Goal: Task Accomplishment & Management: Manage account settings

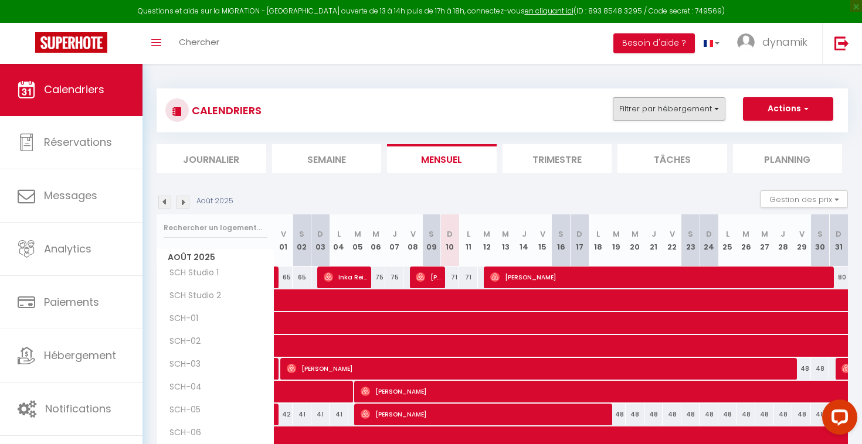
click at [699, 108] on button "Filtrer par hébergement" at bounding box center [669, 108] width 113 height 23
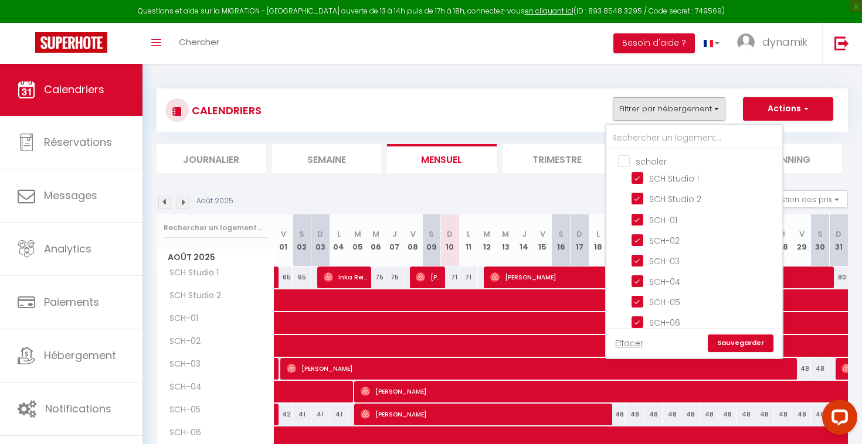
click at [624, 162] on input "scholer" at bounding box center [706, 161] width 176 height 12
checkbox input "true"
checkbox input "false"
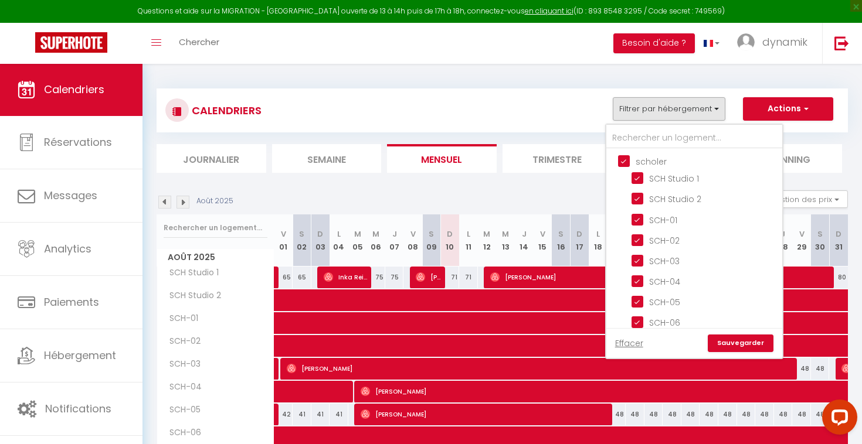
checkbox input "false"
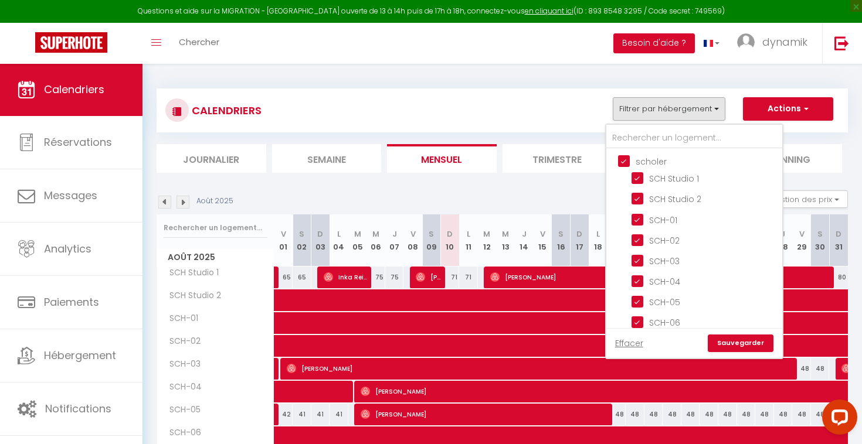
checkbox input "false"
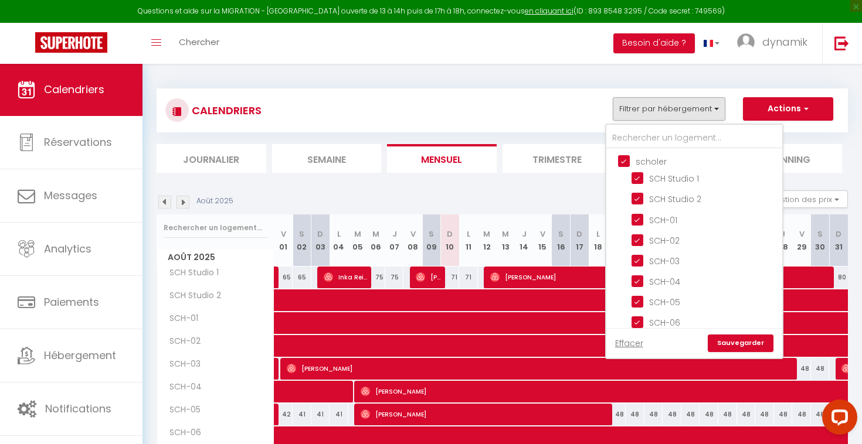
checkbox input "false"
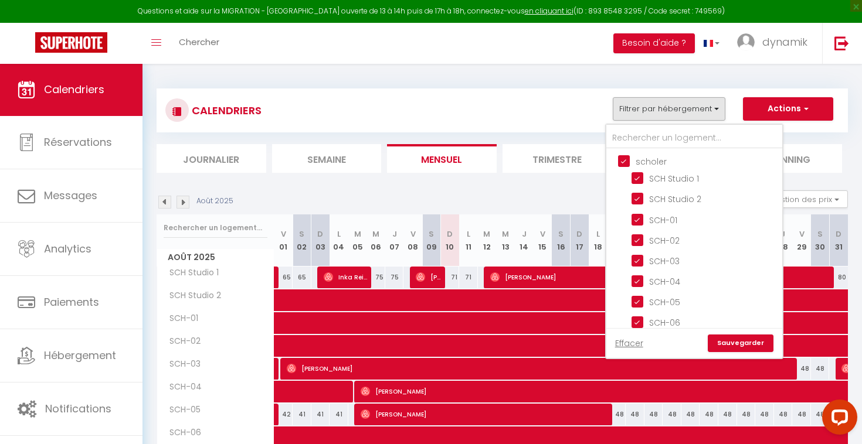
checkbox input "false"
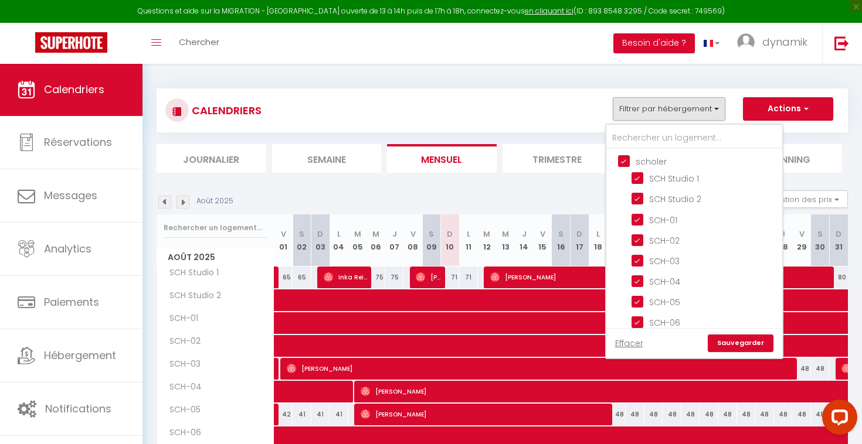
checkbox input "false"
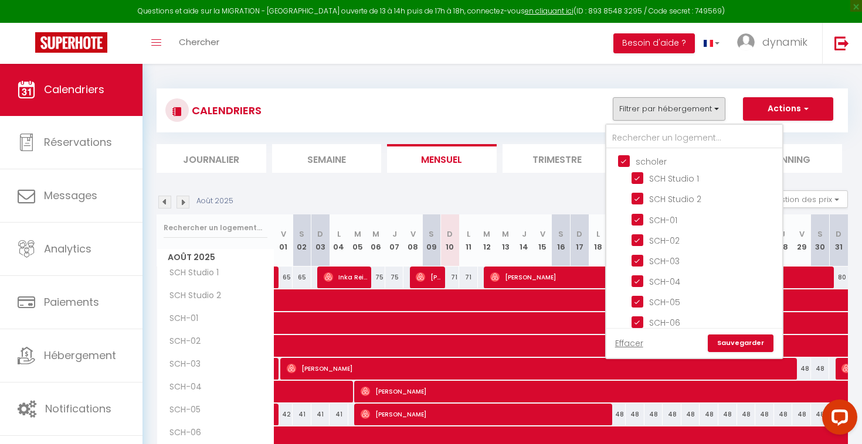
checkbox input "false"
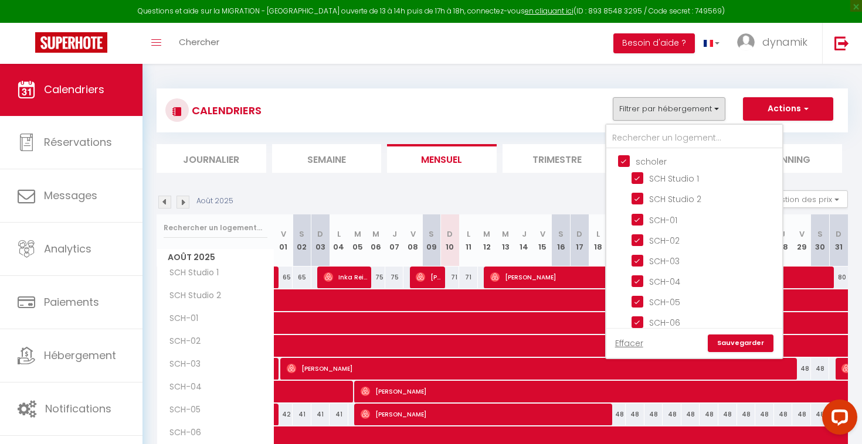
checkbox input "false"
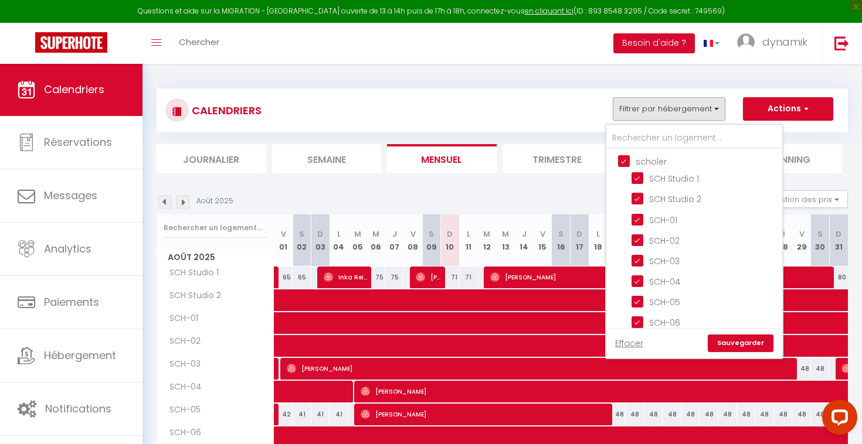
checkbox input "false"
click at [624, 162] on input "scholer" at bounding box center [706, 161] width 176 height 12
checkbox input "false"
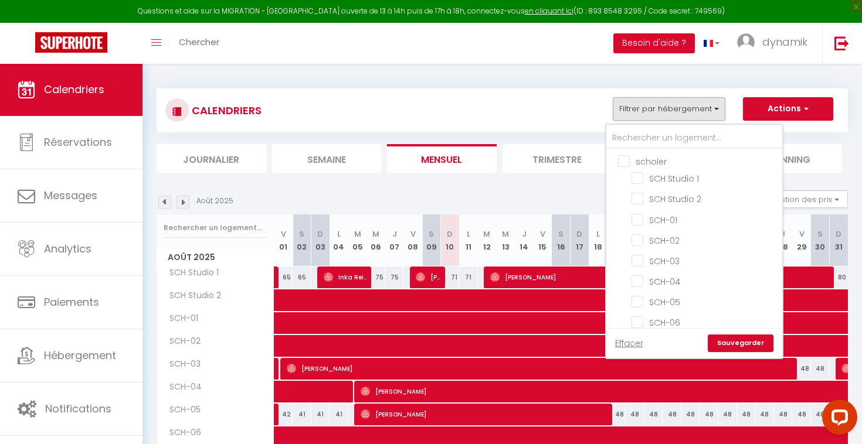
checkbox input "false"
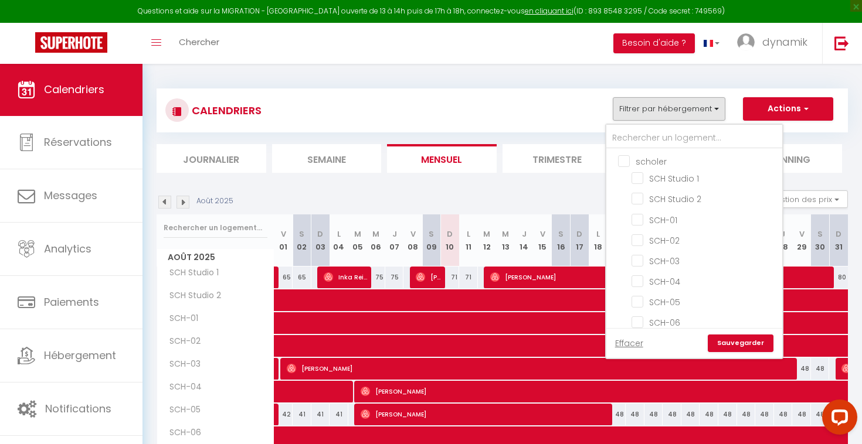
checkbox input "false"
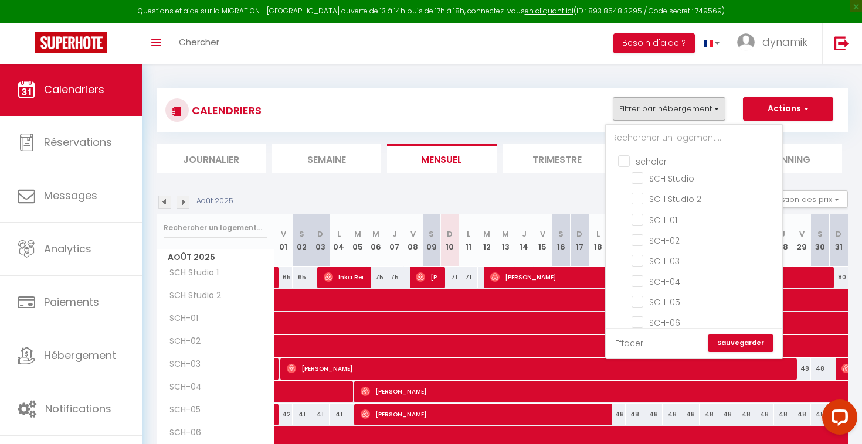
checkbox input "false"
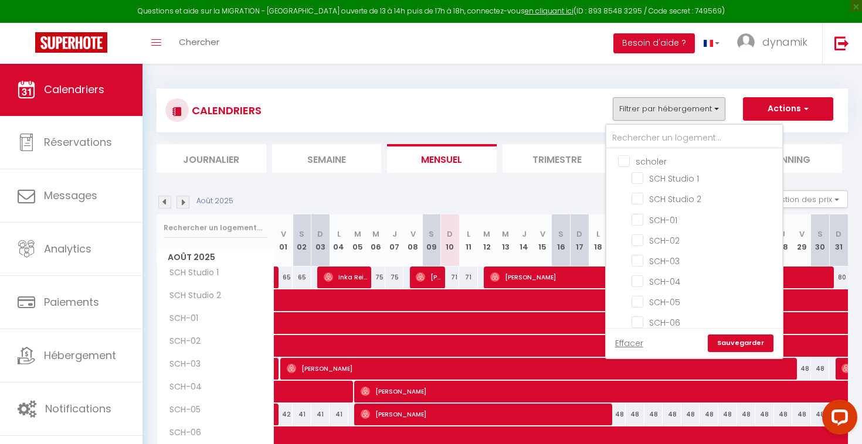
checkbox input "false"
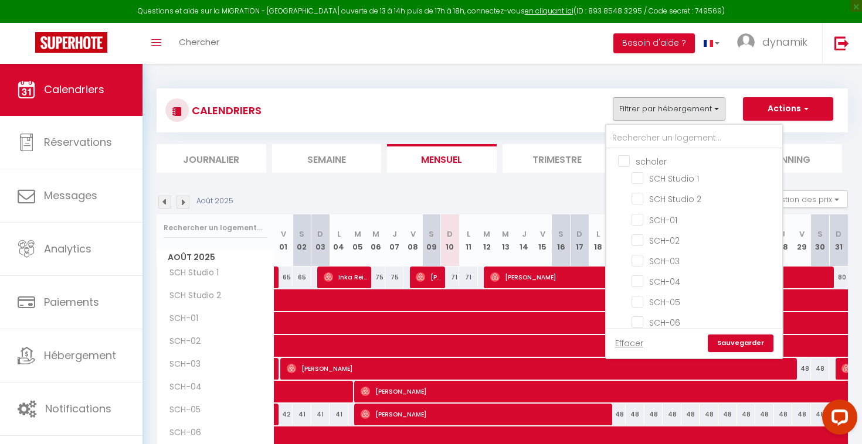
checkbox input "false"
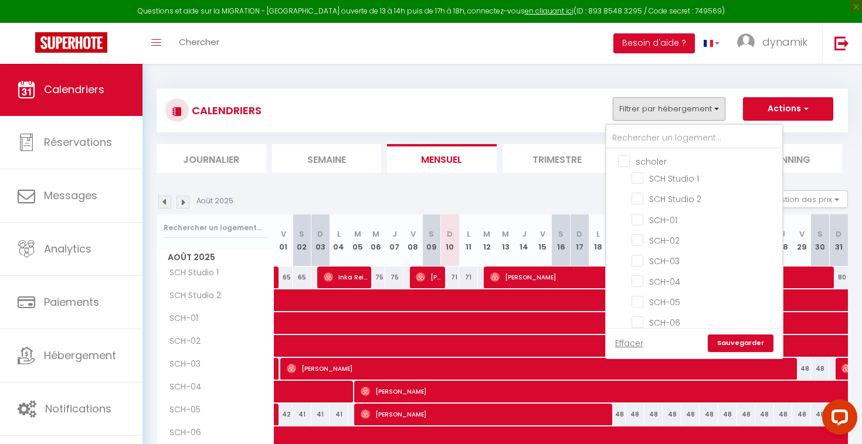
checkbox input "false"
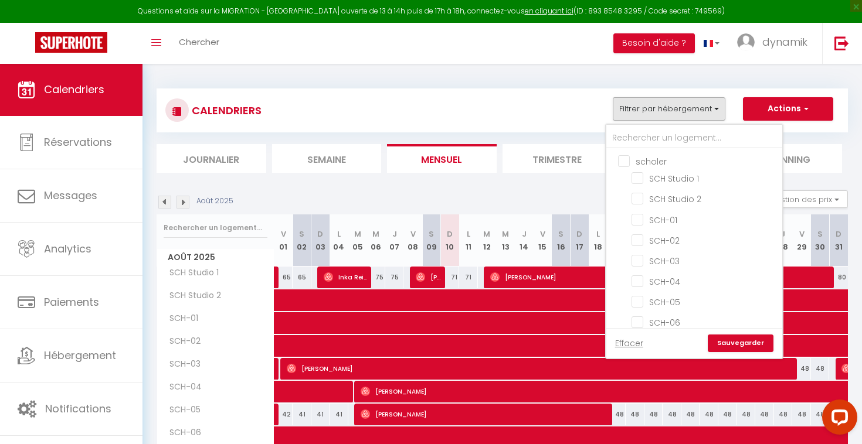
checkbox input "false"
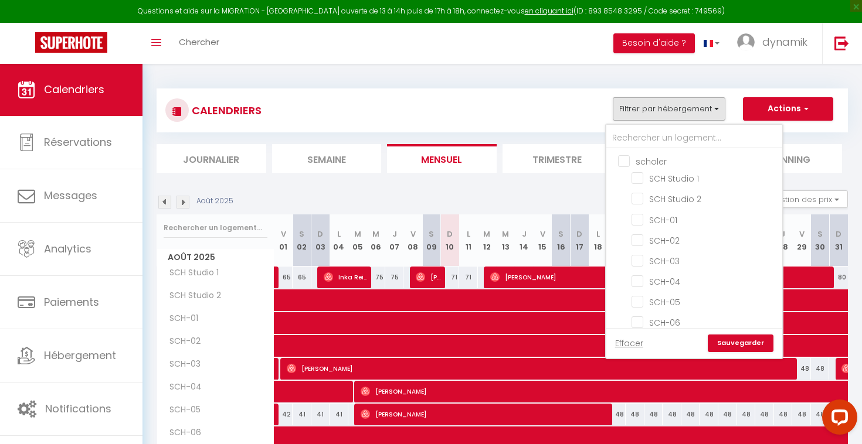
checkbox input "false"
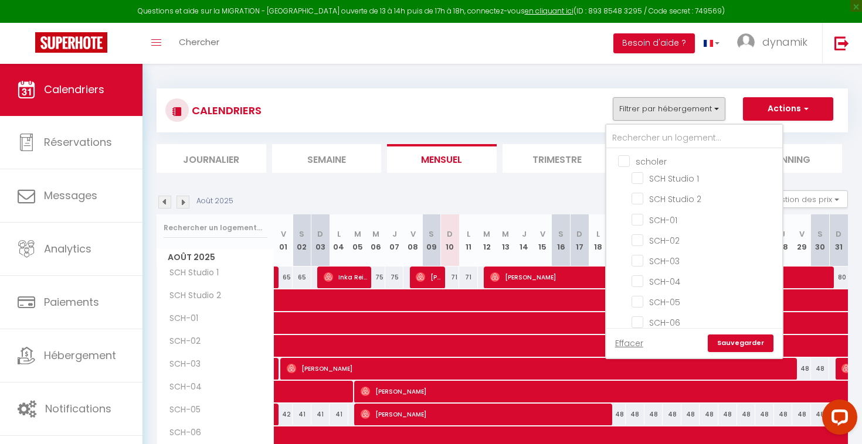
checkbox input "false"
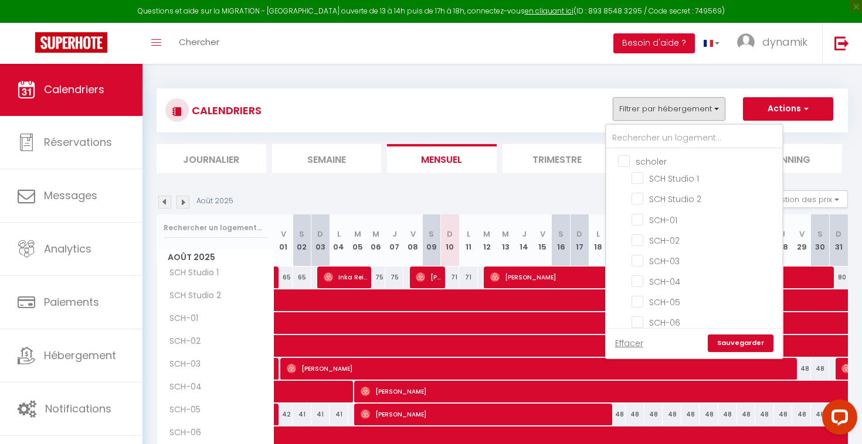
checkbox input "false"
click at [621, 179] on ul "Arlon ARL-01 ARL-02 ARL-03 ARL-04 ARL-05 ARL-06 ARL-07 ARL-08" at bounding box center [694, 255] width 176 height 191
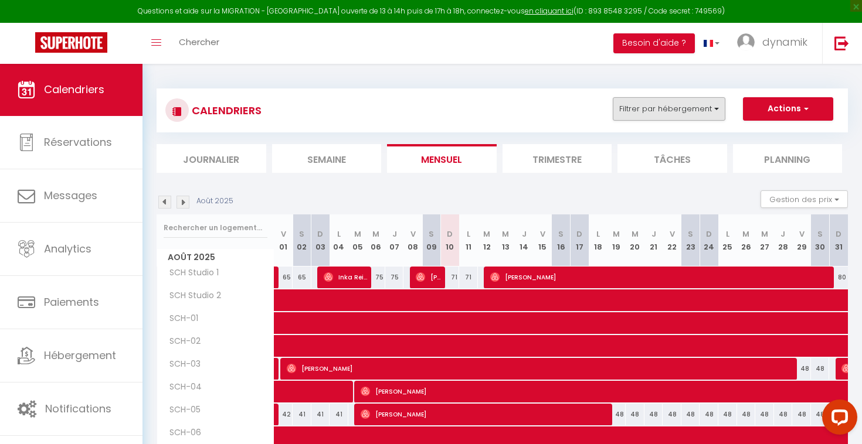
click at [626, 101] on button "Filtrer par hébergement" at bounding box center [669, 108] width 113 height 23
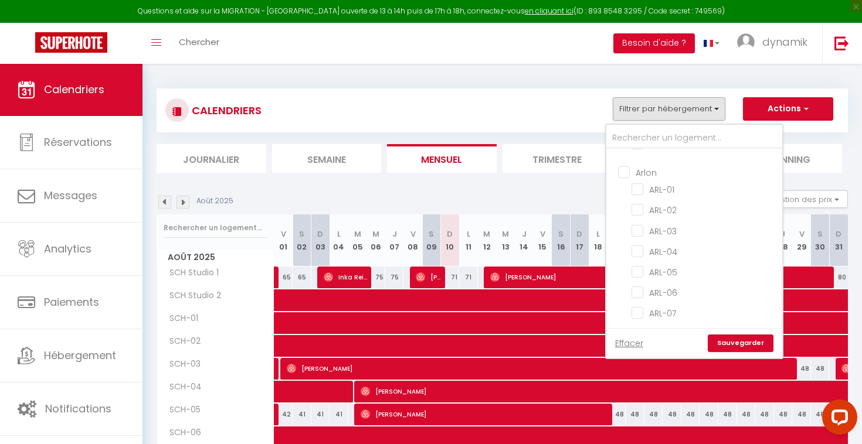
click at [623, 171] on input "Arlon" at bounding box center [706, 172] width 176 height 12
checkbox input "true"
checkbox input "false"
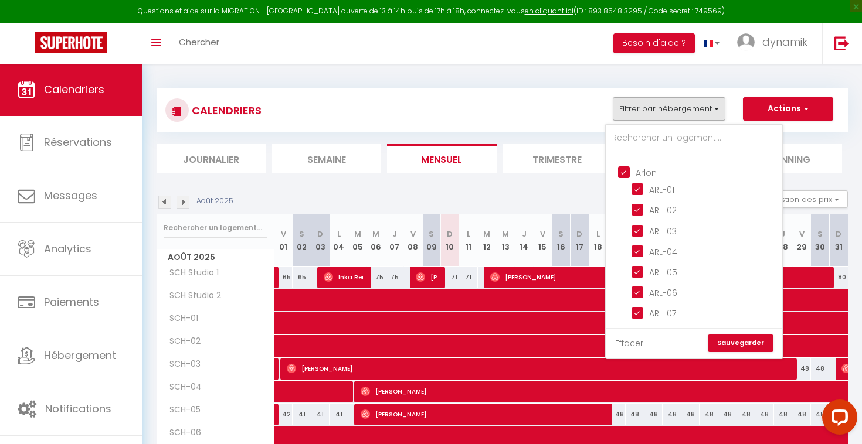
checkbox input "false"
checkbox input "true"
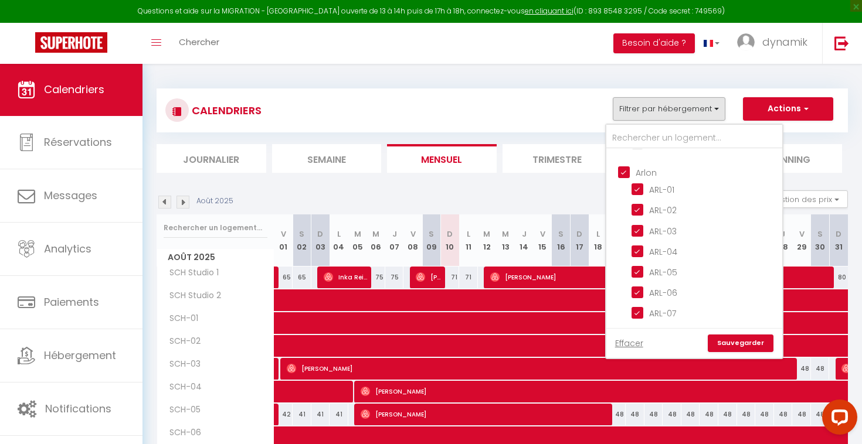
checkbox input "true"
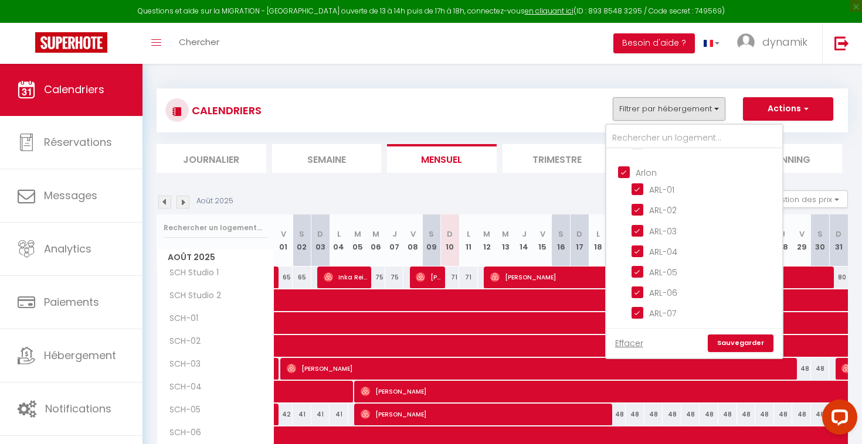
checkbox input "true"
checkbox input "false"
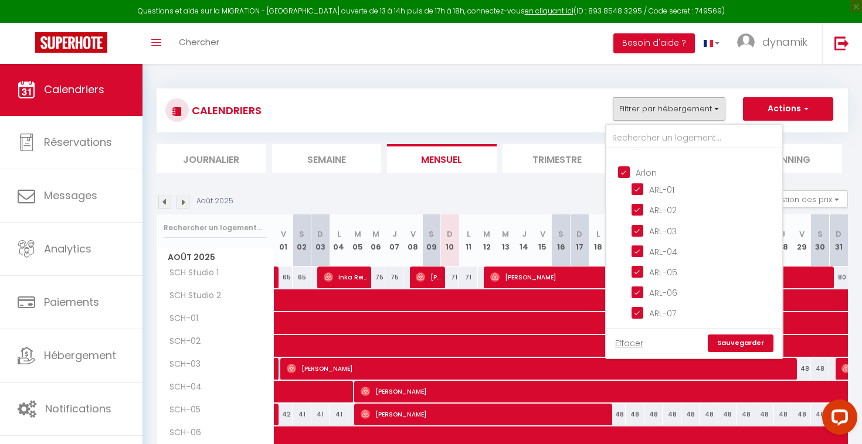
checkbox input "false"
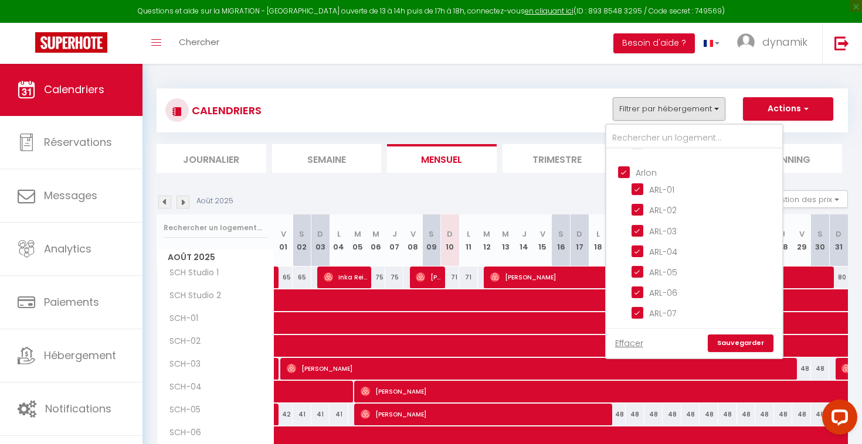
checkbox input "false"
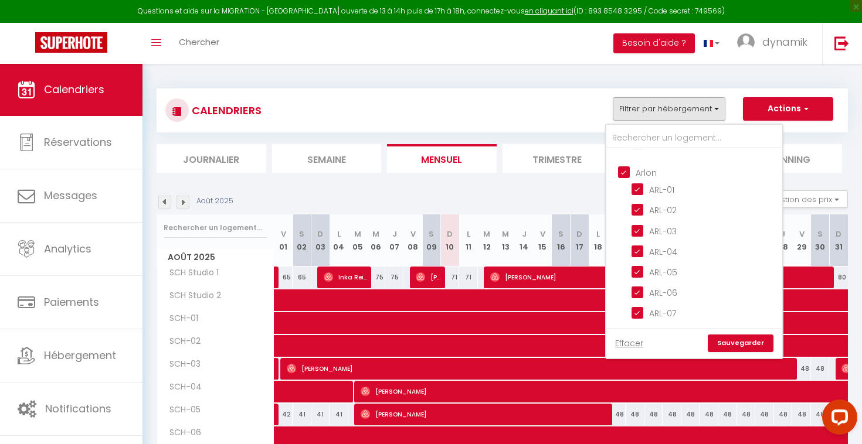
checkbox input "false"
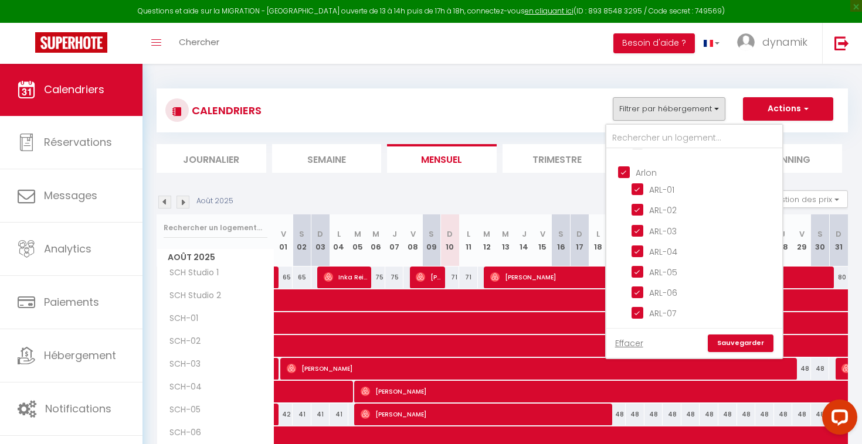
checkbox input "false"
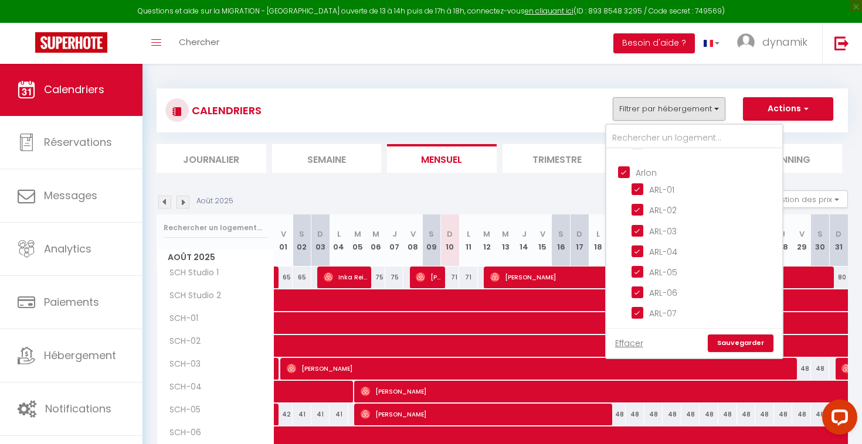
checkbox input "false"
click at [745, 340] on link "Sauvegarder" at bounding box center [741, 344] width 66 height 18
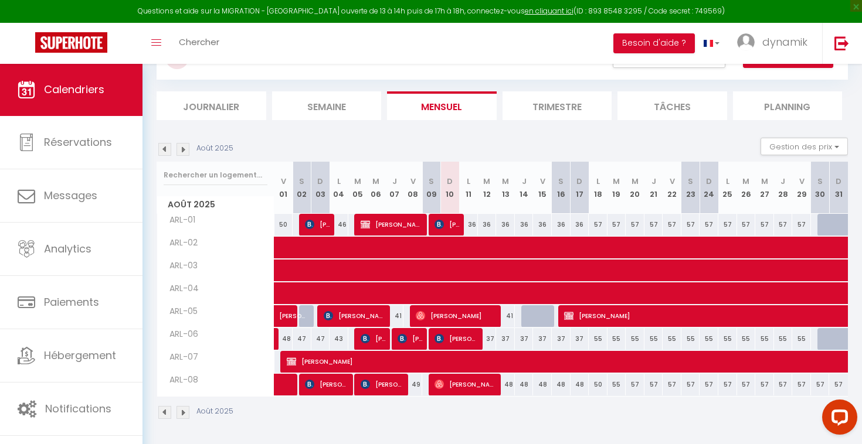
scroll to position [55, 0]
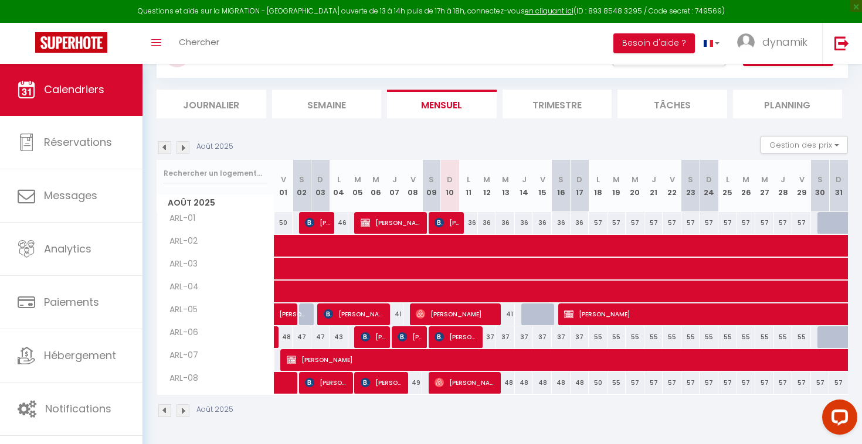
click at [448, 219] on span "[PERSON_NAME]" at bounding box center [446, 223] width 25 height 22
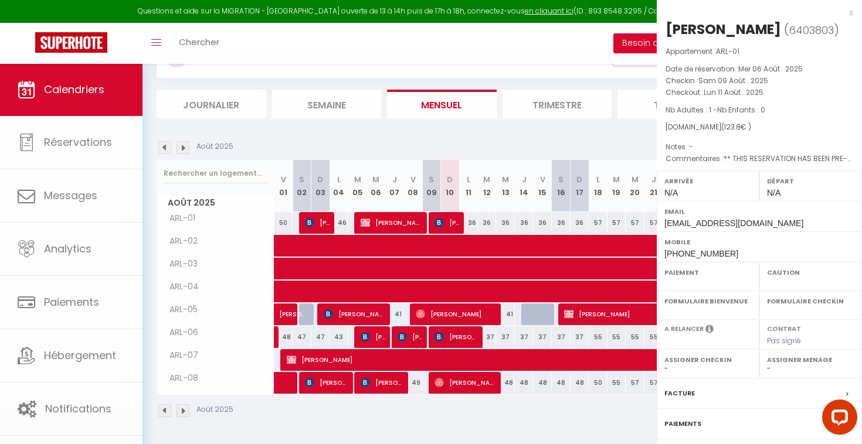
select select "OK"
select select "KO"
select select "0"
select select "1"
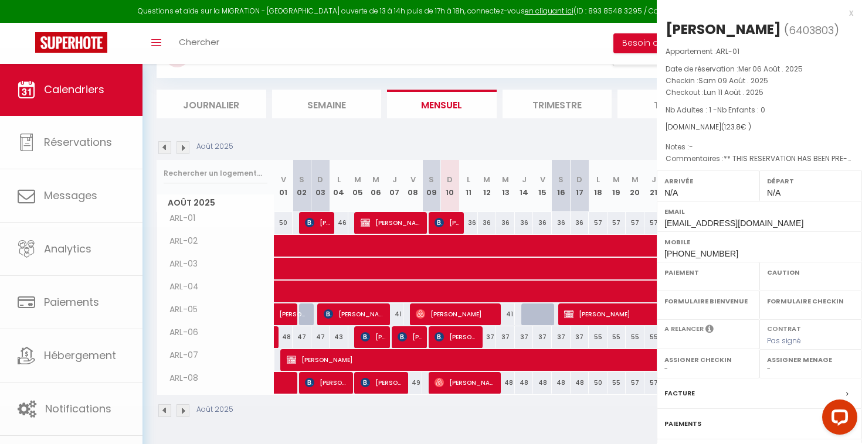
select select
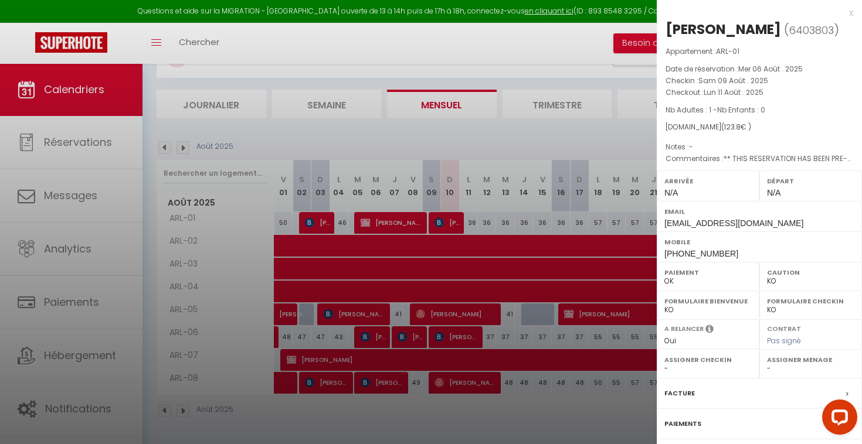
click at [468, 50] on div at bounding box center [431, 222] width 862 height 444
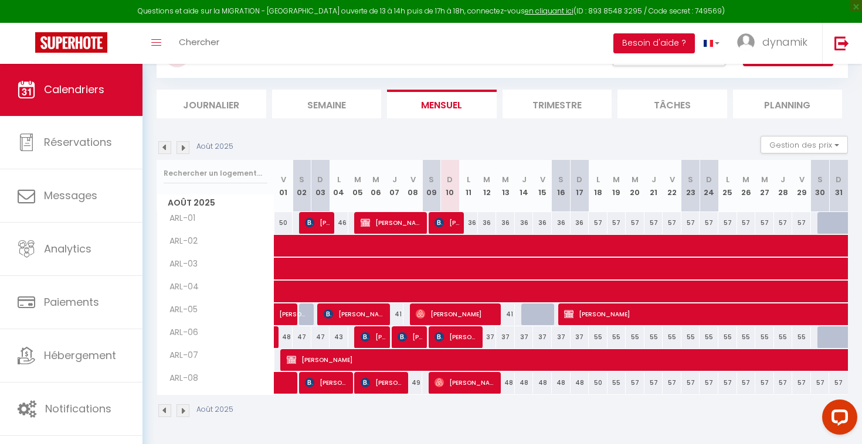
click at [459, 330] on span "[PERSON_NAME]" at bounding box center [456, 337] width 44 height 22
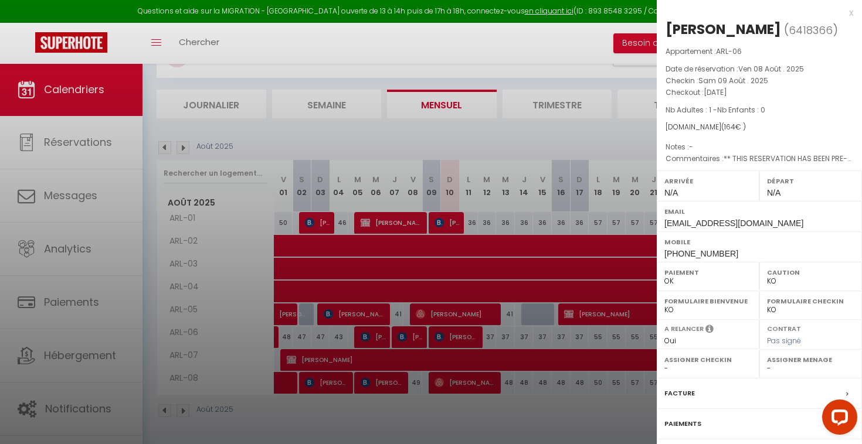
click at [468, 53] on div at bounding box center [431, 222] width 862 height 444
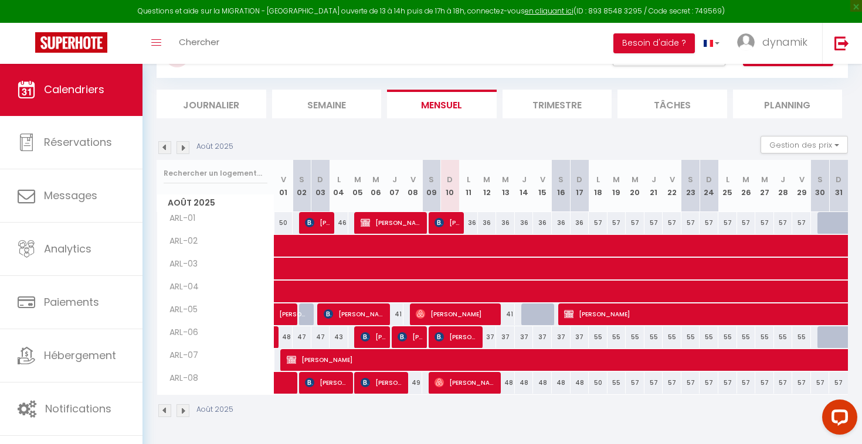
click at [448, 337] on span "[PERSON_NAME]" at bounding box center [456, 337] width 44 height 22
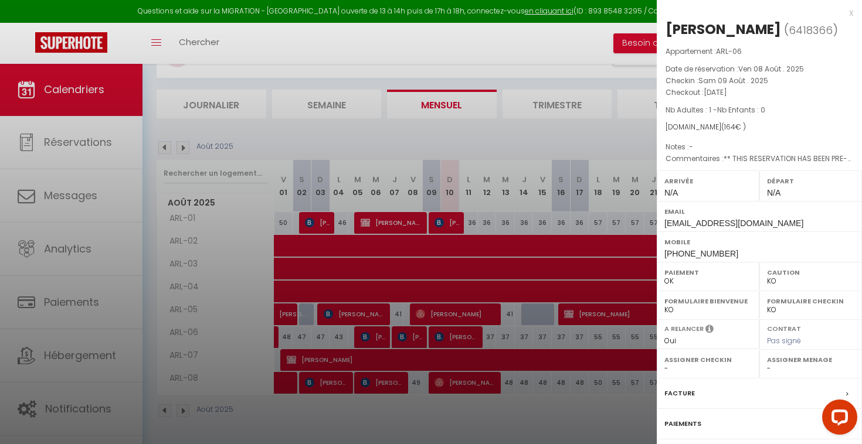
click at [414, 128] on div at bounding box center [431, 222] width 862 height 444
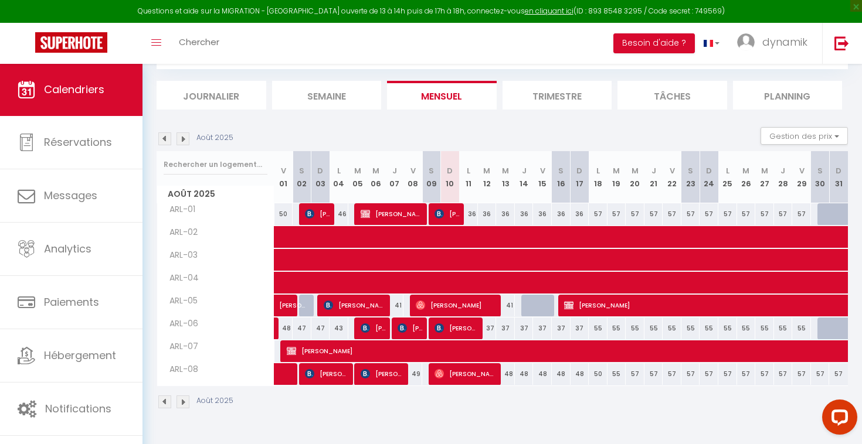
scroll to position [63, 0]
drag, startPoint x: 148, startPoint y: 74, endPoint x: 643, endPoint y: 381, distance: 582.4
click at [643, 381] on div "CALENDRIERS Filtrer par hébergement scholer SCH Studio 1 SCH Studio 2 SCH-01 SC…" at bounding box center [501, 217] width 719 height 435
click at [151, 74] on div "CALENDRIERS Filtrer par hébergement scholer SCH Studio 1 SCH Studio 2 SCH-01 SC…" at bounding box center [501, 217] width 719 height 435
click at [150, 125] on div "CALENDRIERS Filtrer par hébergement scholer SCH Studio 1 SCH Studio 2 SCH-01 SC…" at bounding box center [501, 217] width 719 height 435
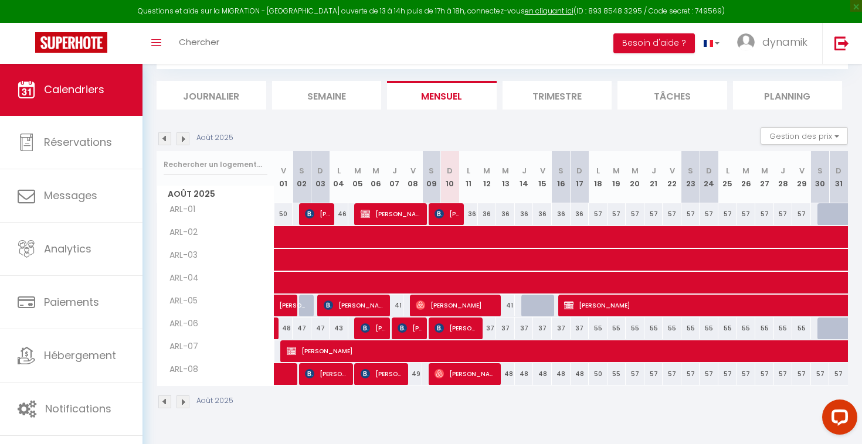
click at [467, 328] on span "[PERSON_NAME]" at bounding box center [456, 328] width 44 height 22
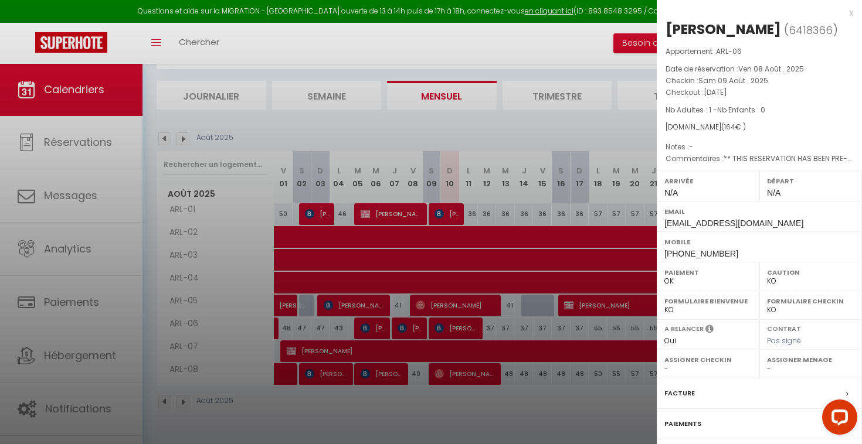
click at [468, 130] on div at bounding box center [431, 222] width 862 height 444
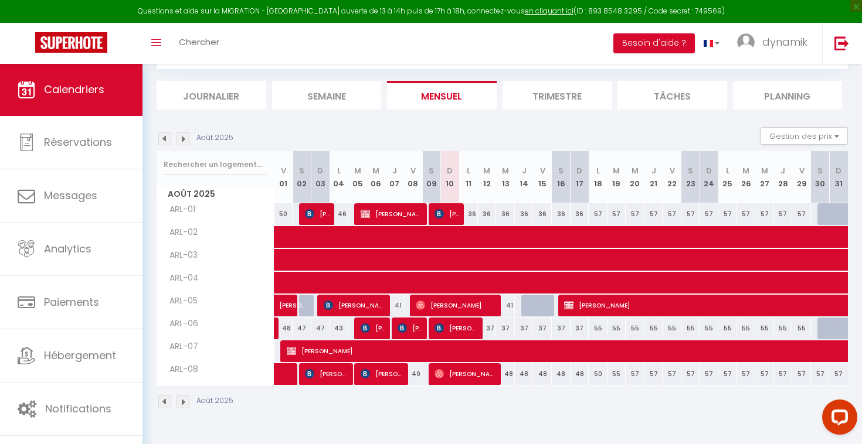
click at [374, 233] on span at bounding box center [705, 237] width 836 height 22
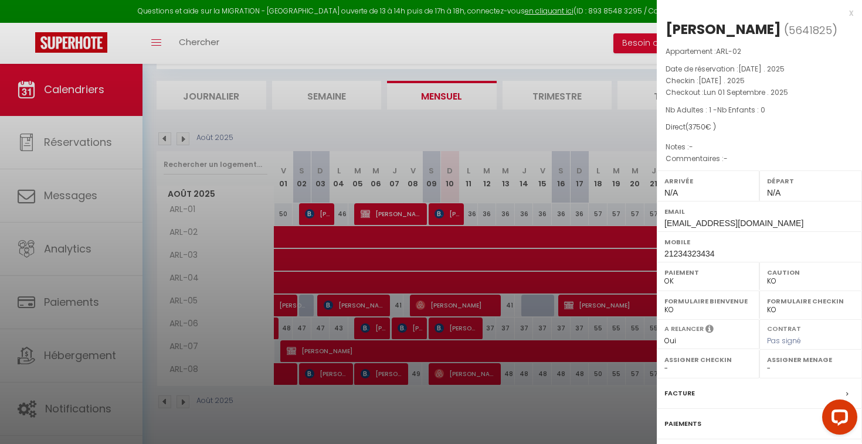
click at [472, 137] on div at bounding box center [431, 222] width 862 height 444
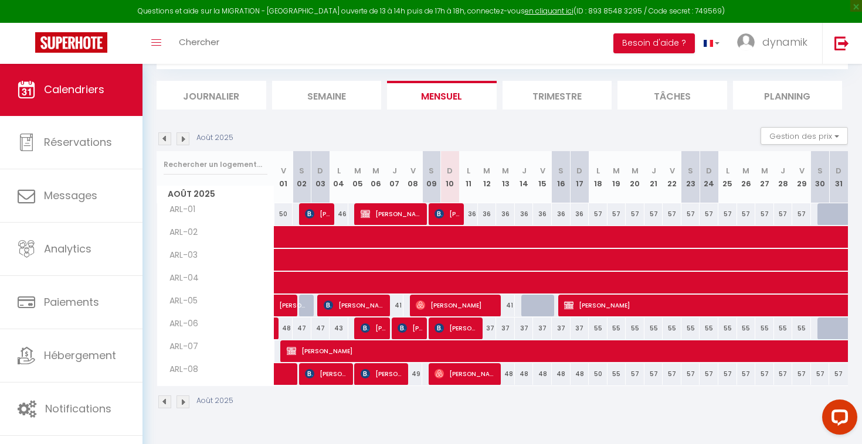
click at [456, 234] on span at bounding box center [705, 237] width 836 height 22
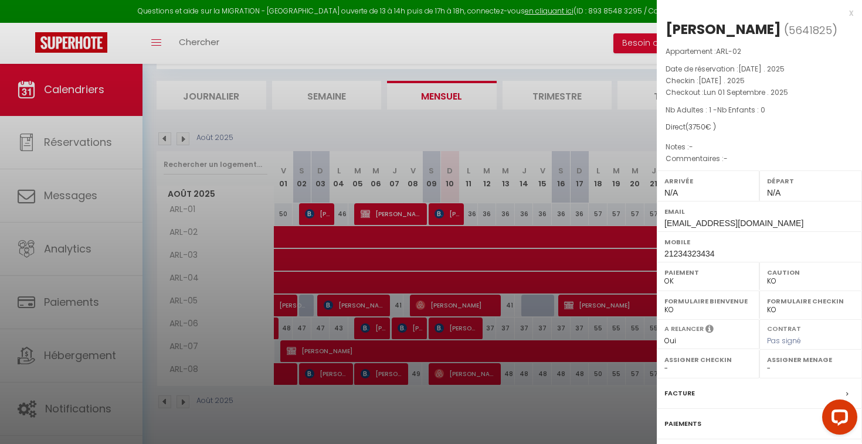
click at [436, 127] on div at bounding box center [431, 222] width 862 height 444
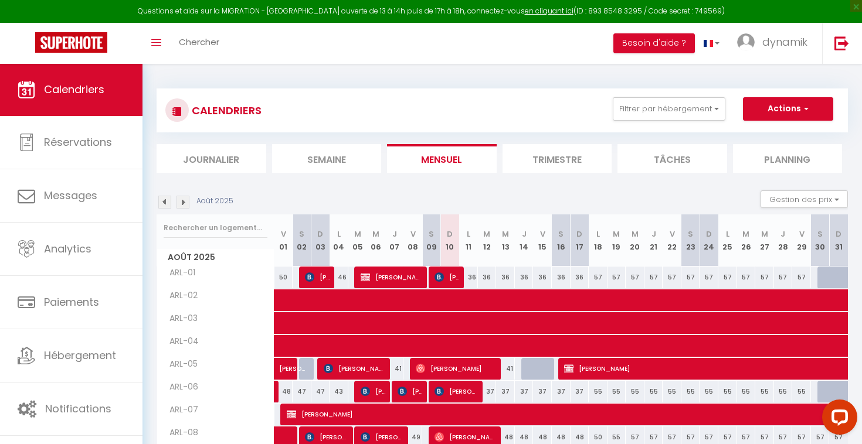
scroll to position [0, 0]
click at [669, 109] on button "Filtrer par hébergement" at bounding box center [669, 108] width 113 height 23
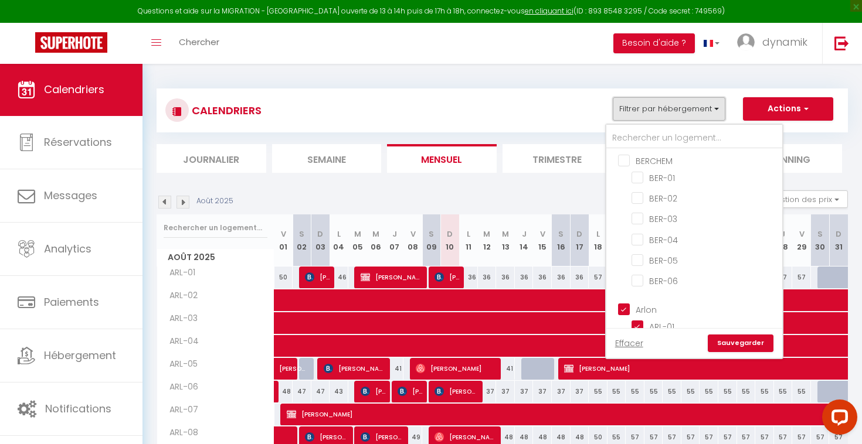
scroll to position [234, 0]
click at [624, 154] on input "BERCHEM" at bounding box center [706, 158] width 176 height 12
checkbox input "true"
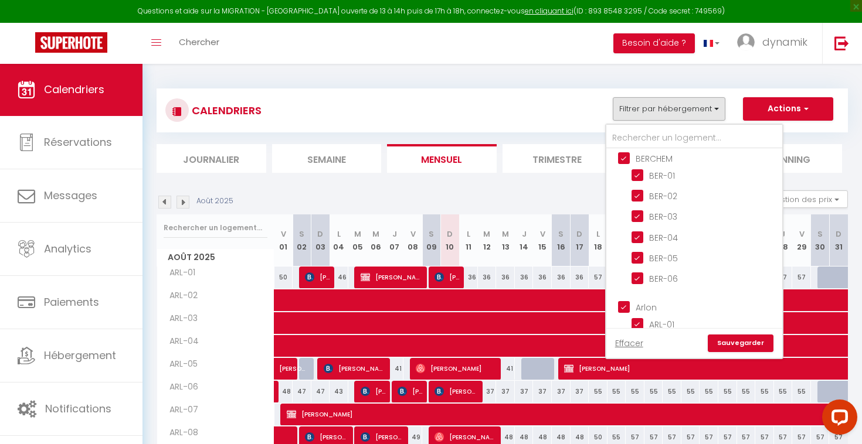
checkbox input "true"
checkbox input "false"
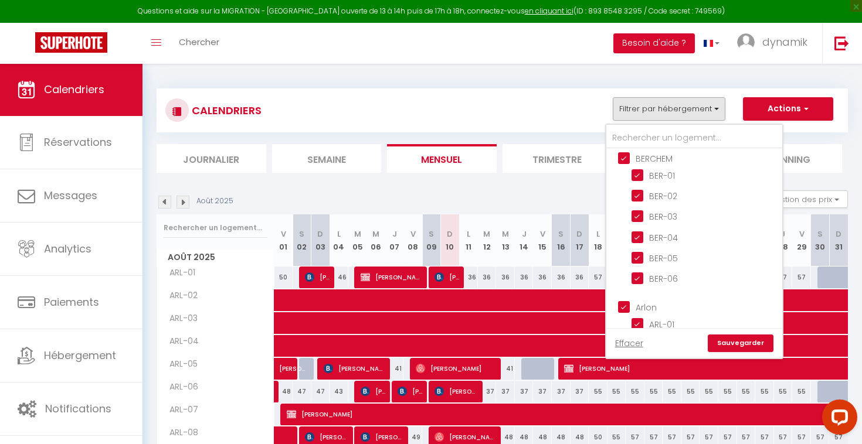
checkbox input "false"
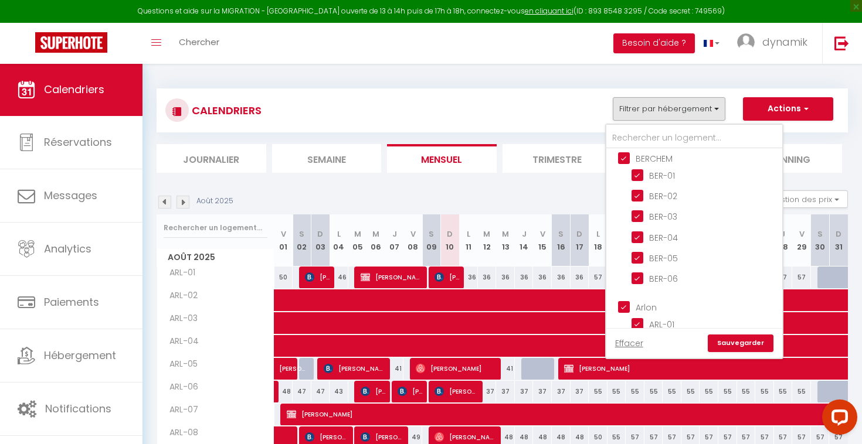
checkbox input "false"
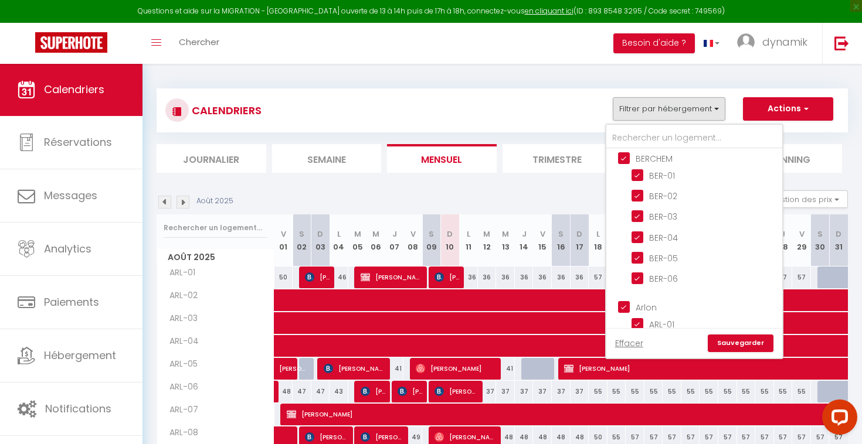
checkbox input "false"
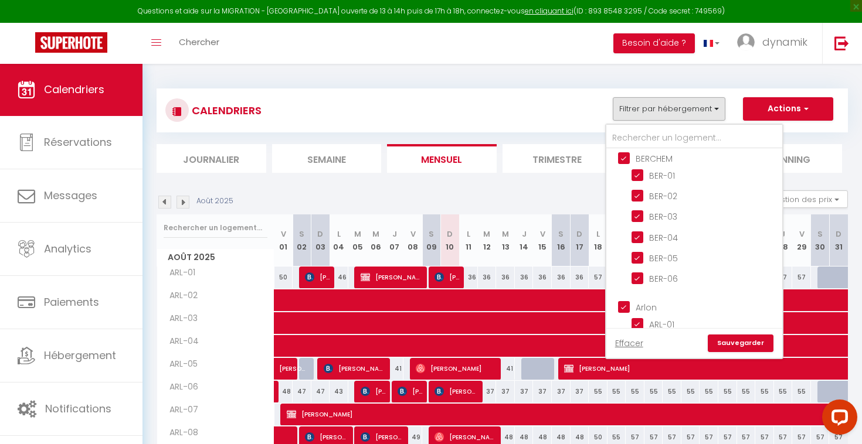
checkbox input "false"
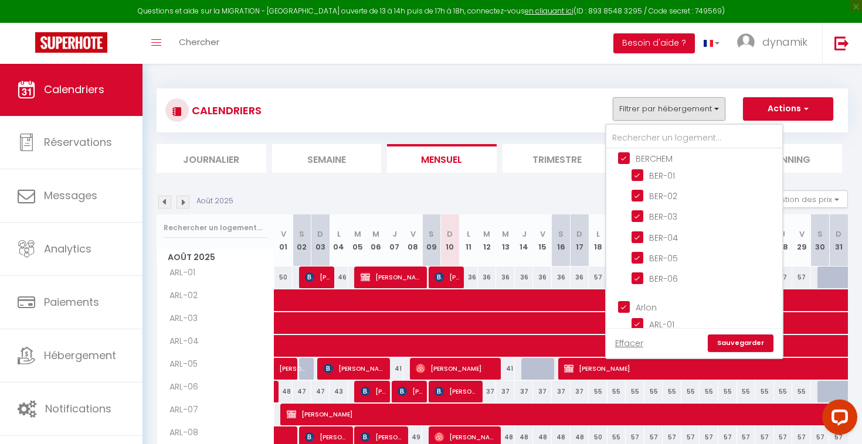
checkbox input "false"
click at [627, 304] on input "Arlon" at bounding box center [706, 307] width 176 height 12
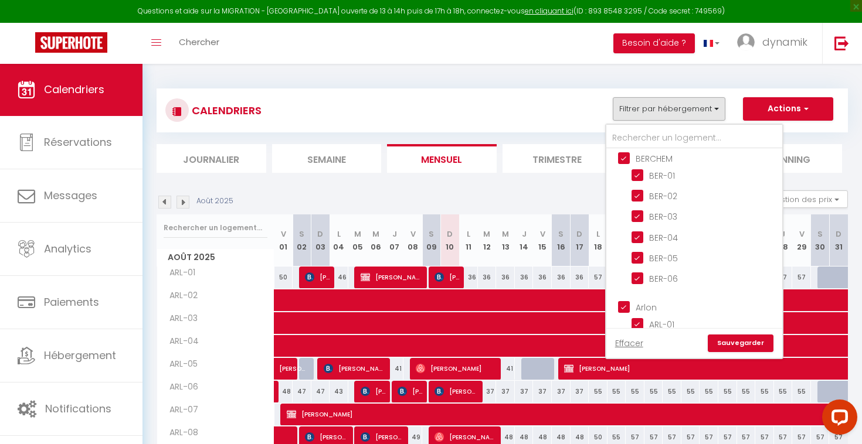
checkbox input "false"
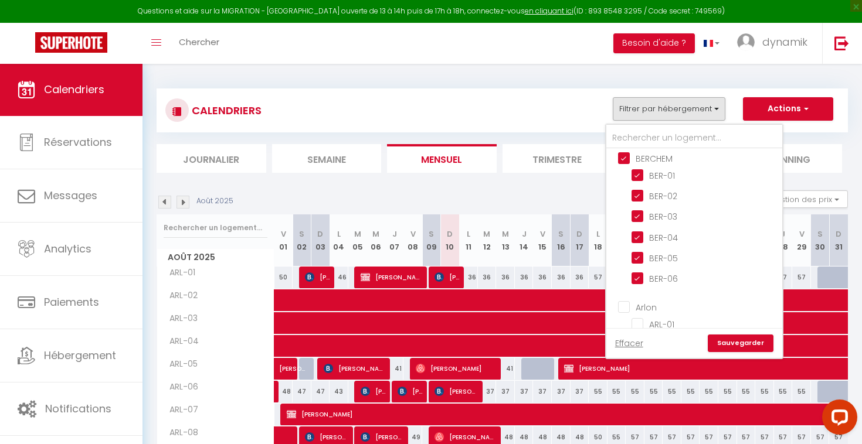
checkbox input "false"
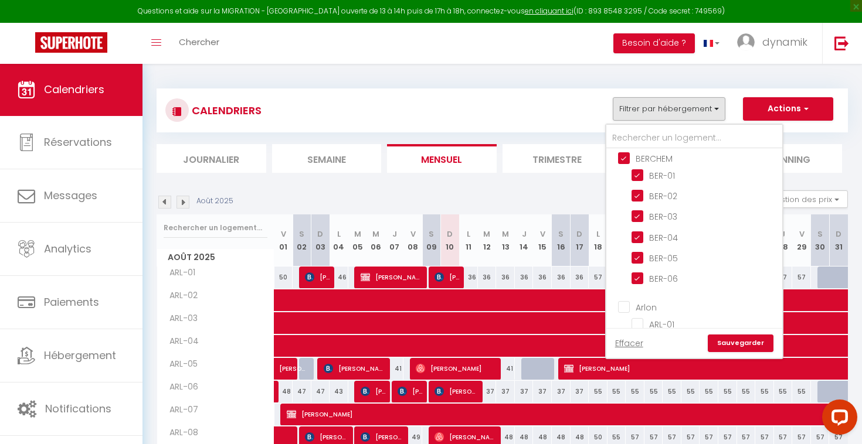
checkbox input "false"
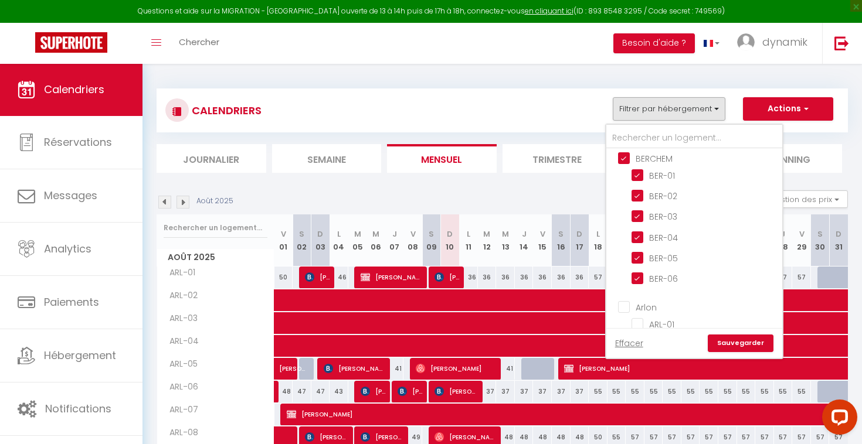
checkbox input "false"
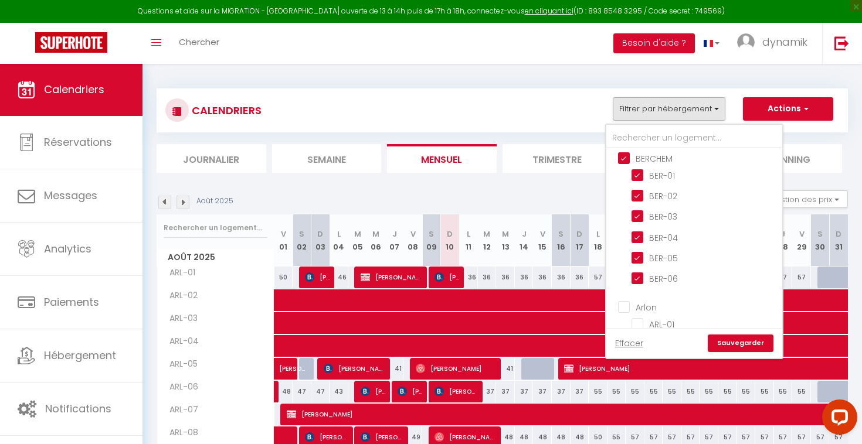
checkbox input "false"
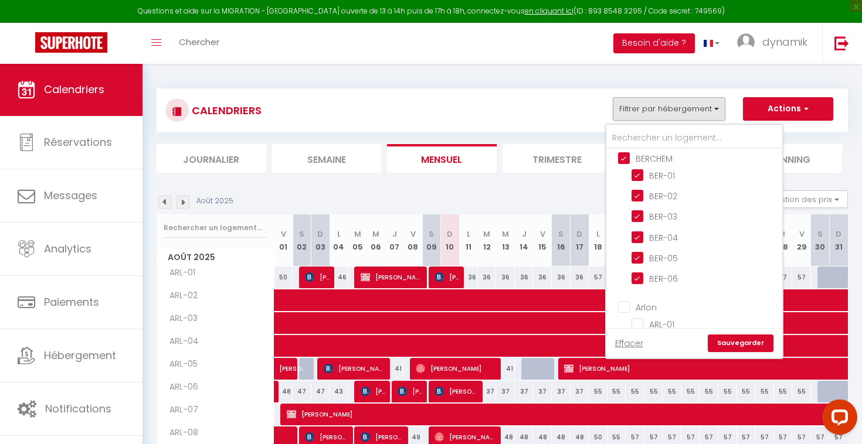
checkbox input "false"
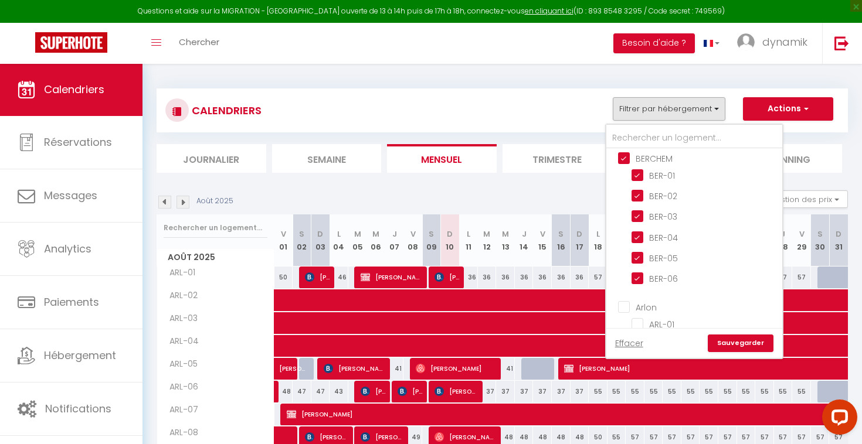
checkbox input "false"
click at [739, 342] on link "Sauvegarder" at bounding box center [741, 344] width 66 height 18
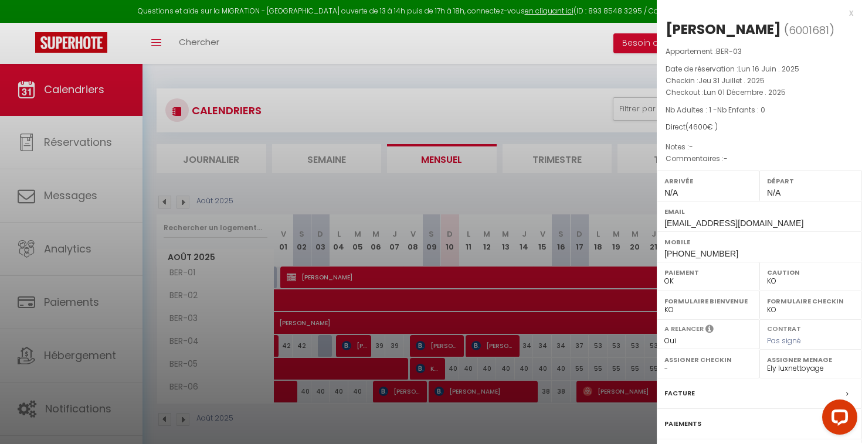
click at [305, 321] on div at bounding box center [431, 222] width 862 height 444
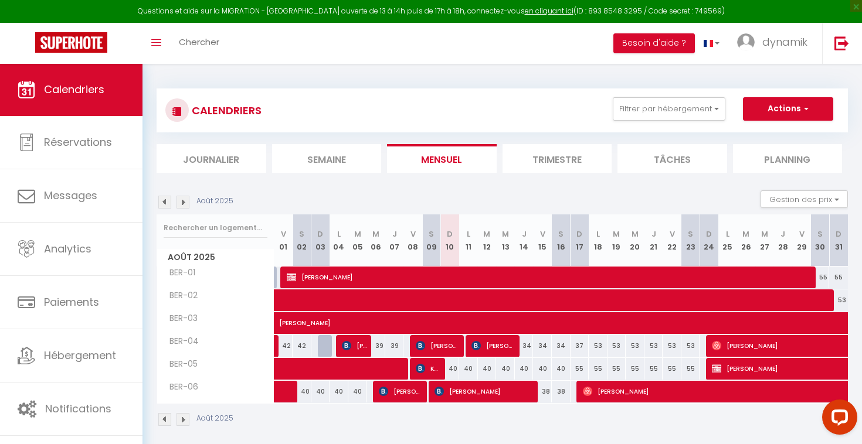
click at [304, 297] on span at bounding box center [691, 301] width 809 height 22
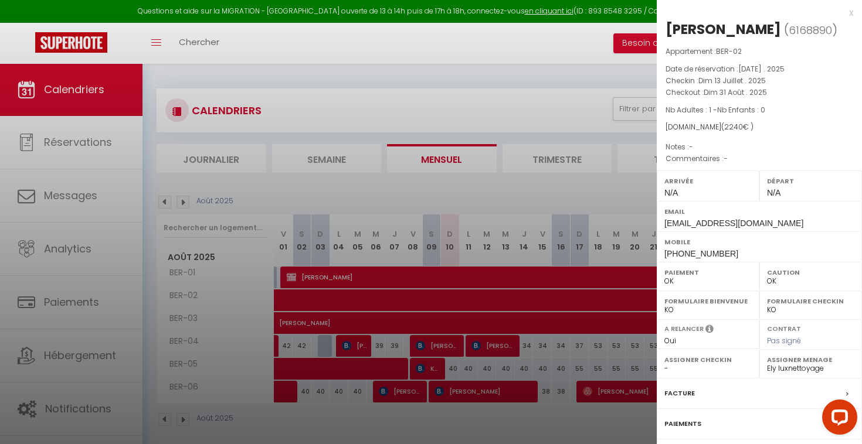
click at [304, 297] on div at bounding box center [431, 222] width 862 height 444
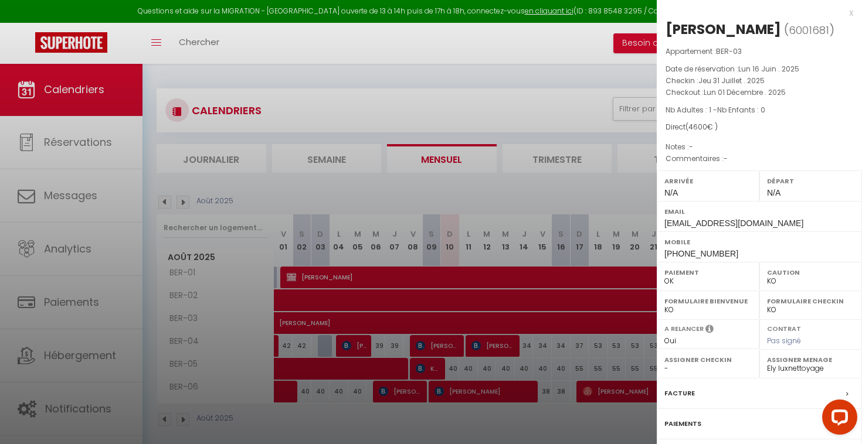
click at [310, 318] on div at bounding box center [431, 222] width 862 height 444
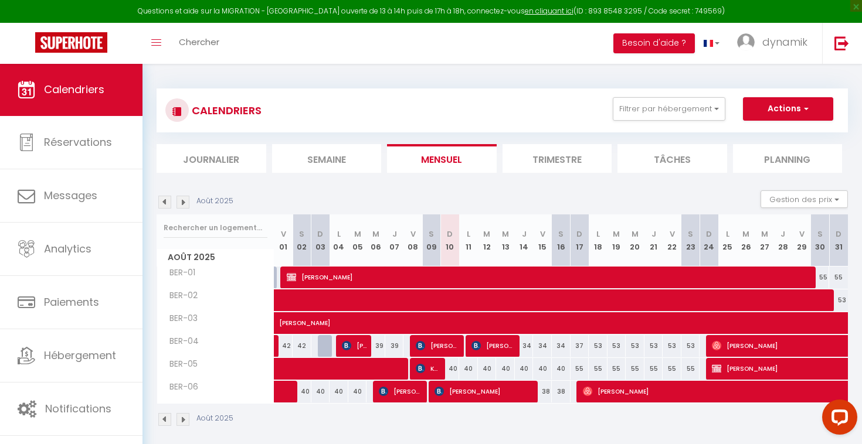
click at [313, 295] on span at bounding box center [691, 301] width 809 height 22
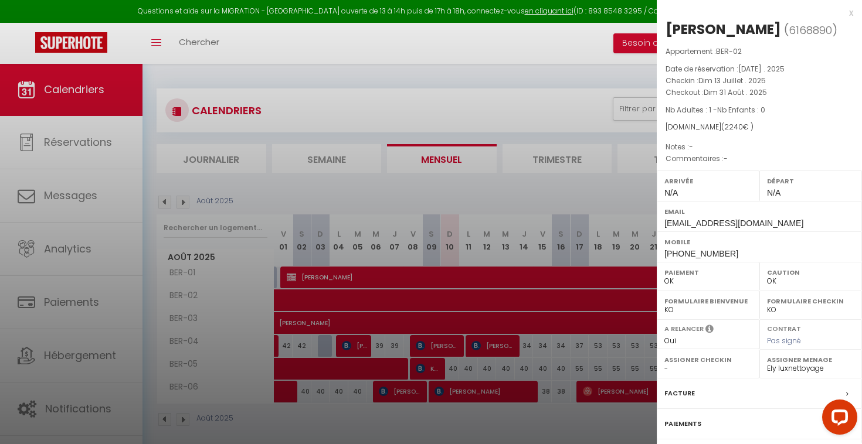
click at [322, 276] on div at bounding box center [431, 222] width 862 height 444
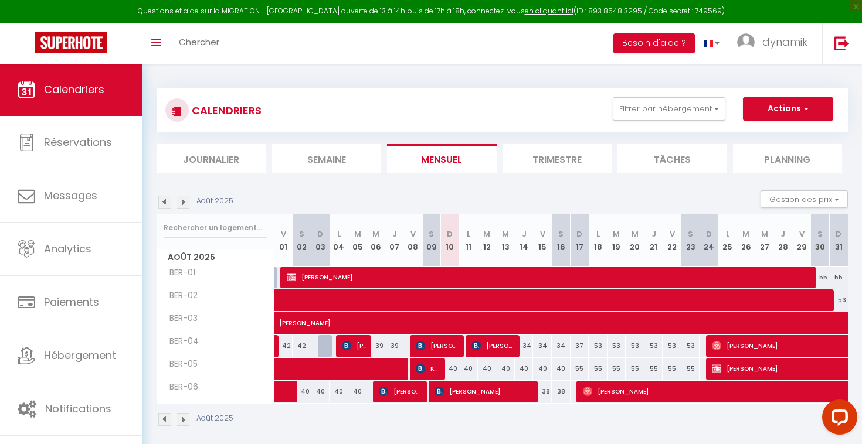
click at [322, 276] on span "[PERSON_NAME]" at bounding box center [553, 277] width 532 height 22
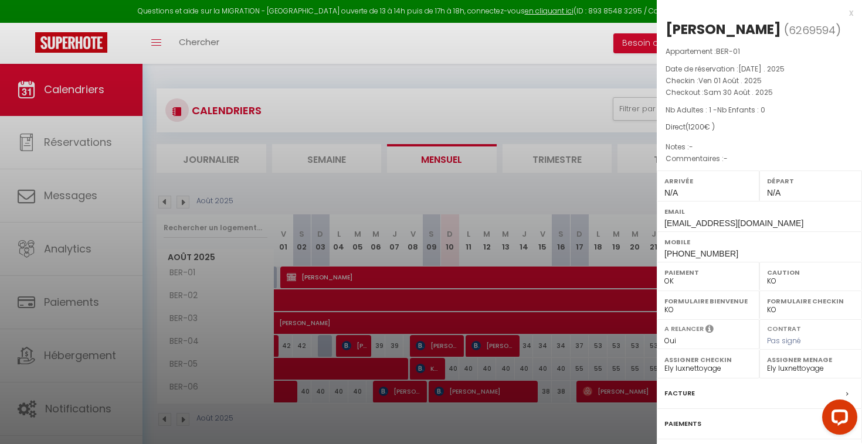
click at [326, 305] on div at bounding box center [431, 222] width 862 height 444
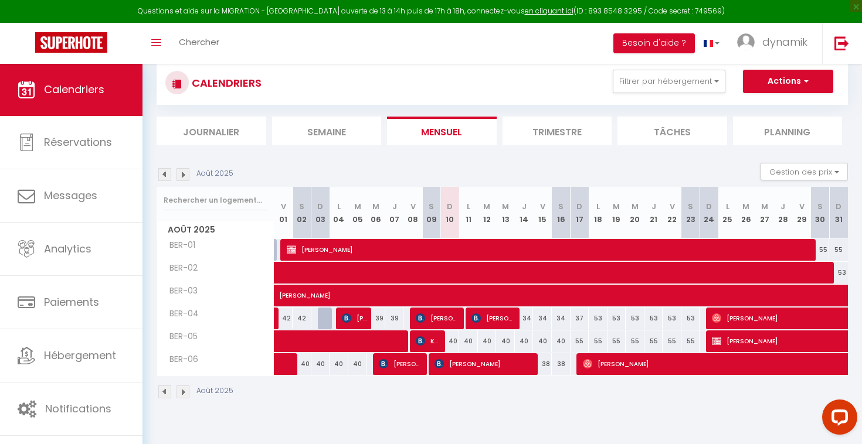
scroll to position [29, 0]
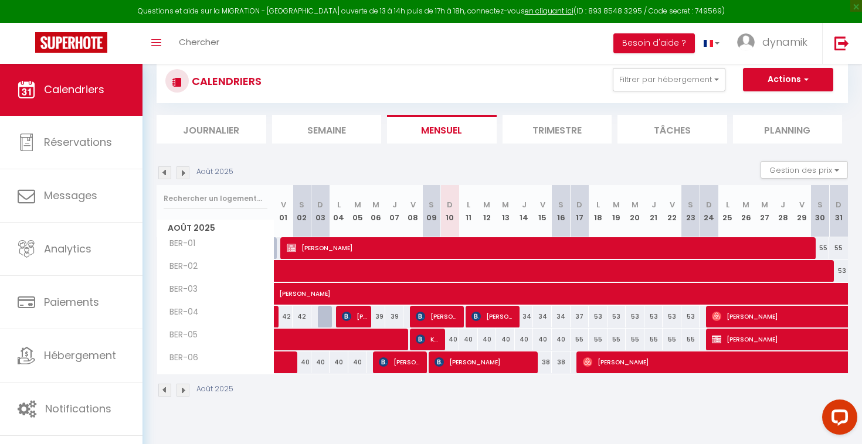
click at [645, 368] on span "[PERSON_NAME]" at bounding box center [785, 362] width 405 height 22
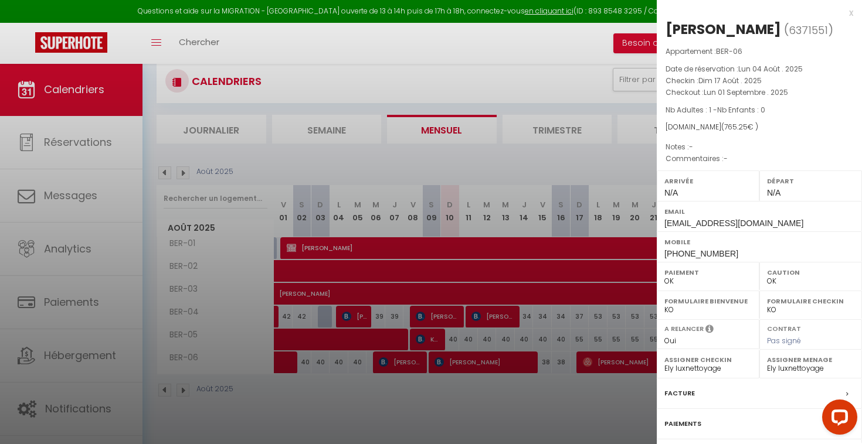
click at [629, 360] on div at bounding box center [431, 222] width 862 height 444
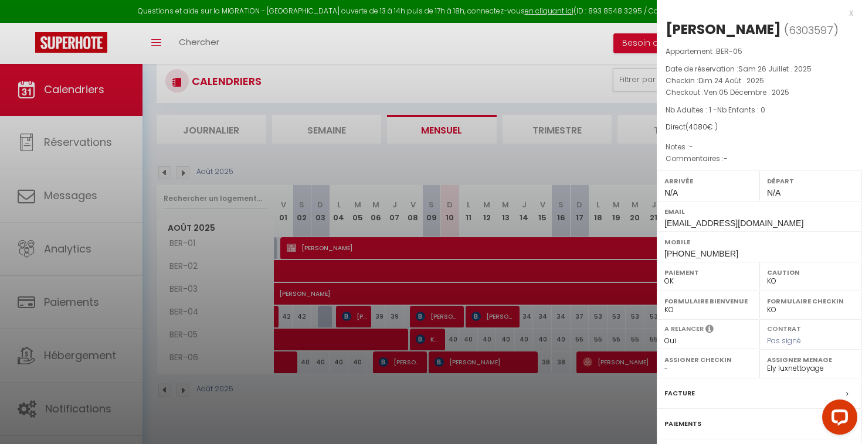
click at [598, 395] on div at bounding box center [431, 222] width 862 height 444
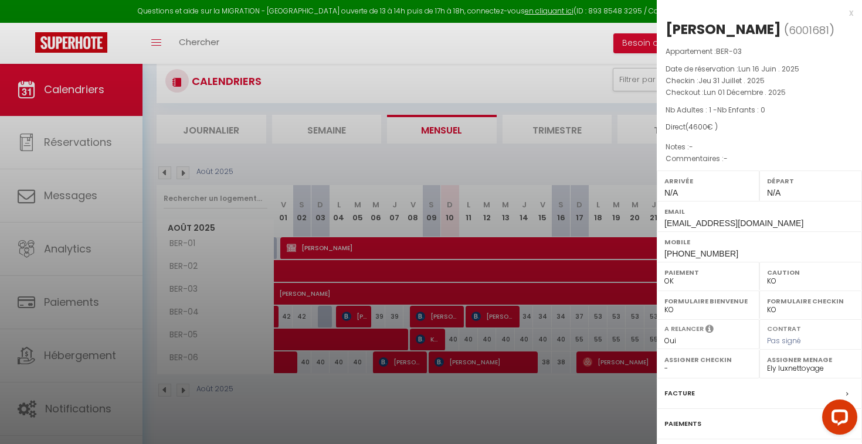
click at [448, 297] on div at bounding box center [431, 222] width 862 height 444
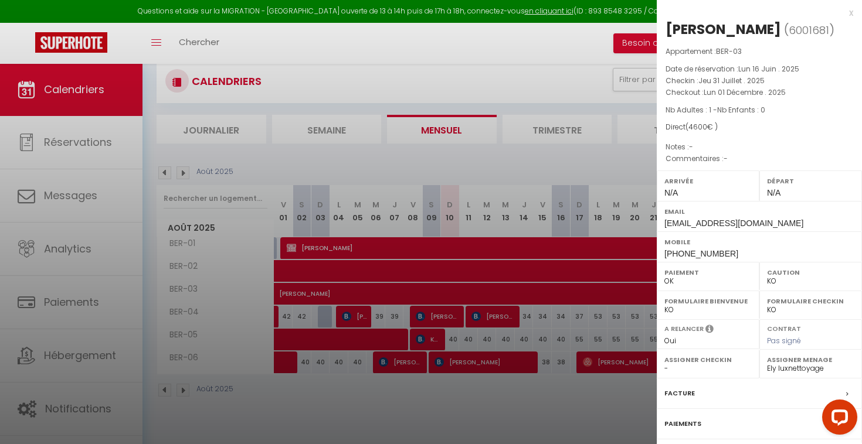
click at [448, 297] on div at bounding box center [431, 222] width 862 height 444
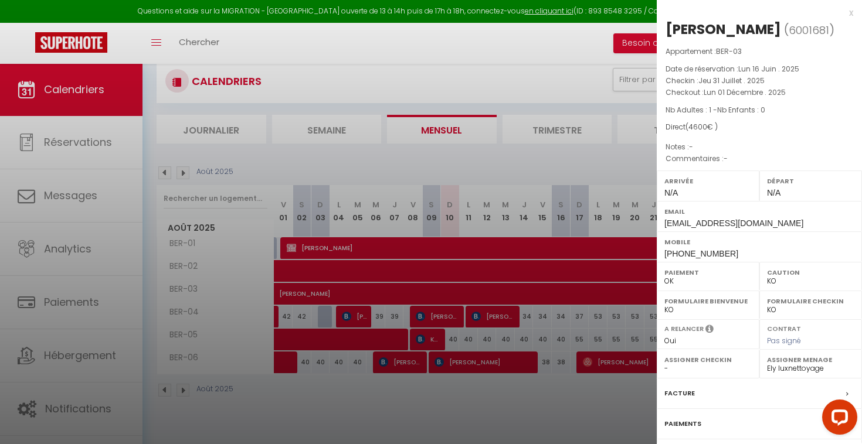
click at [542, 171] on div at bounding box center [431, 222] width 862 height 444
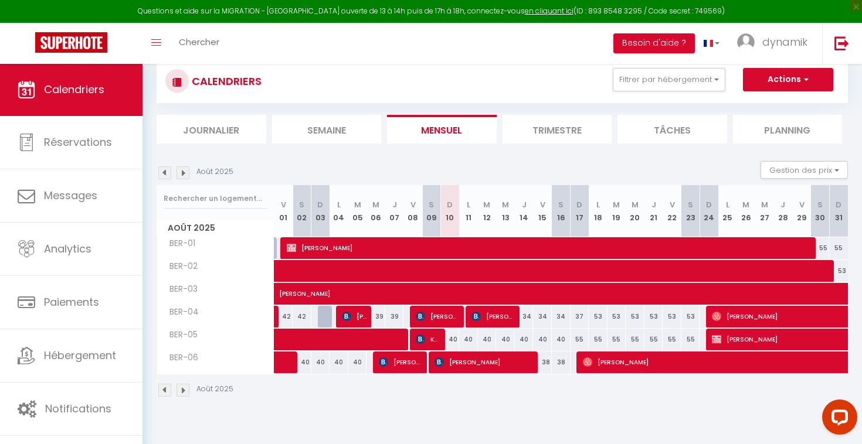
click at [511, 245] on span "[PERSON_NAME]" at bounding box center [553, 248] width 532 height 22
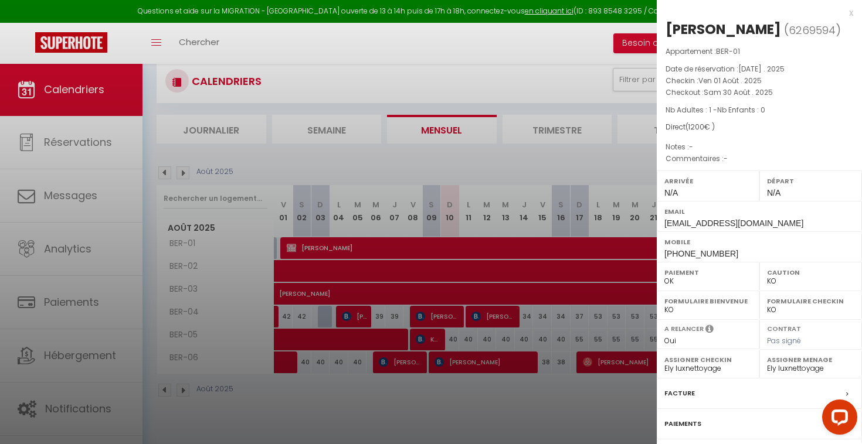
click at [501, 272] on div at bounding box center [431, 222] width 862 height 444
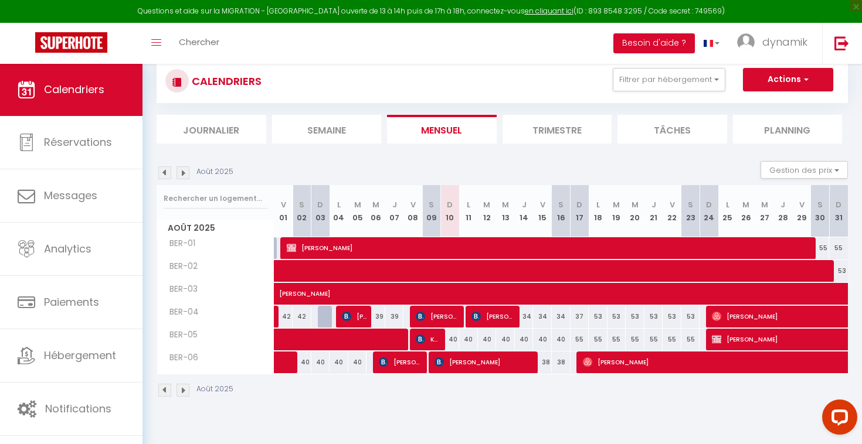
click at [501, 272] on body "Questions et aide sur la MIGRATION - [GEOGRAPHIC_DATA] ouverte de 13 à 14h puis…" at bounding box center [431, 256] width 862 height 444
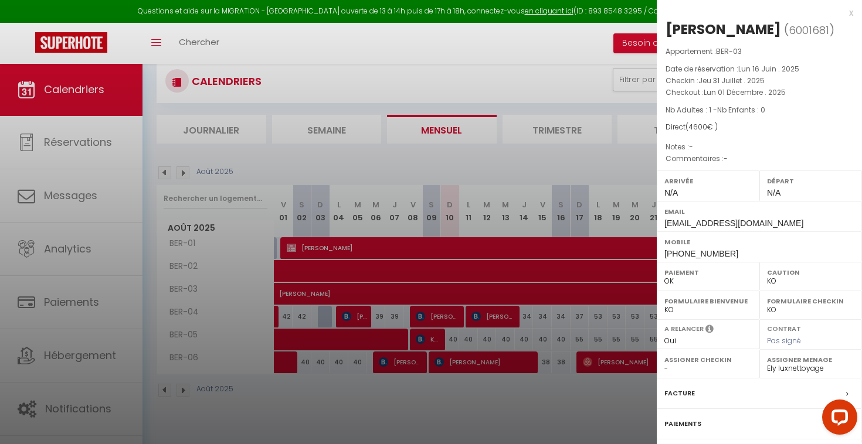
click at [489, 276] on div at bounding box center [431, 222] width 862 height 444
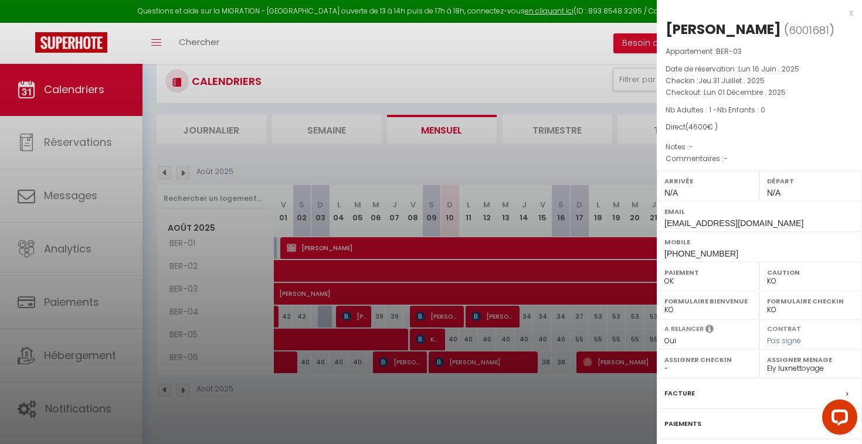
click at [479, 165] on div at bounding box center [431, 222] width 862 height 444
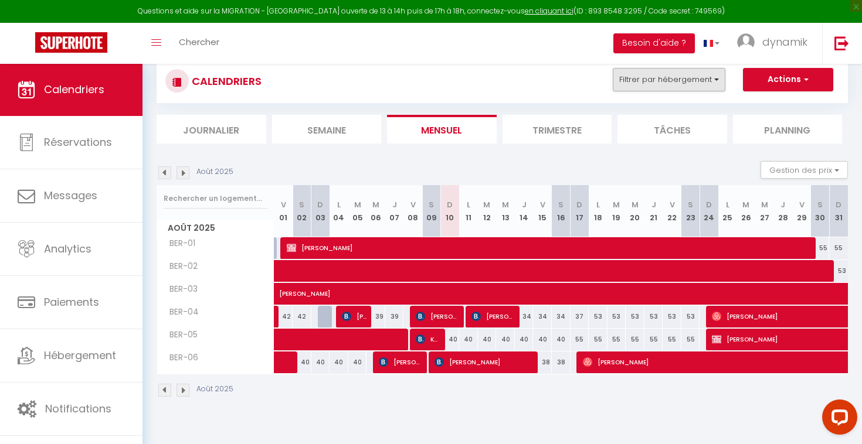
click at [664, 86] on button "Filtrer par hébergement" at bounding box center [669, 79] width 113 height 23
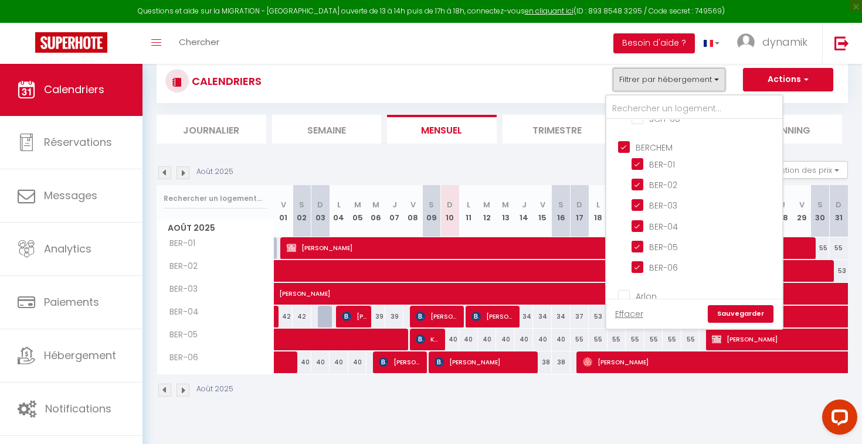
scroll to position [209, 0]
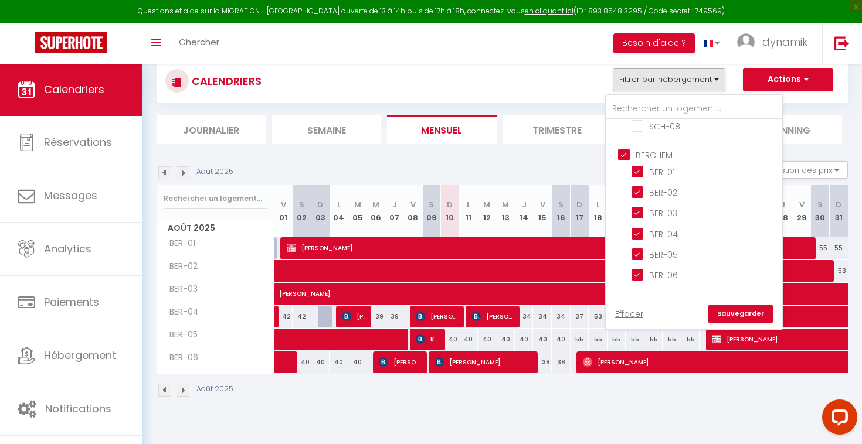
click at [622, 151] on input "BERCHEM" at bounding box center [706, 154] width 176 height 12
click at [637, 254] on input "BER-05" at bounding box center [704, 254] width 147 height 12
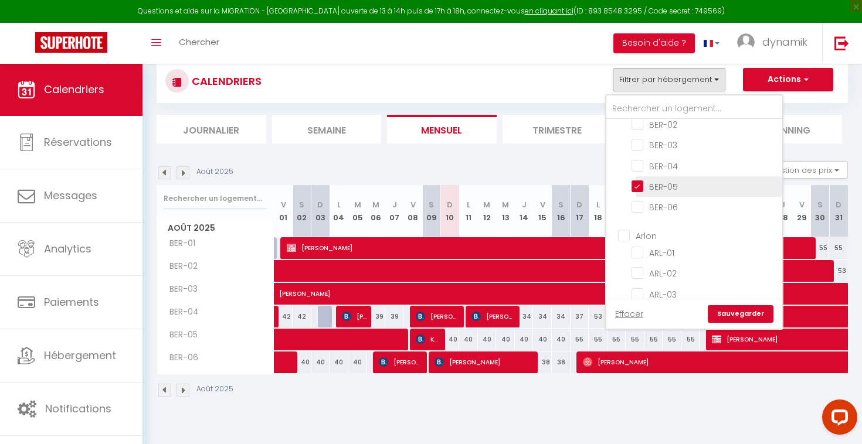
scroll to position [278, 0]
click at [624, 234] on input "Arlon" at bounding box center [706, 233] width 176 height 12
click at [732, 313] on link "Sauvegarder" at bounding box center [741, 314] width 66 height 18
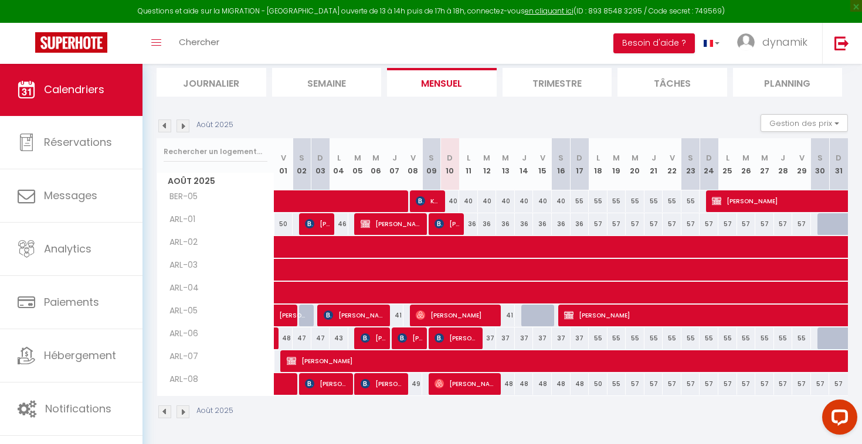
scroll to position [76, 0]
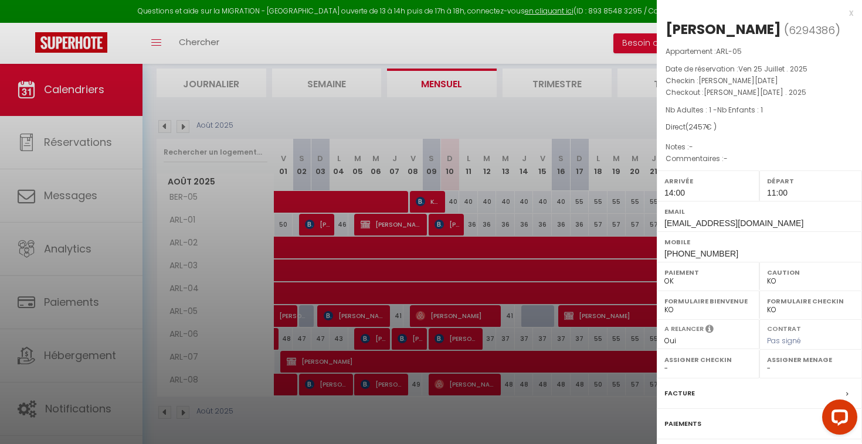
click at [638, 317] on div at bounding box center [431, 222] width 862 height 444
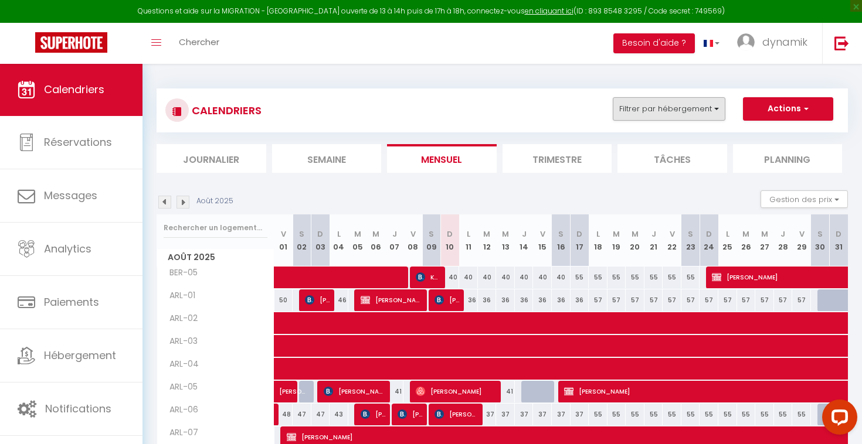
scroll to position [0, 0]
click at [692, 107] on button "Filtrer par hébergement" at bounding box center [669, 108] width 113 height 23
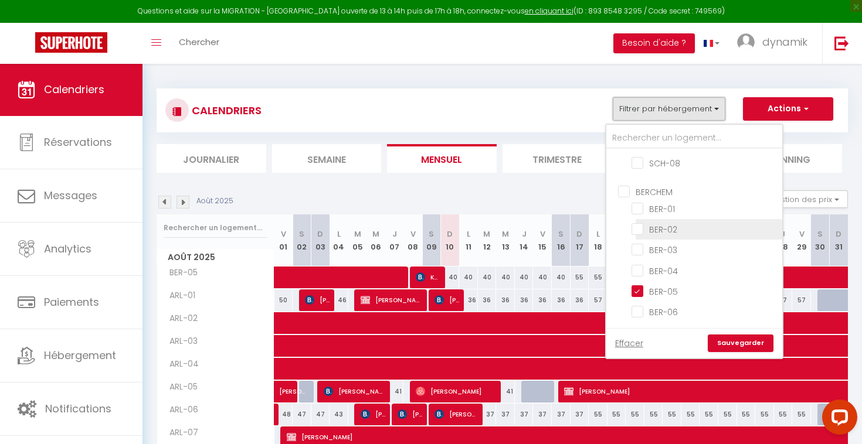
scroll to position [229, 0]
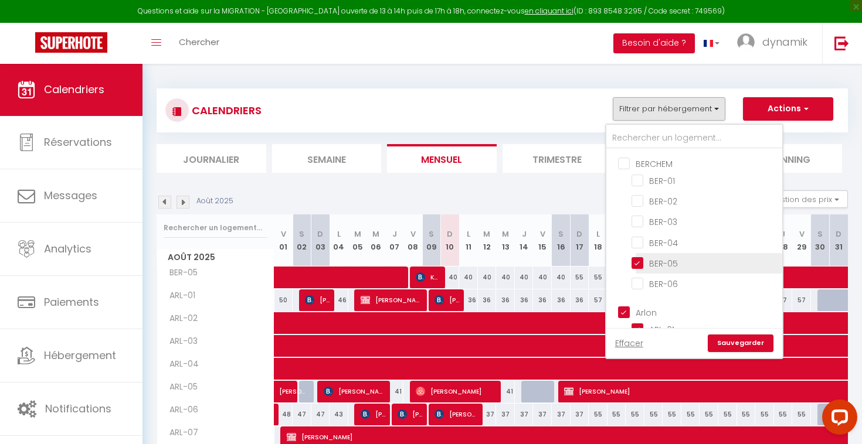
click at [643, 260] on input "BER-05" at bounding box center [704, 263] width 147 height 12
click at [621, 315] on input "Arlon" at bounding box center [706, 312] width 176 height 12
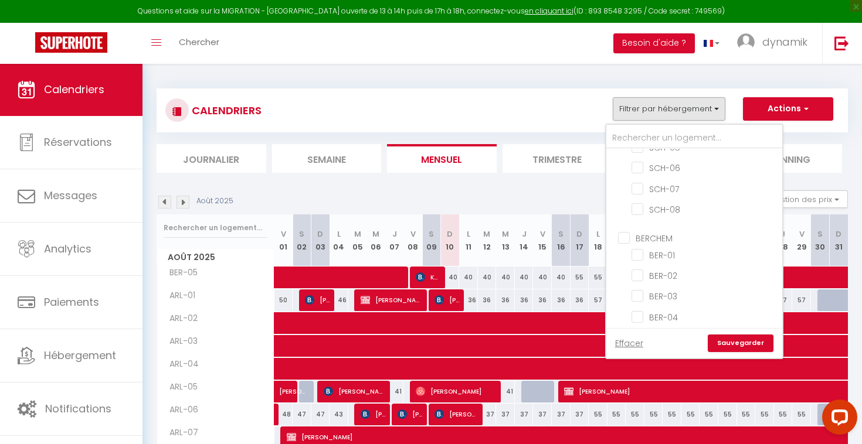
scroll to position [137, 0]
click at [623, 256] on input "BERCHEM" at bounding box center [706, 256] width 176 height 12
click at [623, 159] on input "scholer" at bounding box center [706, 161] width 176 height 12
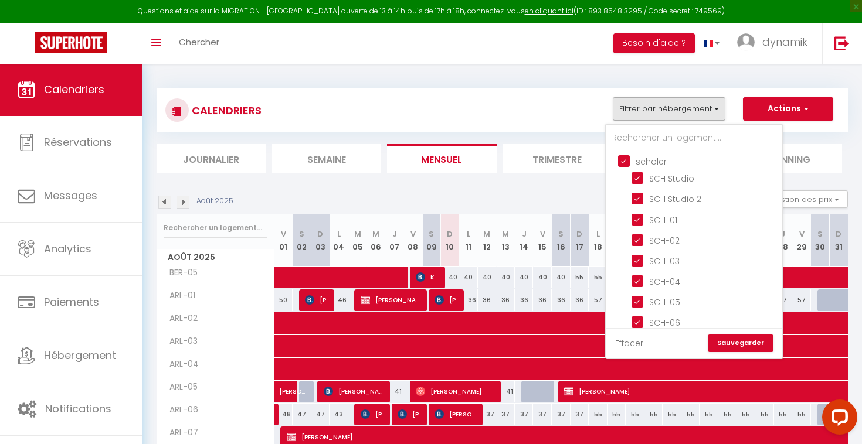
click at [732, 344] on link "Sauvegarder" at bounding box center [741, 344] width 66 height 18
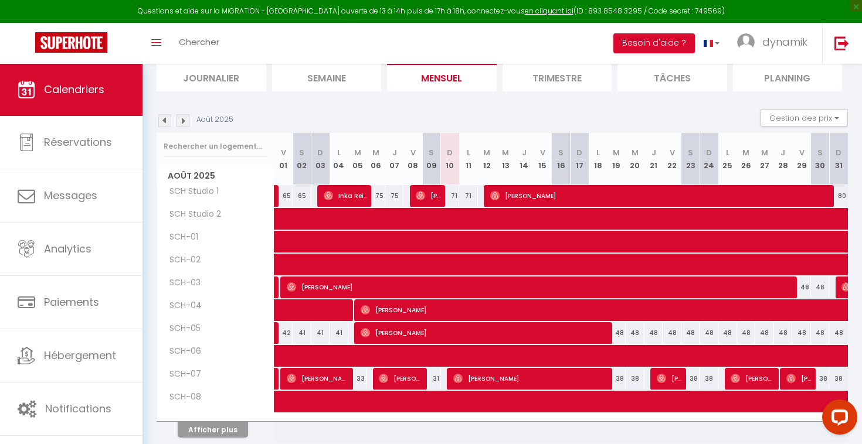
scroll to position [84, 0]
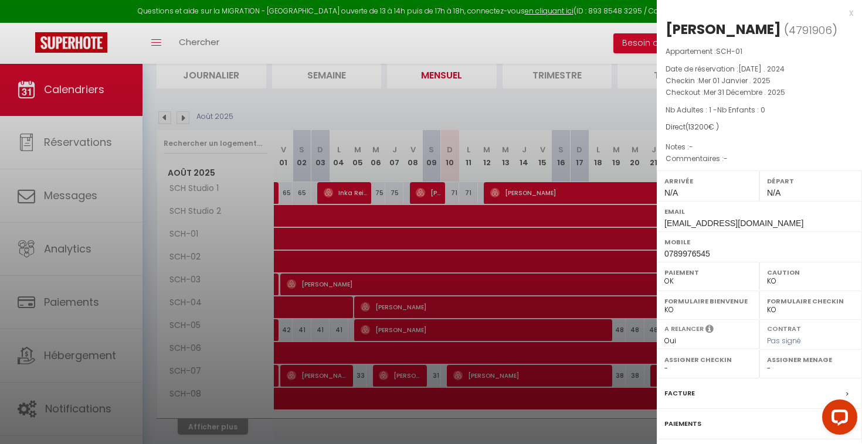
click at [376, 237] on div at bounding box center [431, 222] width 862 height 444
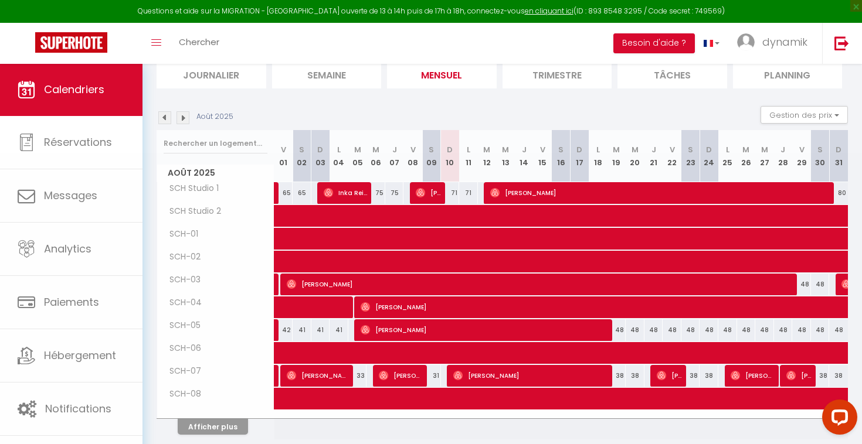
click at [376, 237] on body "Questions et aide sur la MIGRATION - [GEOGRAPHIC_DATA] ouverte de 13 à 14h puis…" at bounding box center [431, 233] width 862 height 509
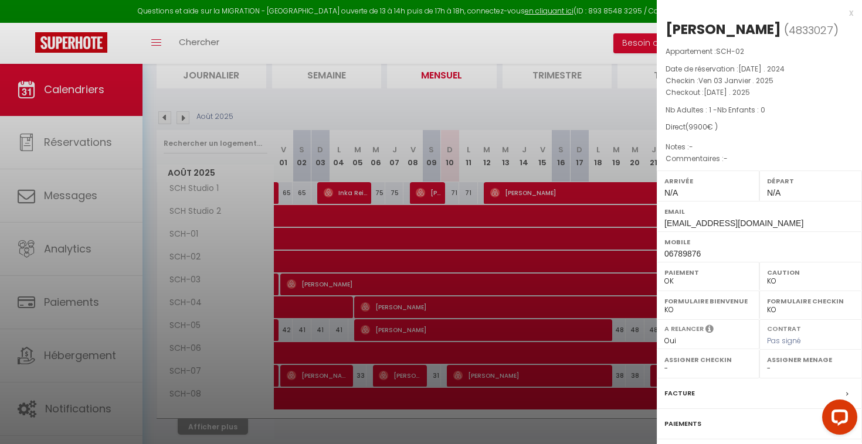
click at [378, 260] on div at bounding box center [431, 222] width 862 height 444
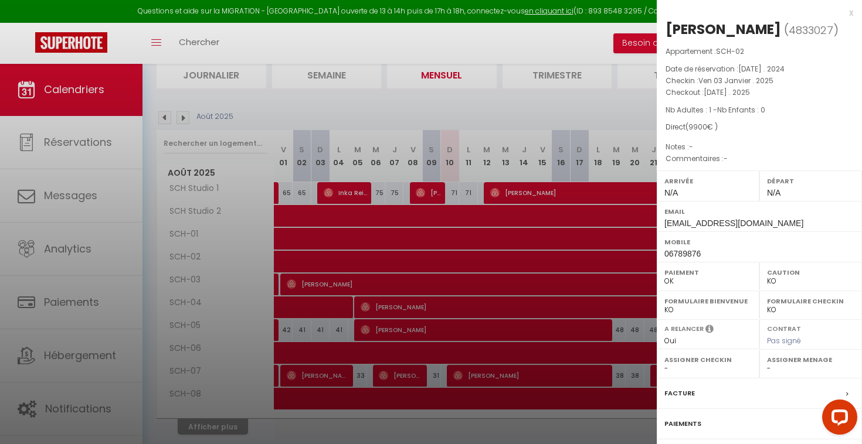
click at [378, 260] on div at bounding box center [431, 222] width 862 height 444
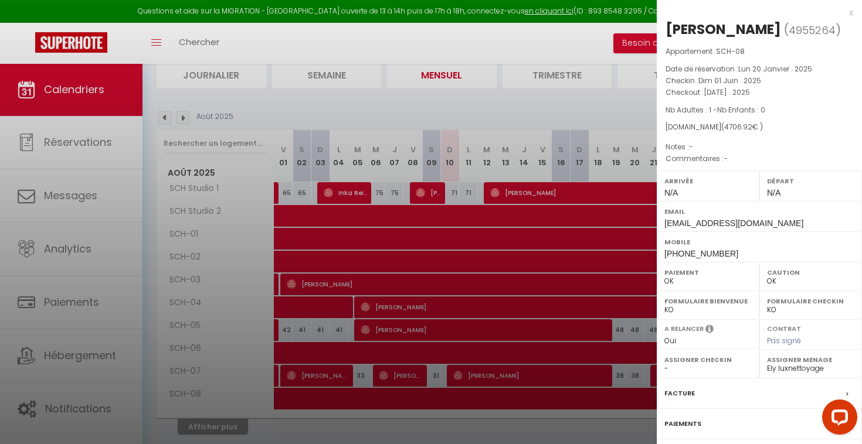
click at [392, 422] on div at bounding box center [431, 222] width 862 height 444
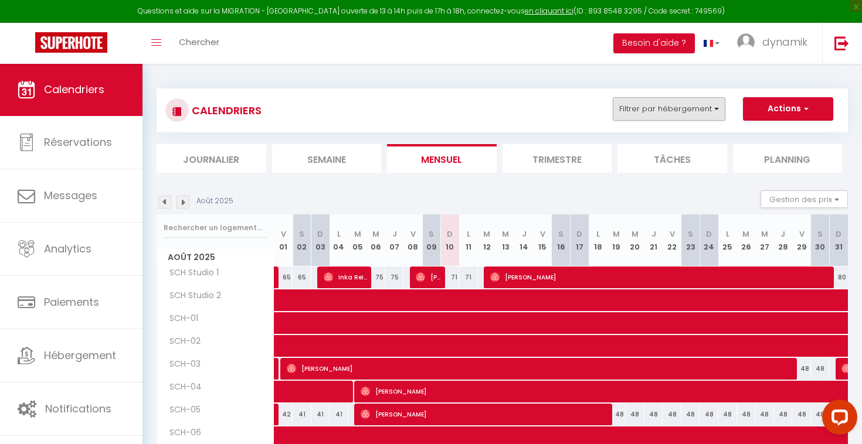
click at [686, 107] on button "Filtrer par hébergement" at bounding box center [669, 108] width 113 height 23
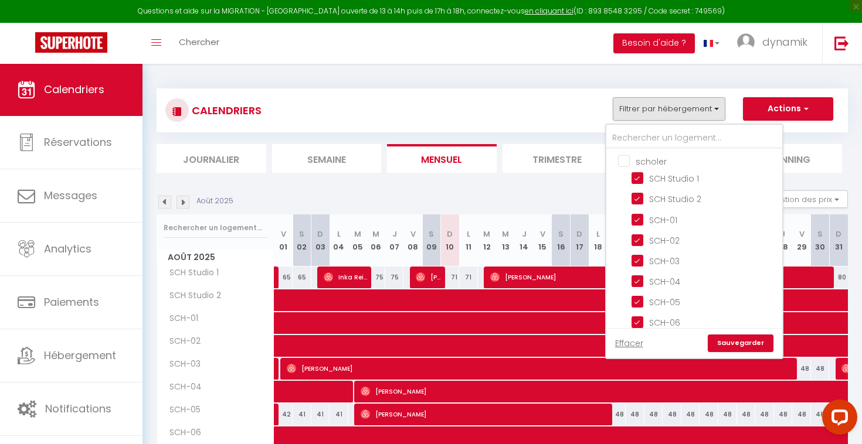
click at [621, 156] on input "scholer" at bounding box center [706, 161] width 176 height 12
checkbox input "true"
checkbox input "false"
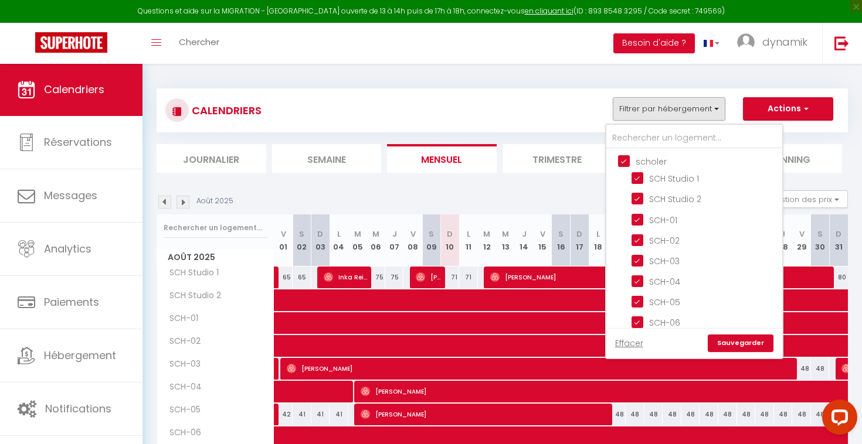
checkbox input "false"
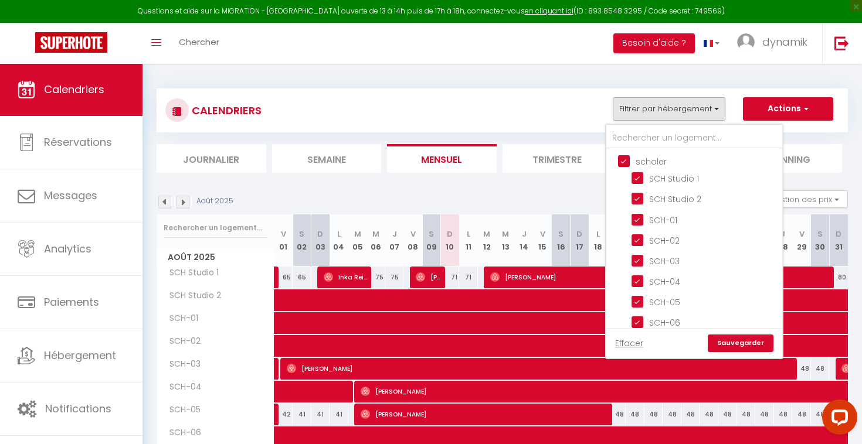
checkbox input "false"
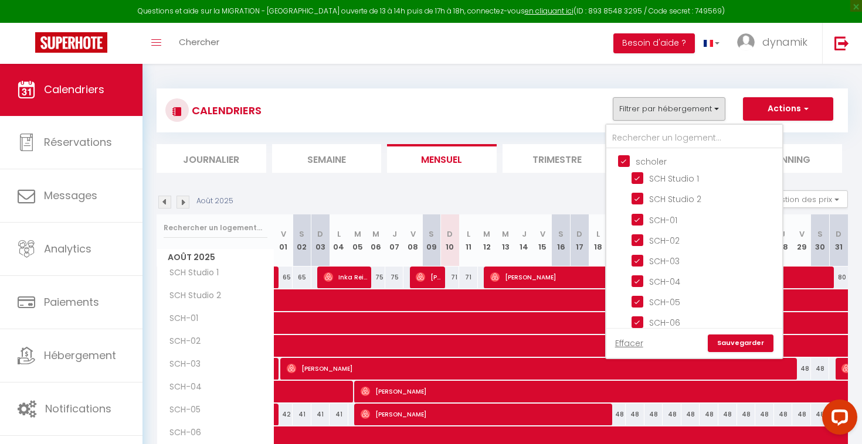
checkbox input "false"
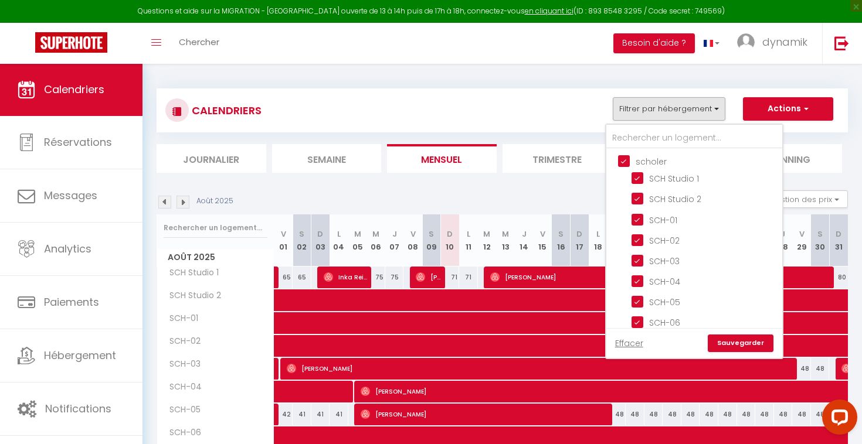
checkbox input "false"
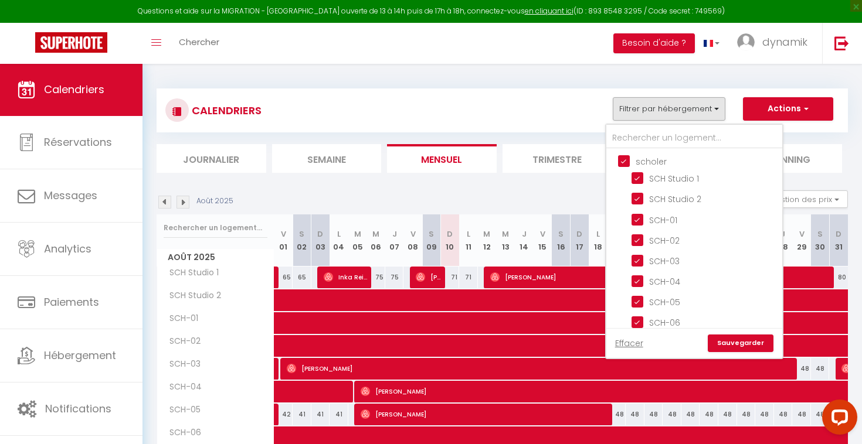
checkbox input "false"
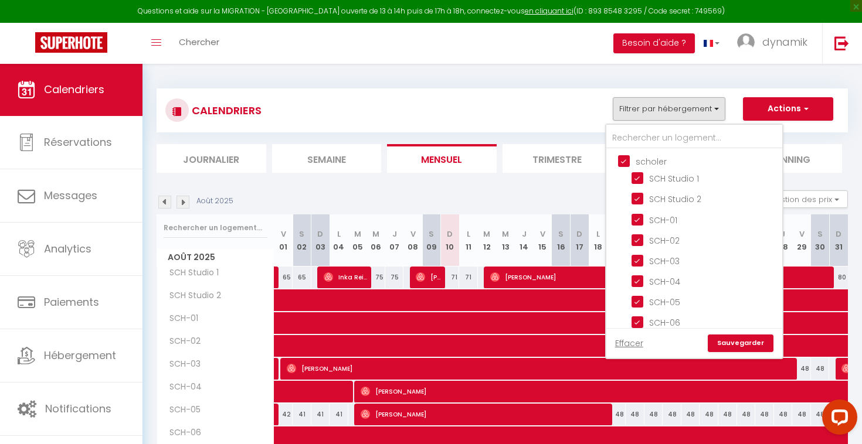
checkbox input "false"
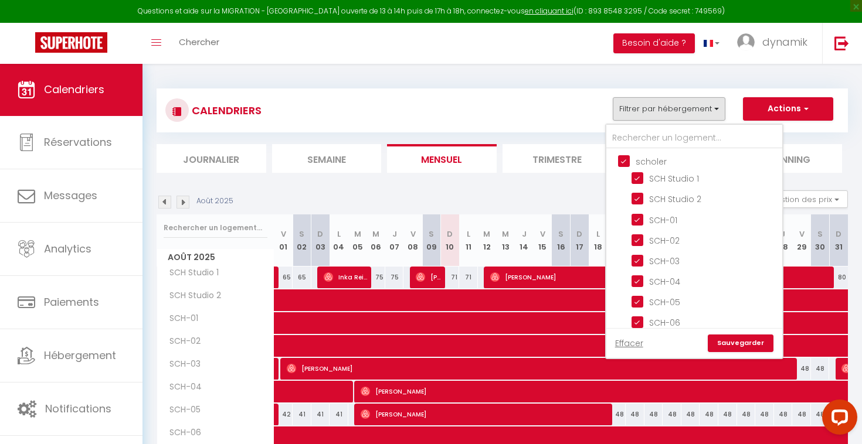
checkbox input "false"
click at [621, 156] on input "scholer" at bounding box center [706, 161] width 176 height 12
checkbox input "false"
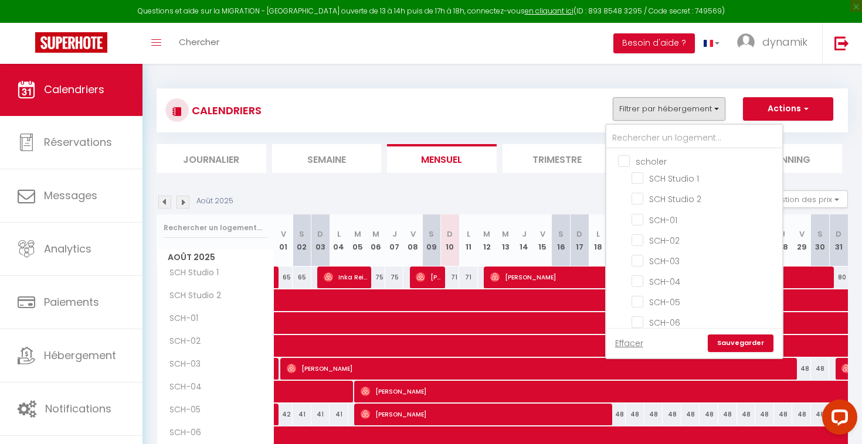
checkbox input "false"
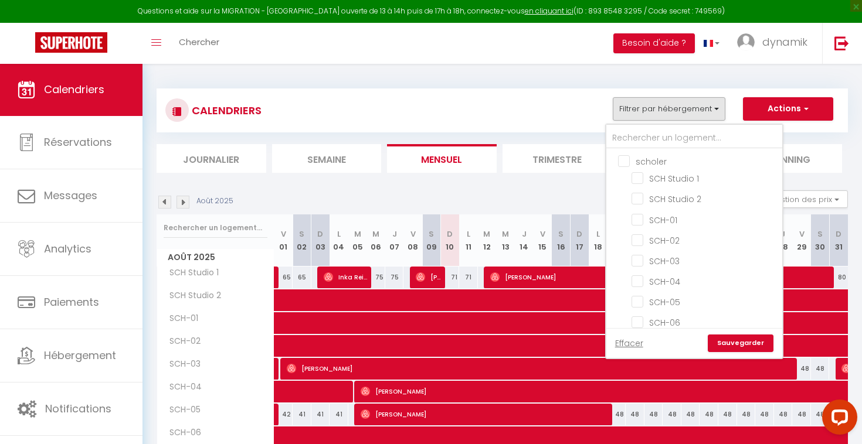
checkbox input "false"
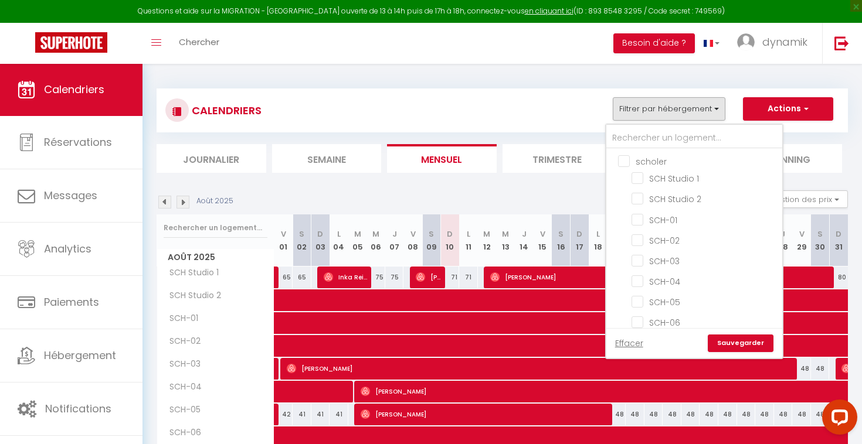
checkbox input "false"
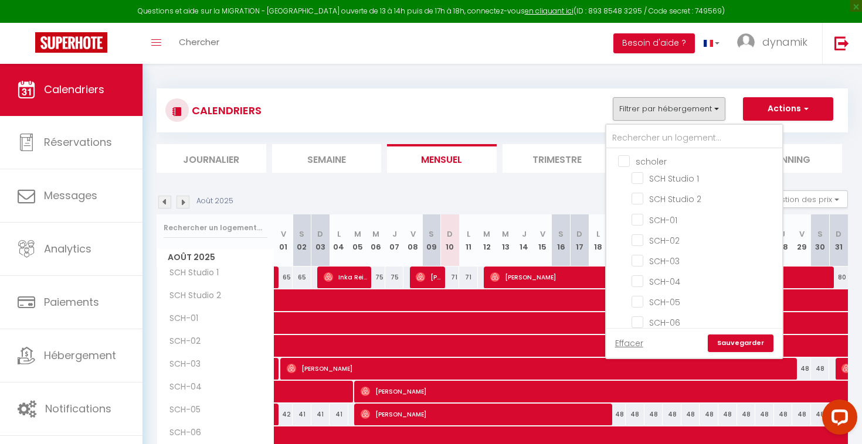
checkbox input "false"
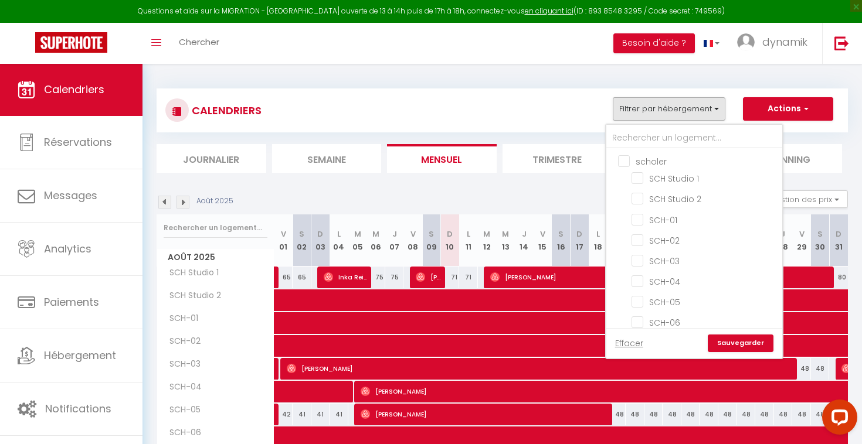
checkbox input "false"
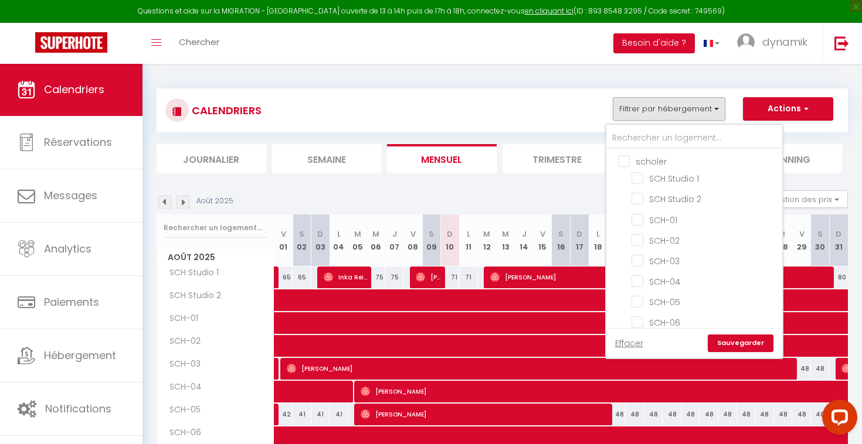
checkbox input "false"
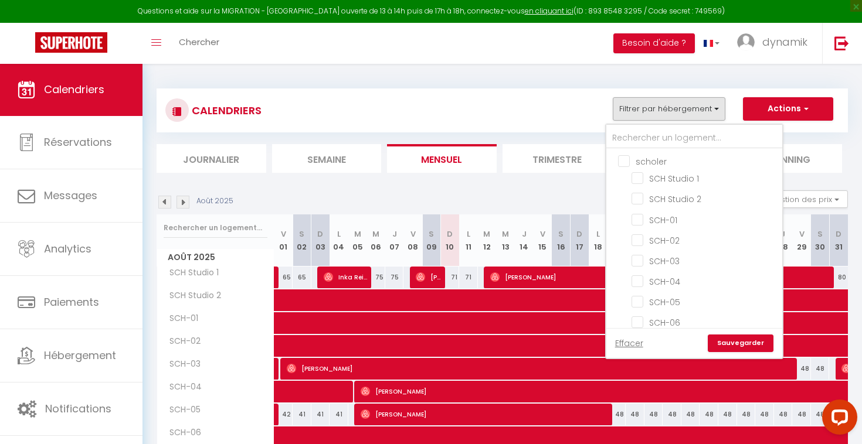
checkbox input "false"
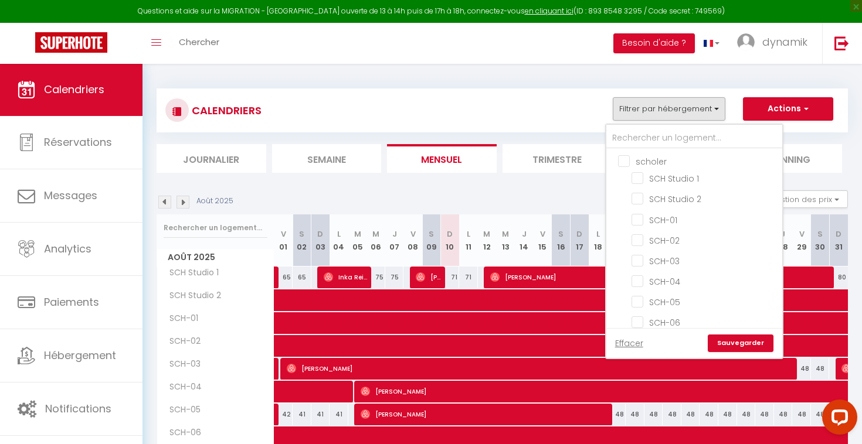
checkbox input "false"
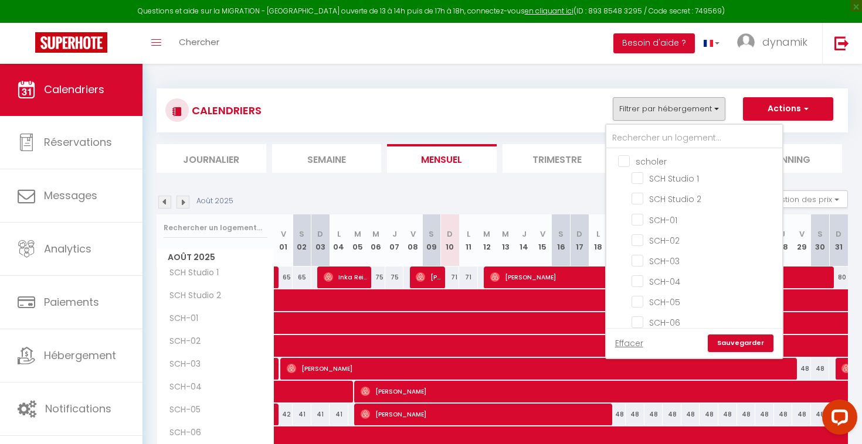
checkbox input "false"
click at [625, 222] on input "BERCHEM" at bounding box center [706, 219] width 176 height 12
checkbox input "false"
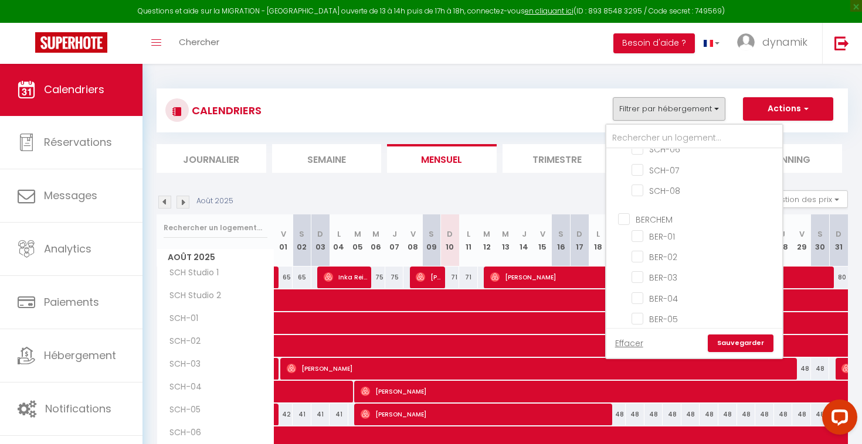
checkbox input "false"
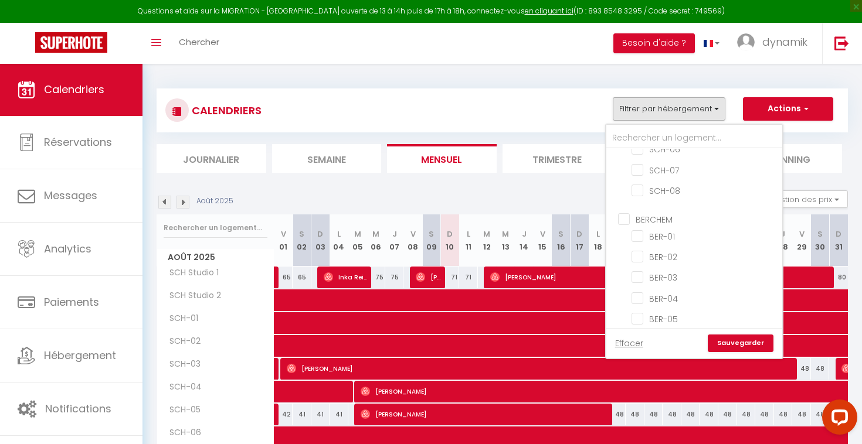
checkbox input "false"
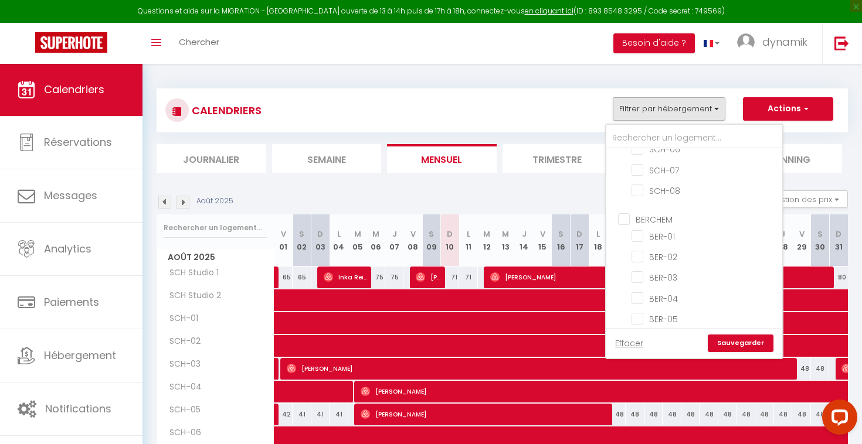
checkbox input "false"
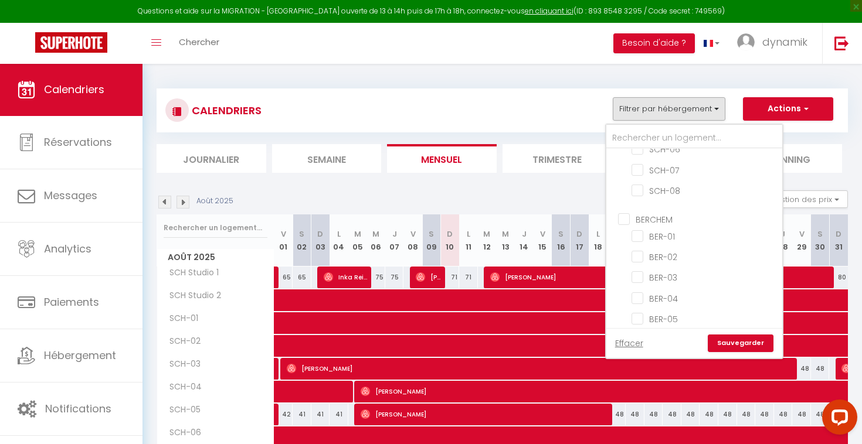
checkbox input "false"
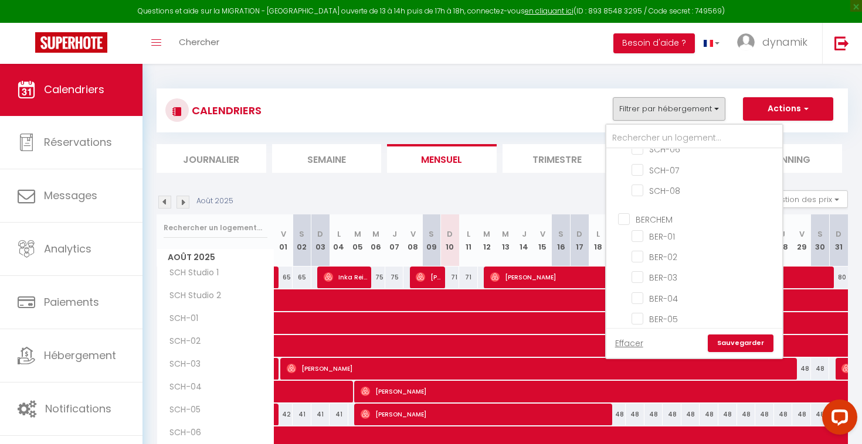
checkbox input "false"
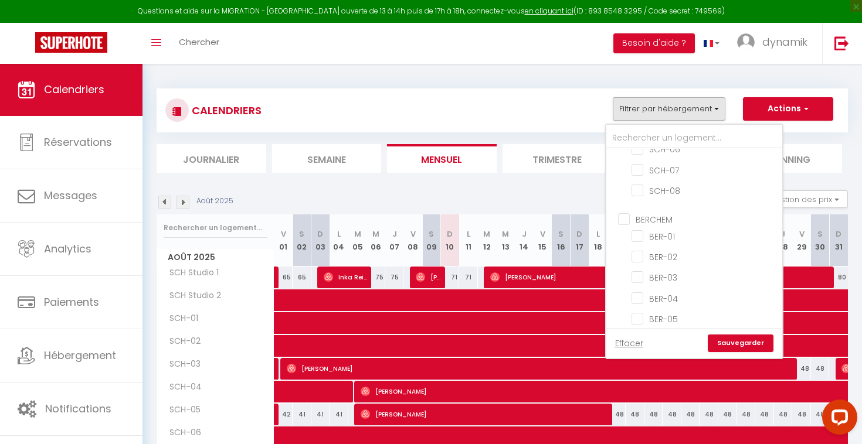
checkbox input "false"
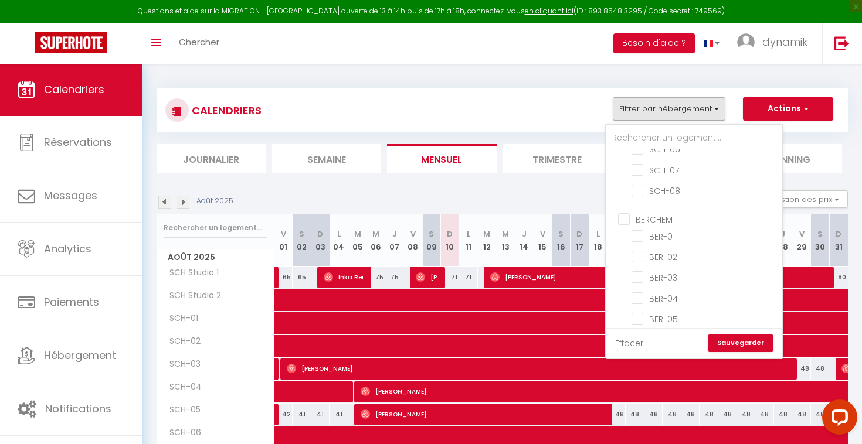
checkbox input "false"
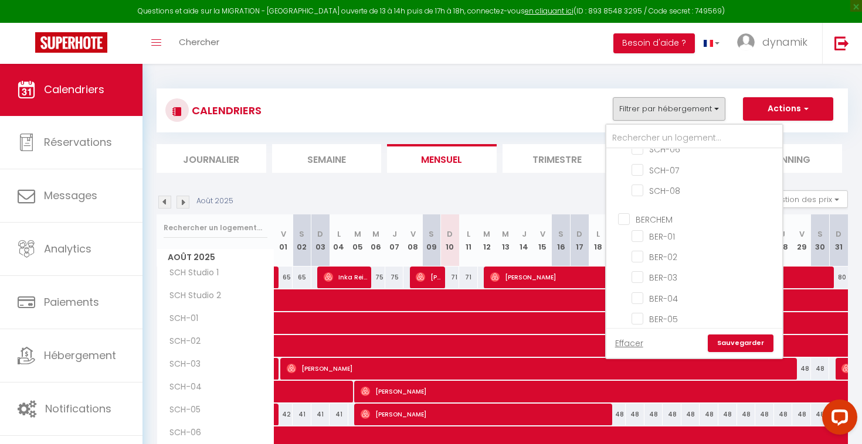
checkbox input "false"
click at [625, 229] on input "Arlon" at bounding box center [706, 231] width 176 height 12
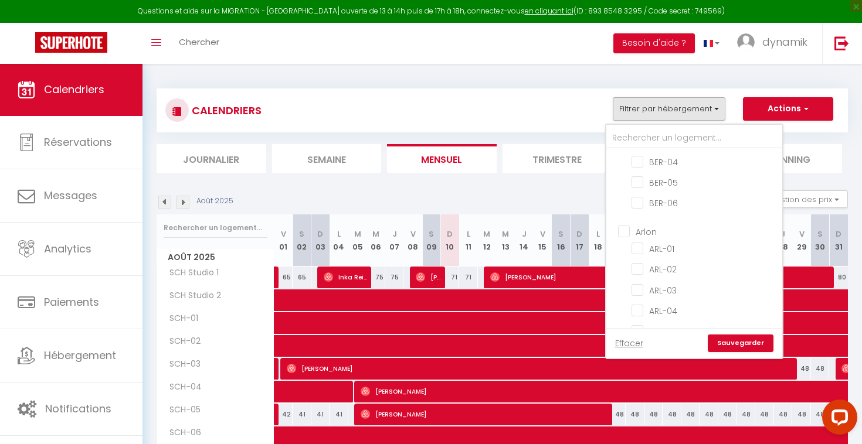
checkbox input "true"
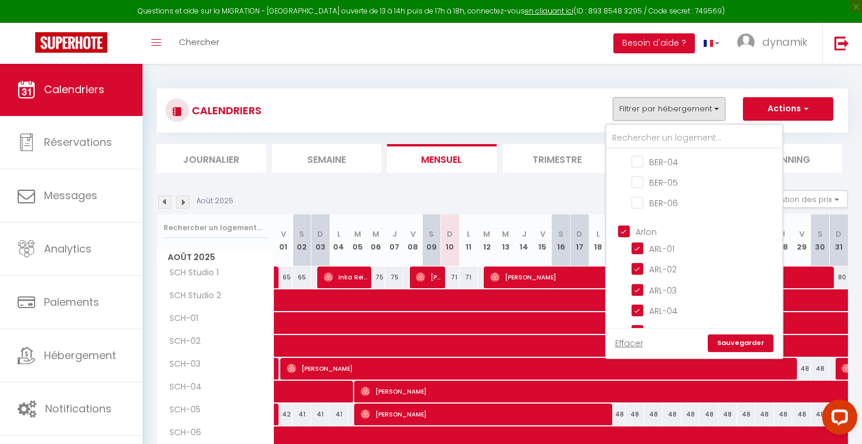
checkbox input "true"
checkbox input "false"
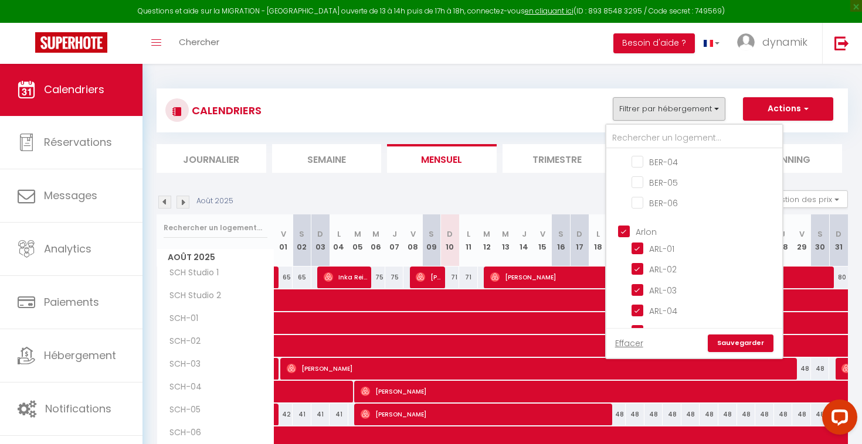
checkbox input "false"
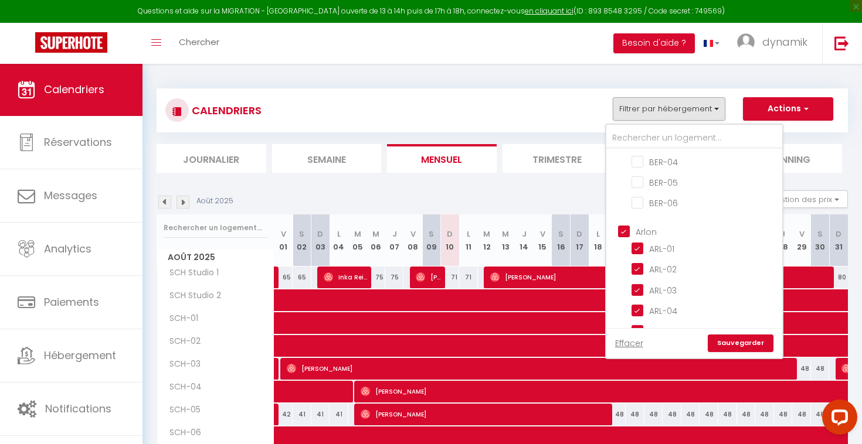
checkbox input "false"
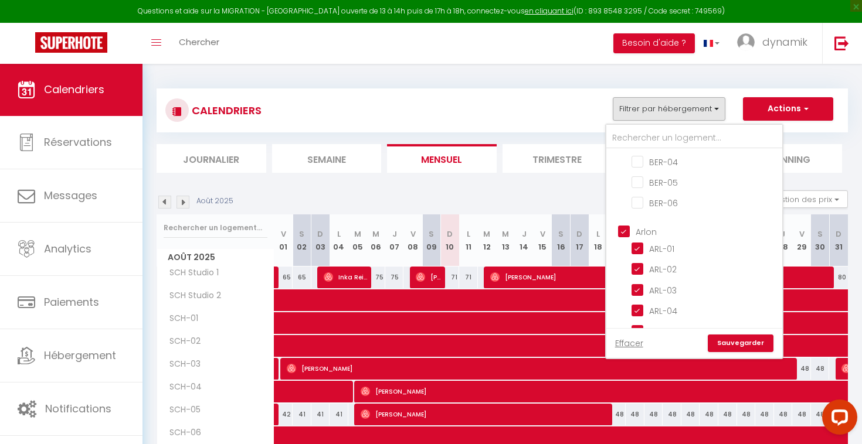
checkbox input "false"
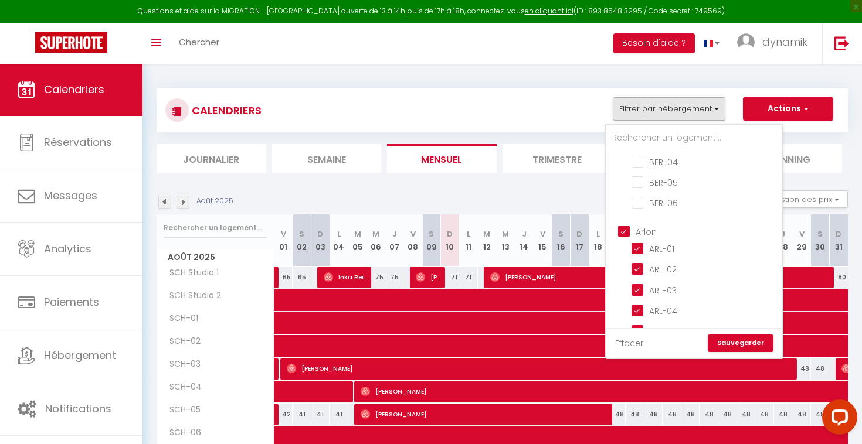
checkbox input "false"
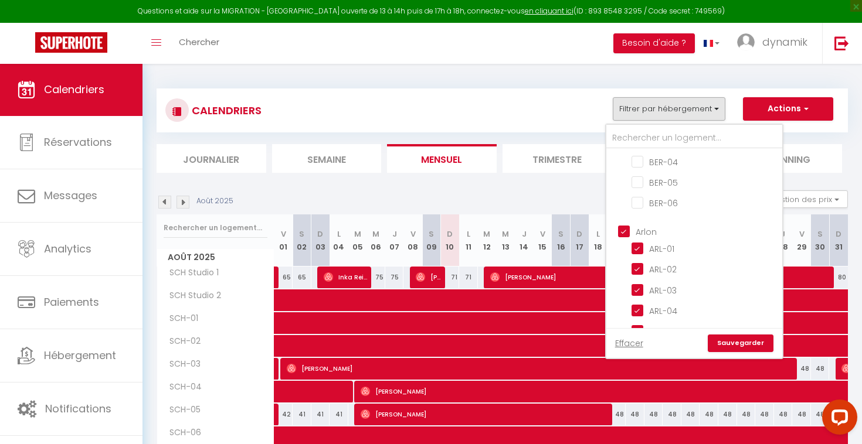
checkbox input "false"
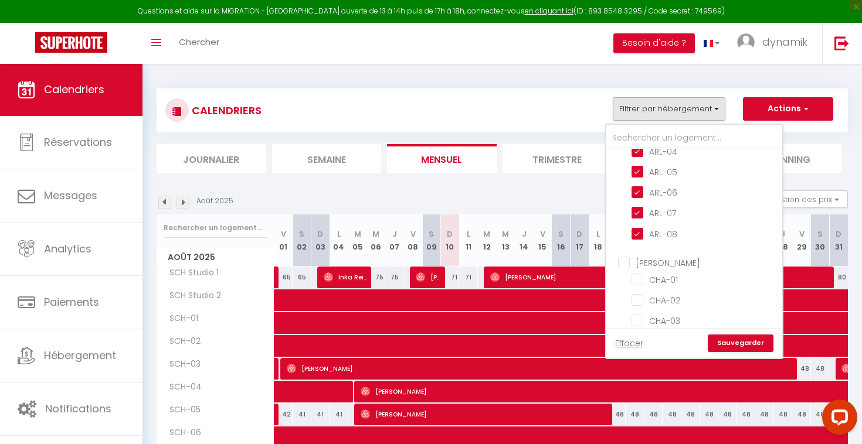
scroll to position [484, 0]
click at [621, 243] on input "[PERSON_NAME]" at bounding box center [706, 248] width 176 height 12
checkbox input "true"
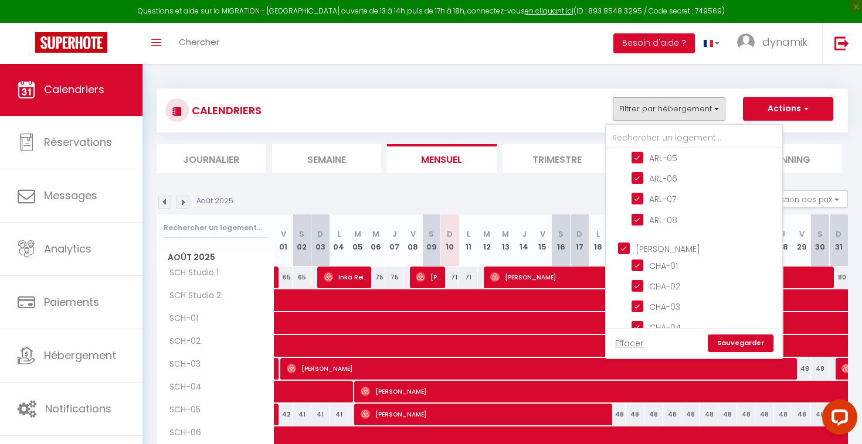
checkbox input "true"
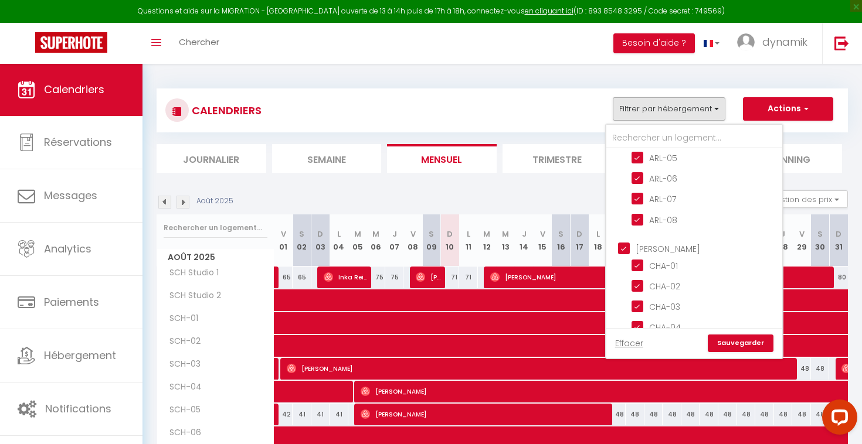
checkbox input "true"
checkbox input "false"
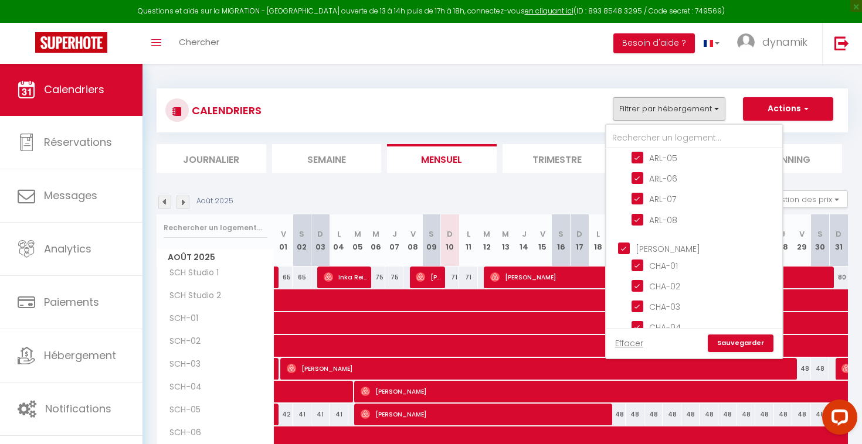
checkbox input "false"
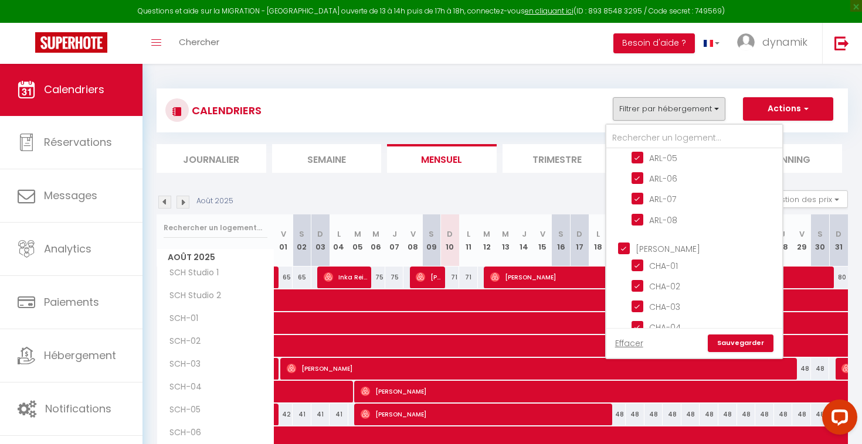
checkbox input "false"
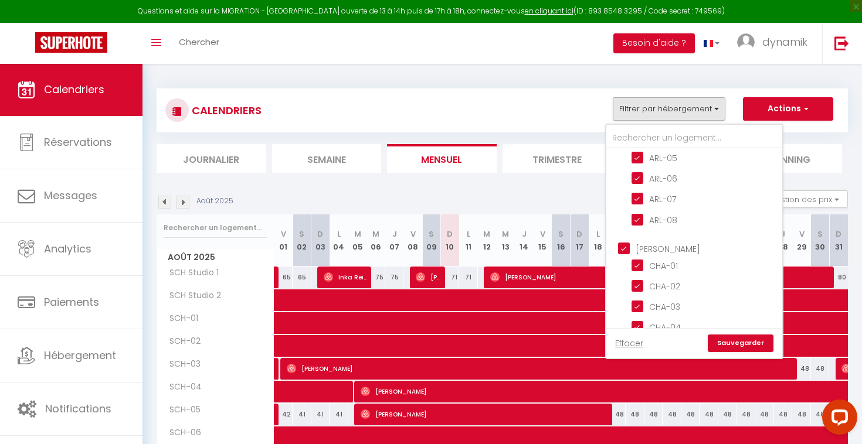
checkbox input "false"
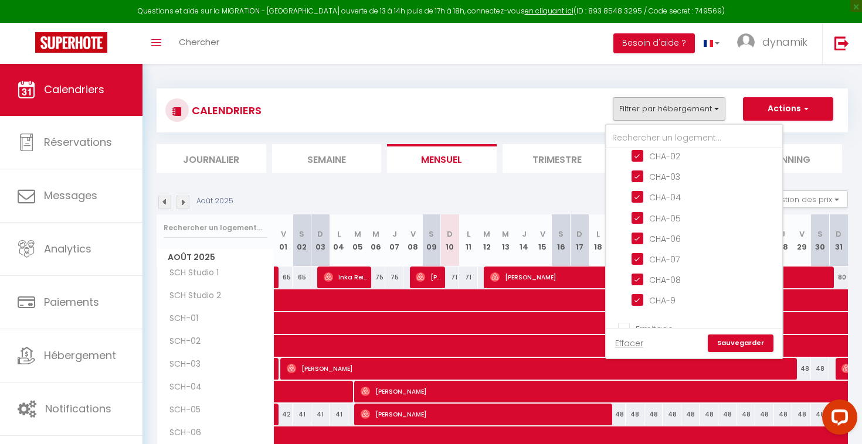
scroll to position [667, 0]
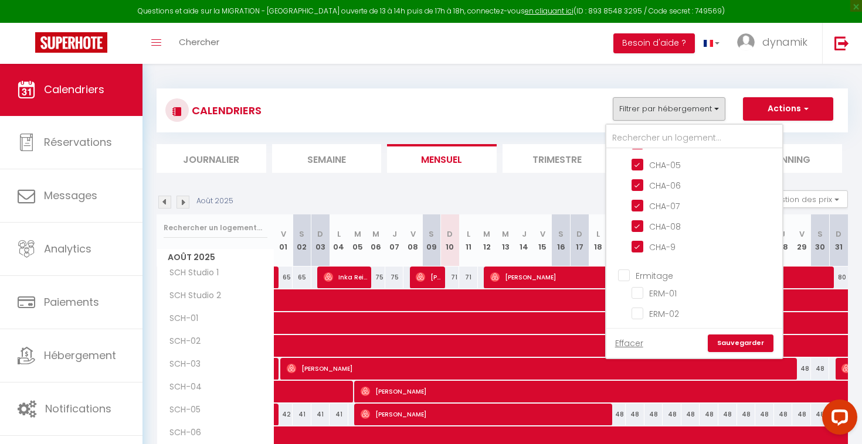
click at [627, 277] on input "Ermitage" at bounding box center [706, 275] width 176 height 12
checkbox input "true"
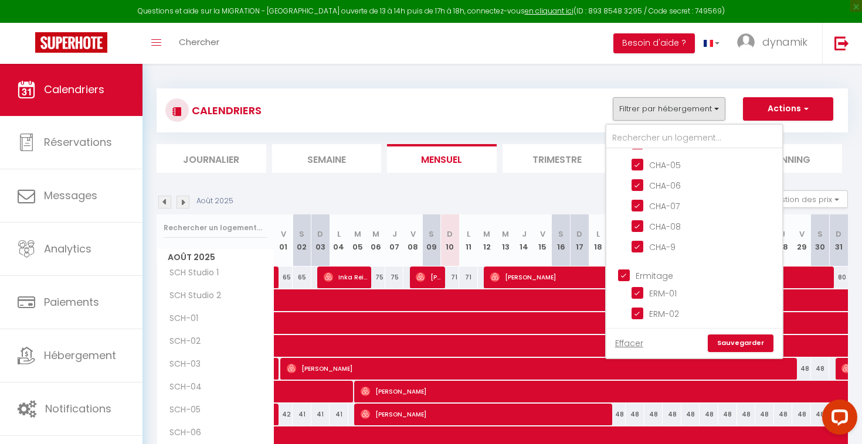
checkbox input "true"
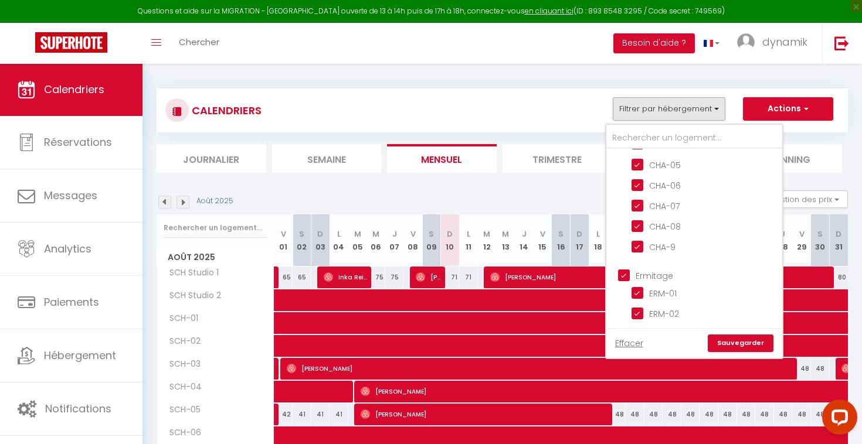
checkbox input "true"
checkbox input "false"
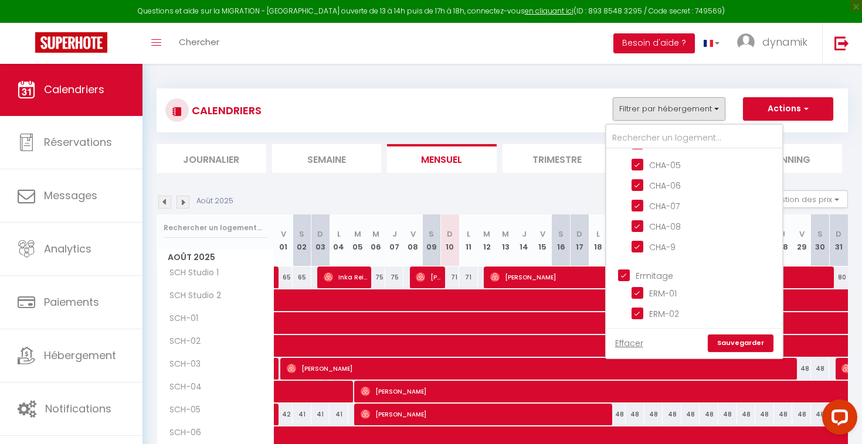
checkbox input "false"
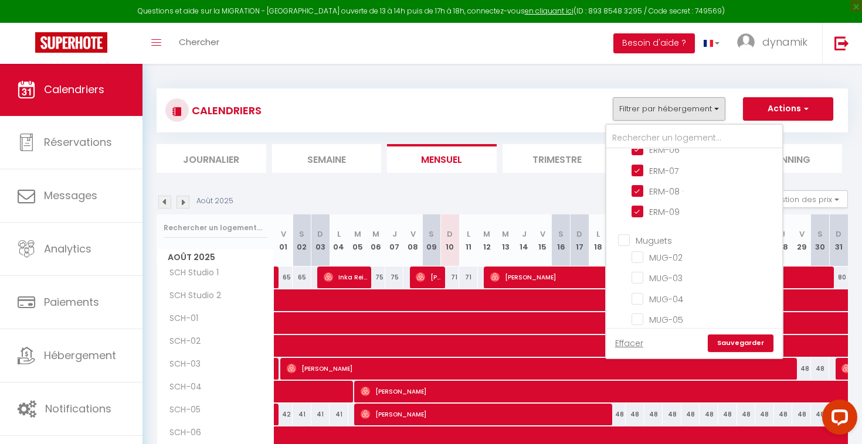
scroll to position [915, 0]
click at [621, 235] on input "Muguets" at bounding box center [706, 238] width 176 height 12
checkbox input "true"
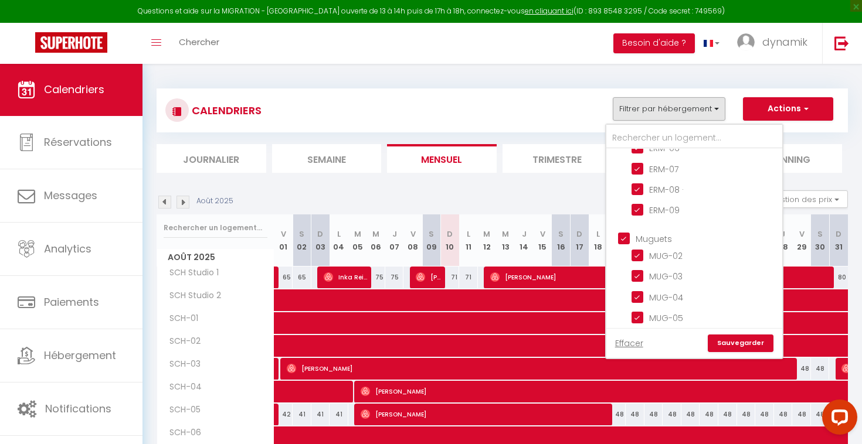
checkbox input "true"
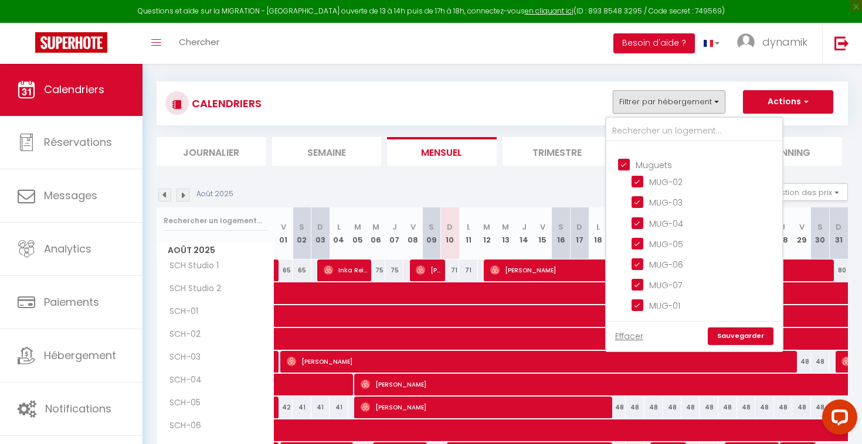
click at [743, 334] on link "Sauvegarder" at bounding box center [741, 337] width 66 height 18
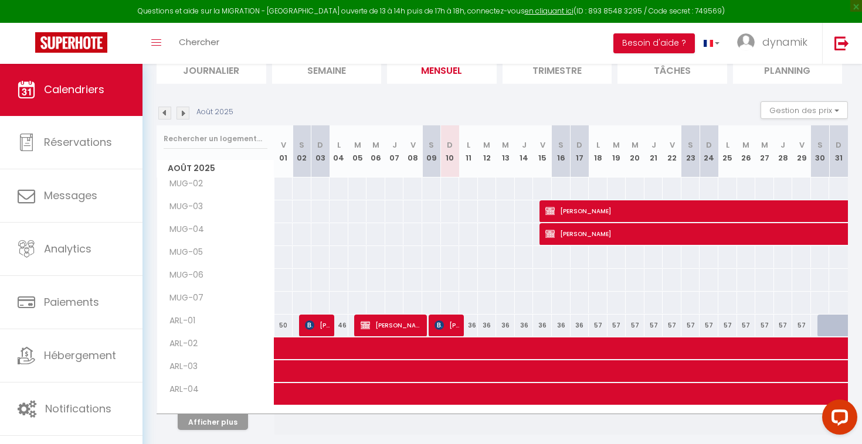
scroll to position [87, 0]
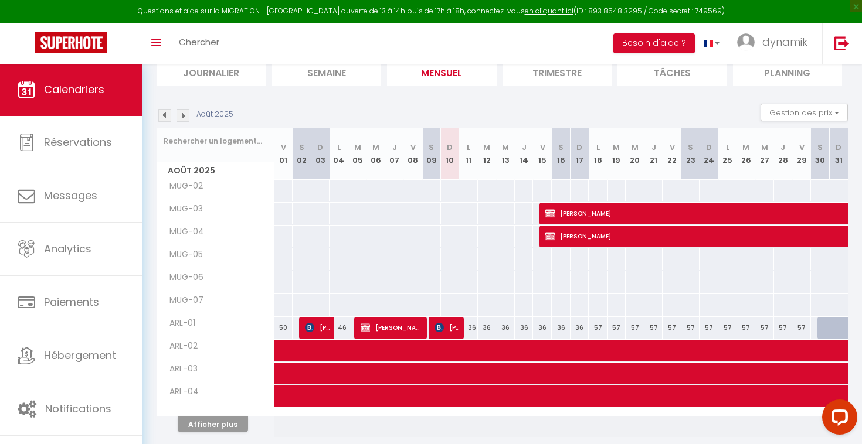
click at [179, 113] on img at bounding box center [182, 115] width 13 height 13
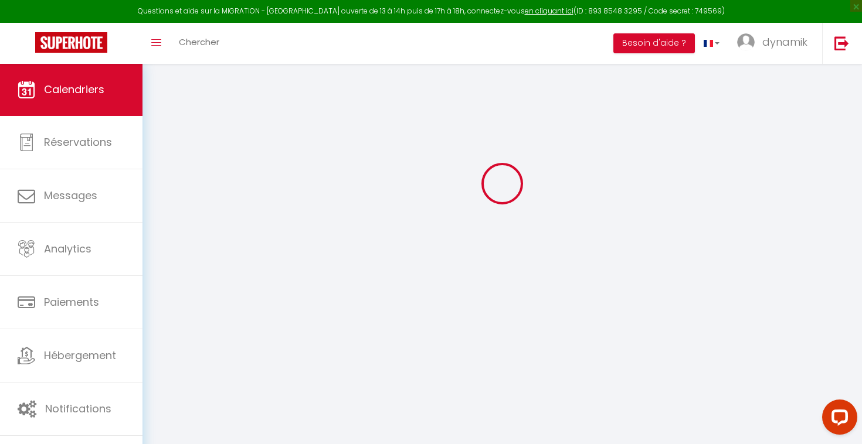
scroll to position [63, 0]
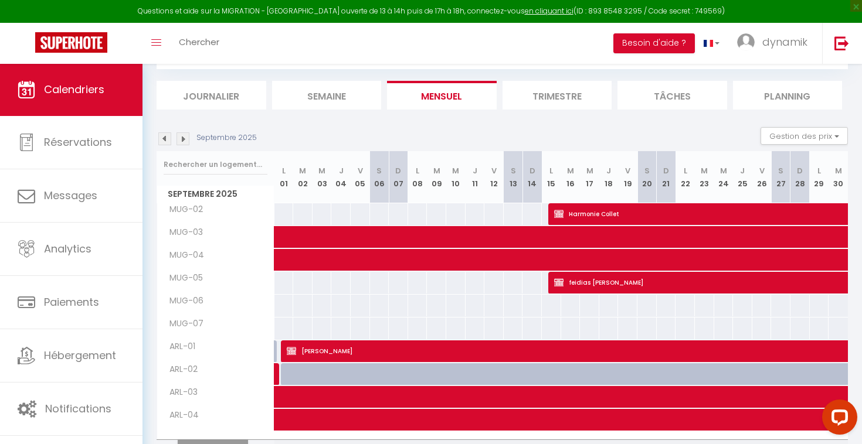
click at [179, 113] on div "CALENDRIERS Filtrer par hébergement scholer SCH Studio 1 SCH Studio 2 SCH-01 SC…" at bounding box center [502, 254] width 691 height 481
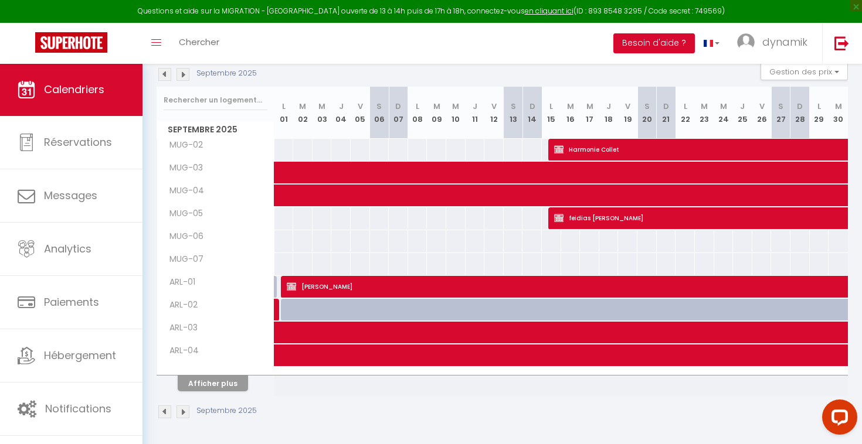
scroll to position [127, 0]
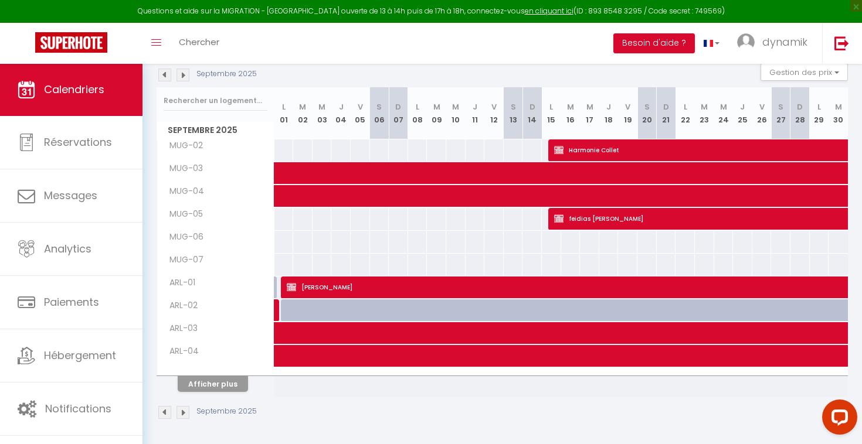
click at [220, 382] on button "Afficher plus" at bounding box center [213, 384] width 70 height 16
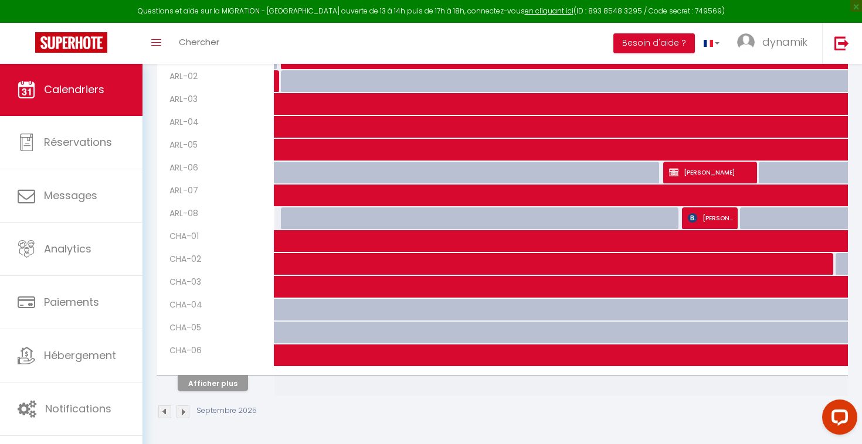
scroll to position [356, 0]
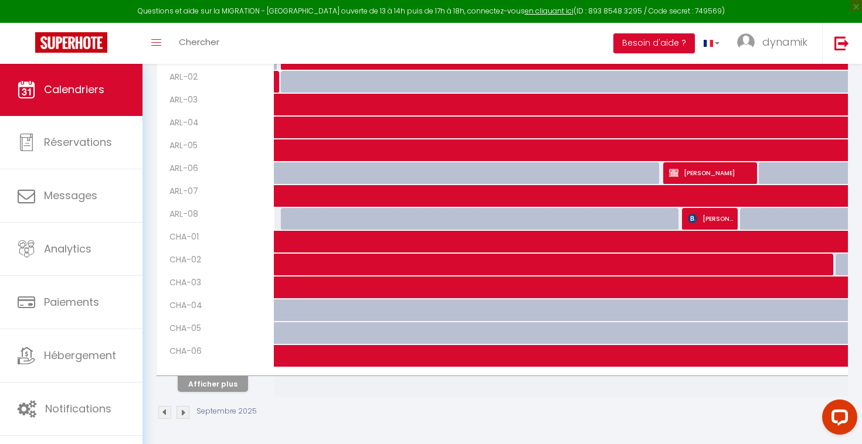
click at [222, 385] on button "Afficher plus" at bounding box center [213, 384] width 70 height 16
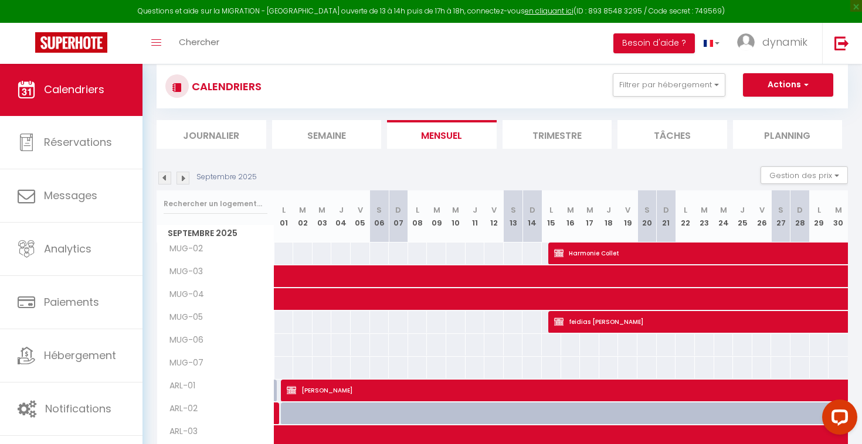
scroll to position [34, 0]
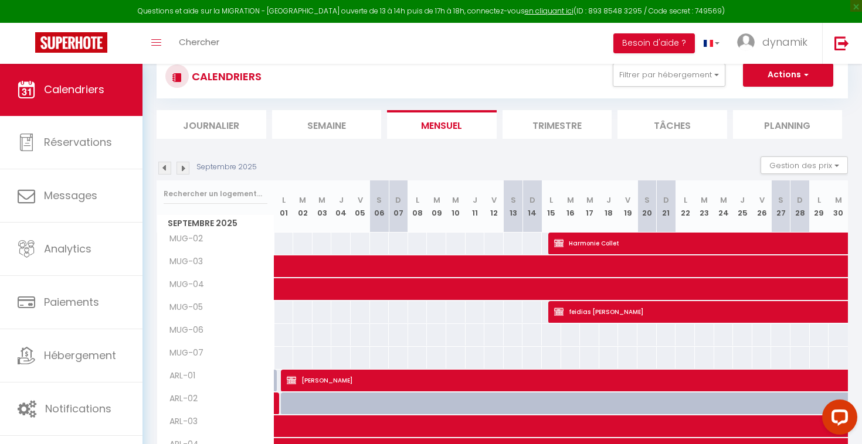
click at [182, 167] on img at bounding box center [182, 168] width 13 height 13
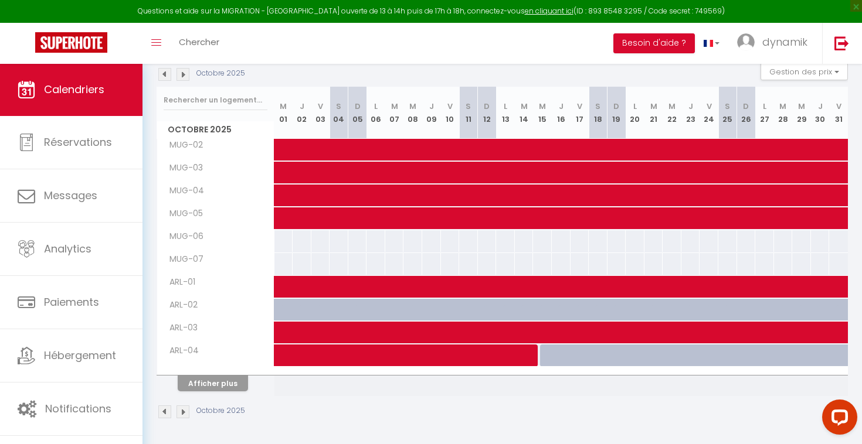
scroll to position [127, 0]
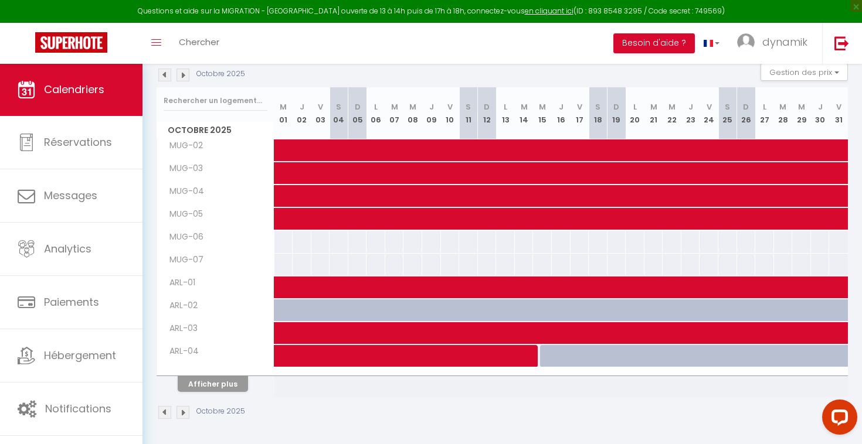
click at [230, 383] on button "Afficher plus" at bounding box center [213, 384] width 70 height 16
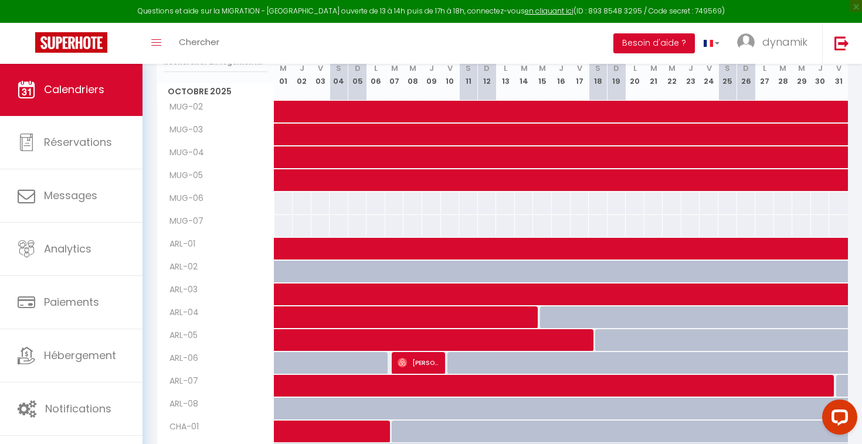
scroll to position [166, 0]
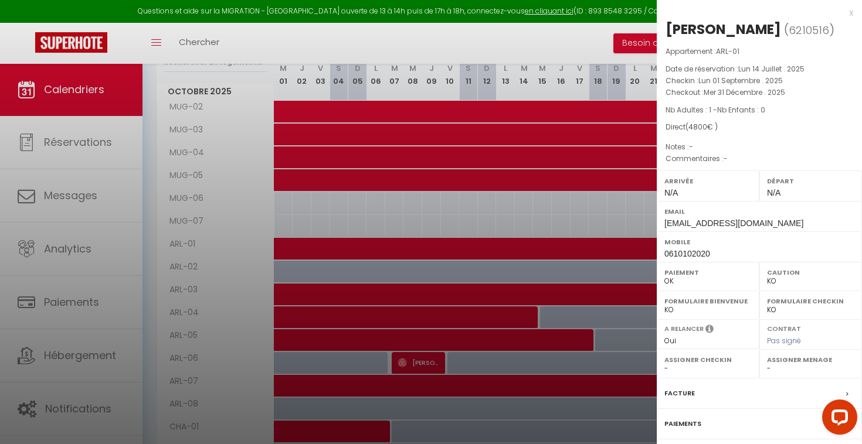
click at [477, 247] on div at bounding box center [431, 222] width 862 height 444
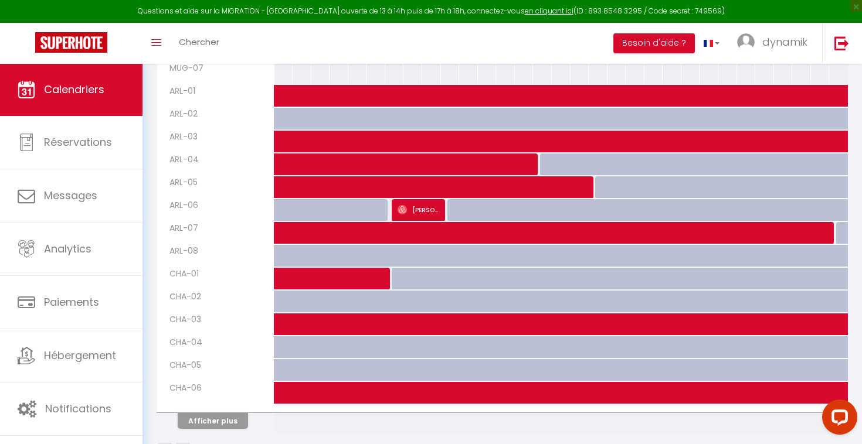
scroll to position [340, 0]
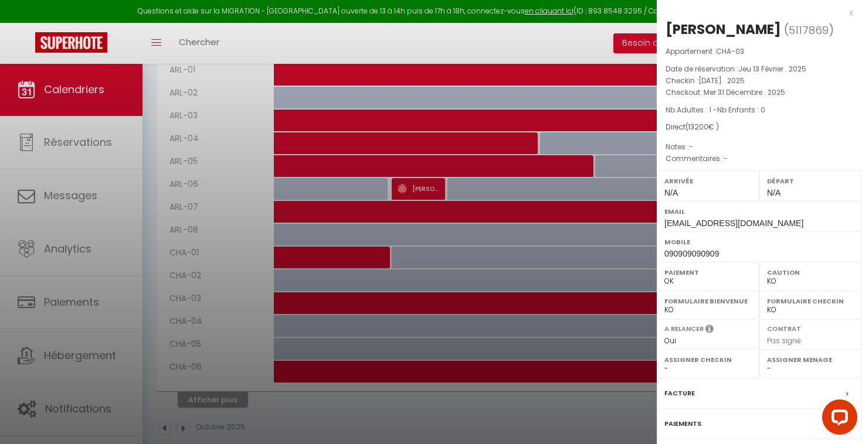
click at [525, 296] on div at bounding box center [431, 222] width 862 height 444
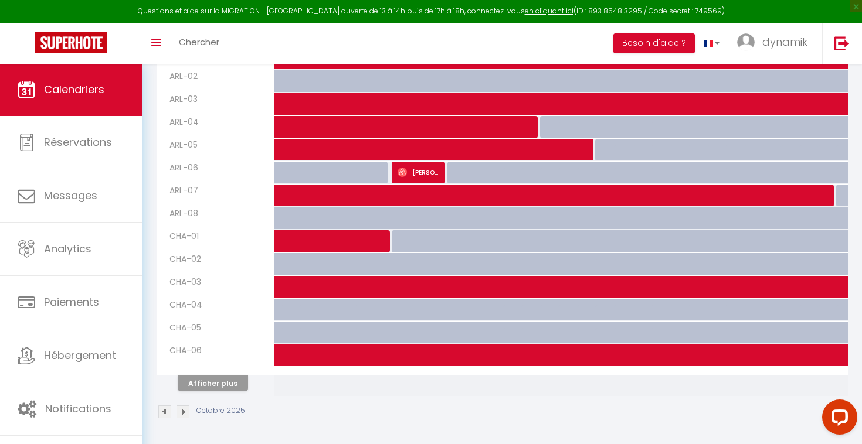
scroll to position [356, 0]
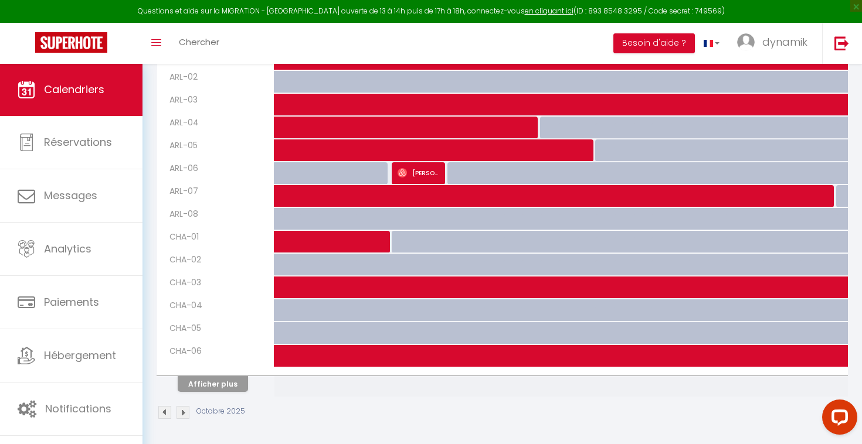
click at [237, 383] on button "Afficher plus" at bounding box center [213, 384] width 70 height 16
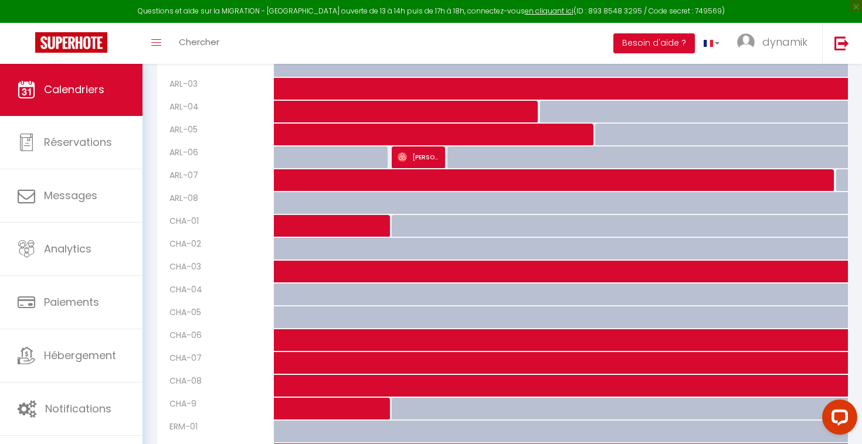
scroll to position [373, 0]
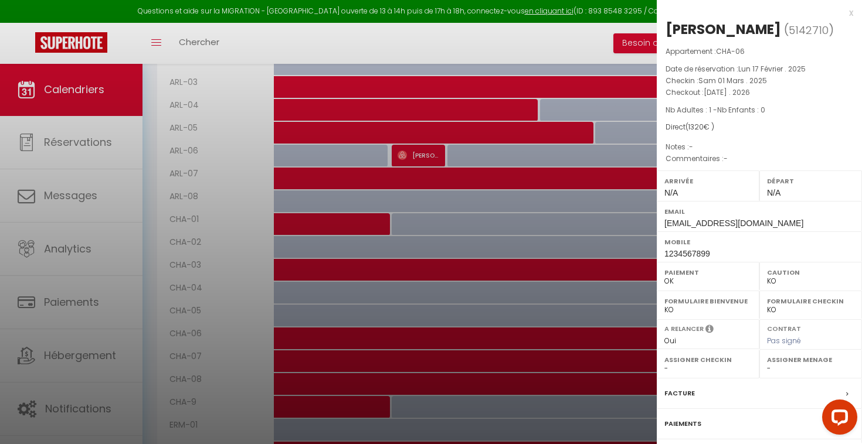
click at [424, 353] on div at bounding box center [431, 222] width 862 height 444
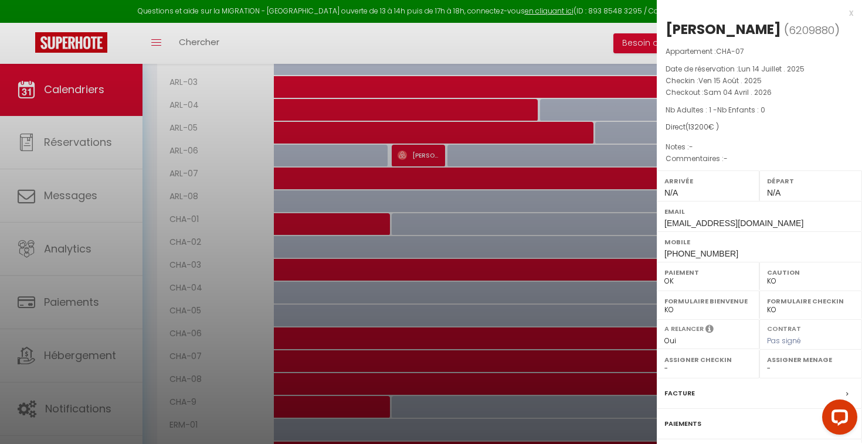
click at [427, 368] on div at bounding box center [431, 222] width 862 height 444
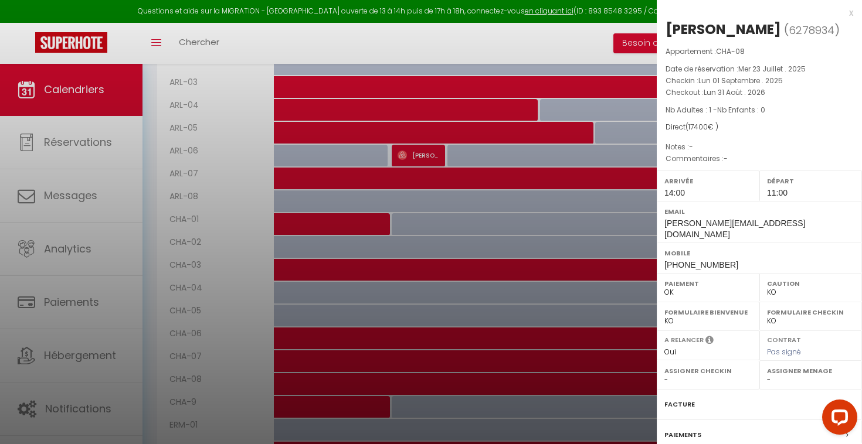
click at [429, 385] on div at bounding box center [431, 222] width 862 height 444
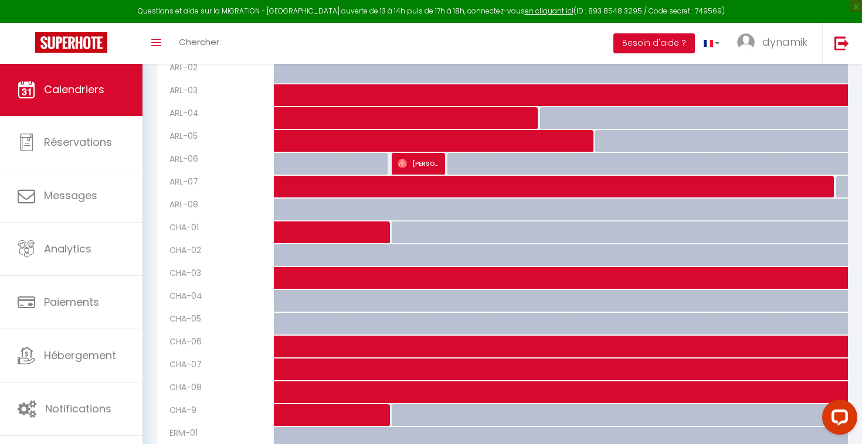
scroll to position [369, 0]
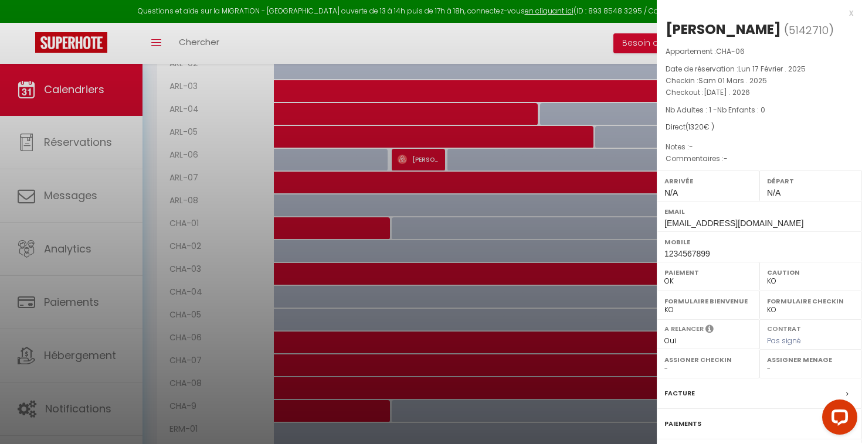
click at [424, 338] on div at bounding box center [431, 222] width 862 height 444
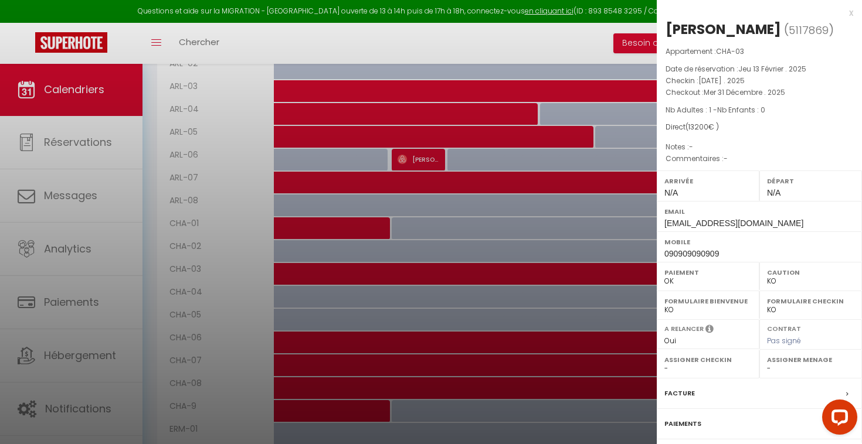
click at [416, 273] on div at bounding box center [431, 222] width 862 height 444
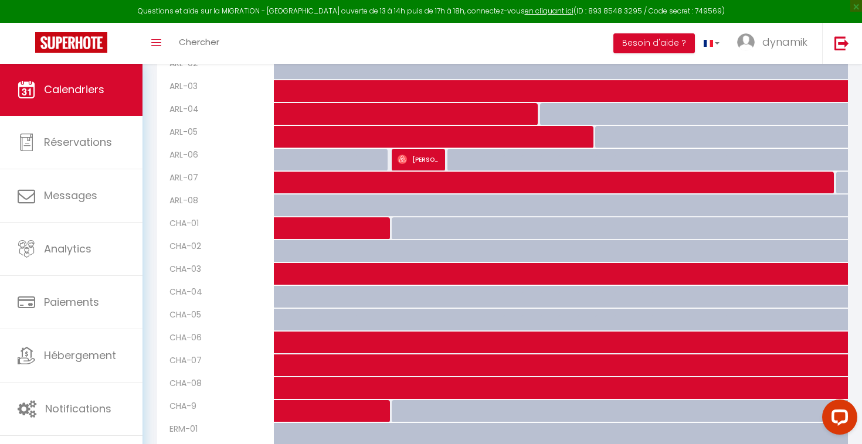
click at [417, 300] on div at bounding box center [419, 304] width 19 height 22
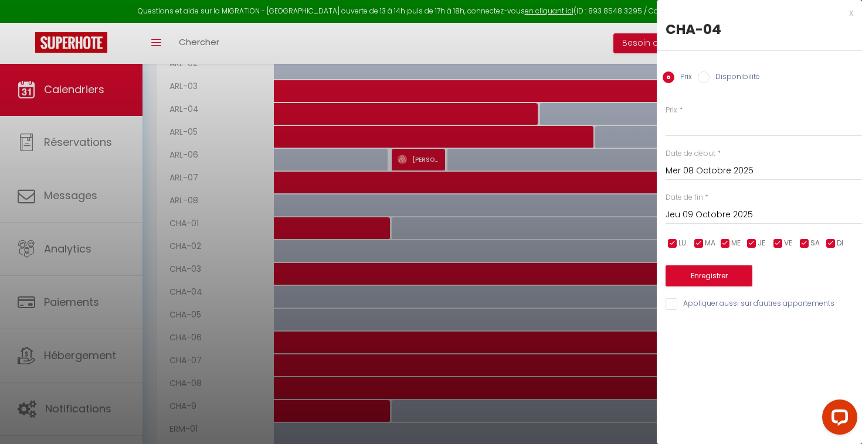
click at [417, 300] on div at bounding box center [431, 222] width 862 height 444
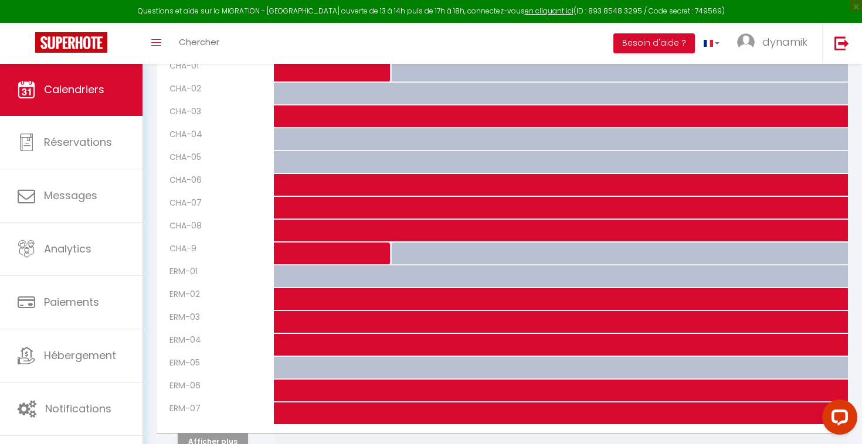
scroll to position [533, 0]
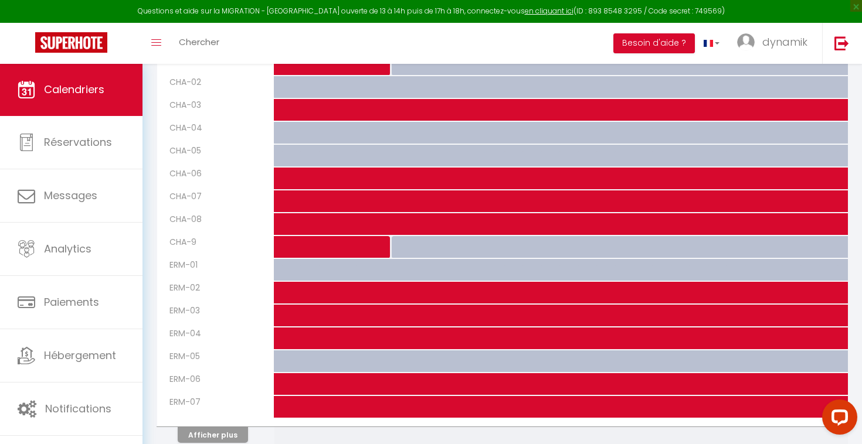
click at [229, 436] on button "Afficher plus" at bounding box center [213, 435] width 70 height 16
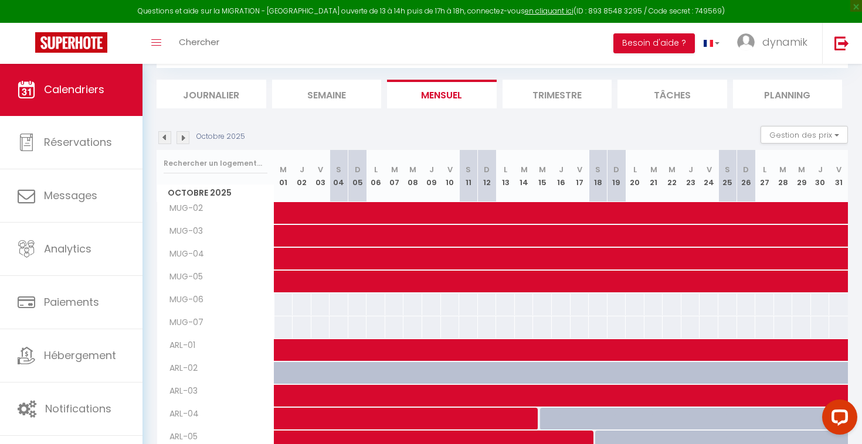
scroll to position [37, 0]
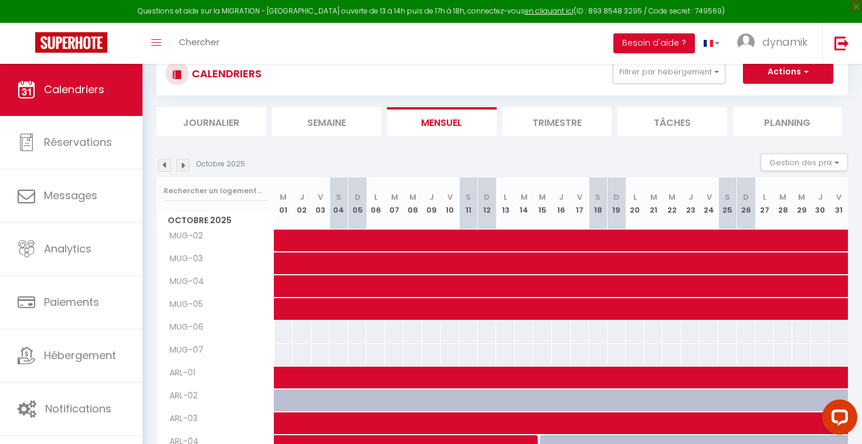
click at [181, 165] on img at bounding box center [182, 165] width 13 height 13
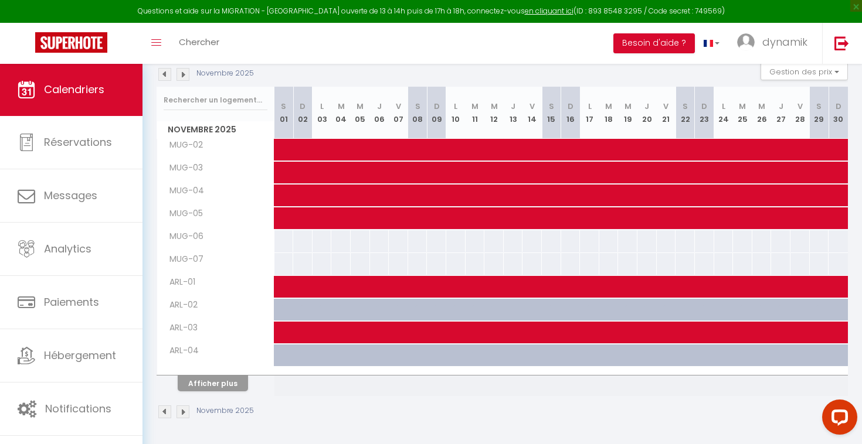
scroll to position [127, 0]
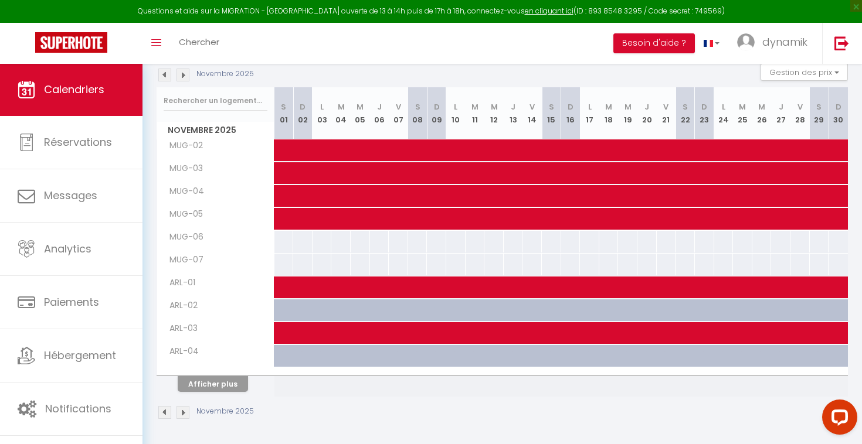
click at [216, 386] on button "Afficher plus" at bounding box center [213, 384] width 70 height 16
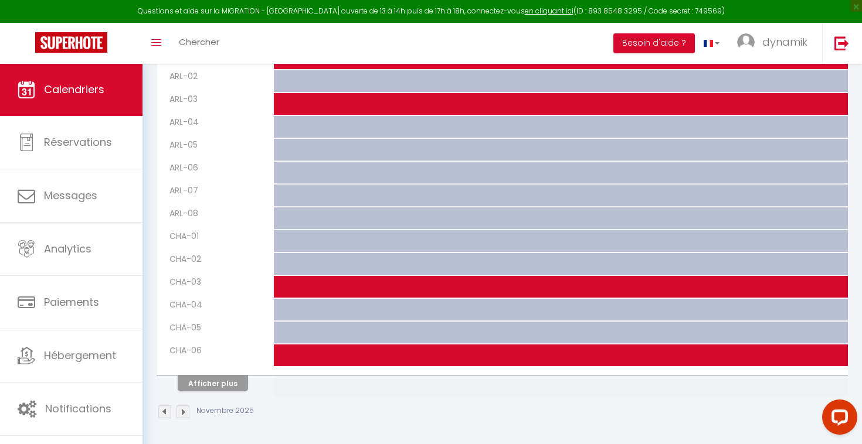
scroll to position [356, 0]
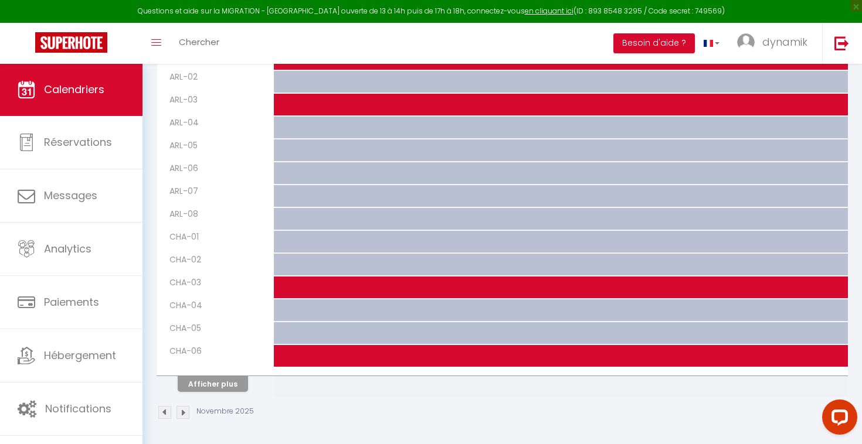
click at [235, 380] on button "Afficher plus" at bounding box center [213, 384] width 70 height 16
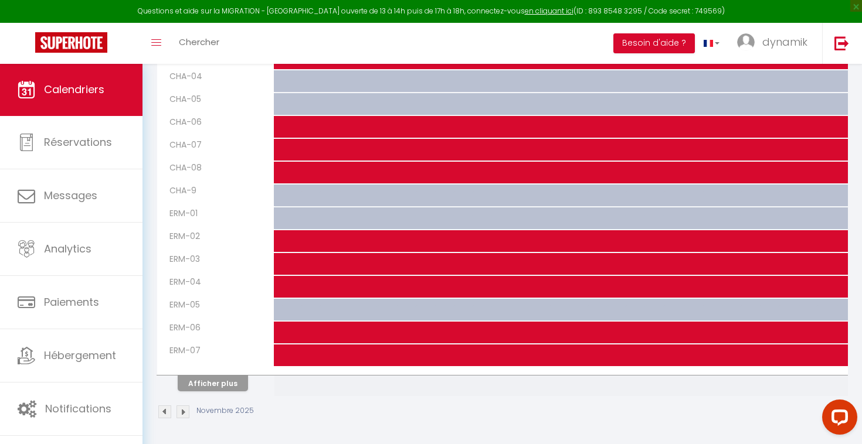
scroll to position [584, 0]
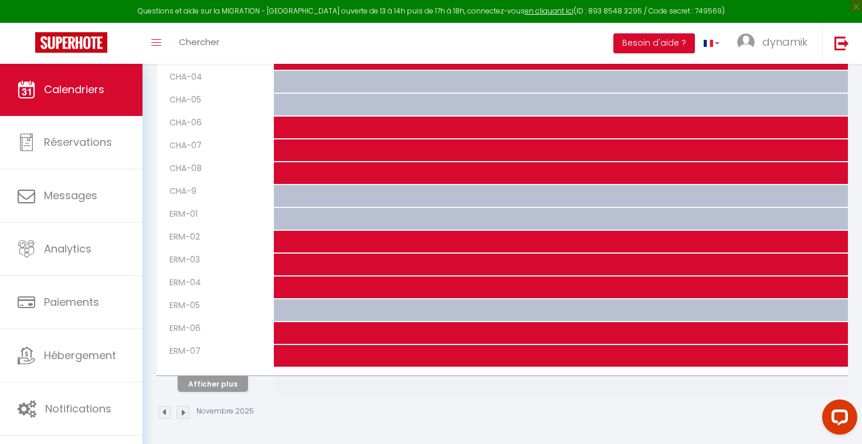
click at [227, 383] on button "Afficher plus" at bounding box center [213, 384] width 70 height 16
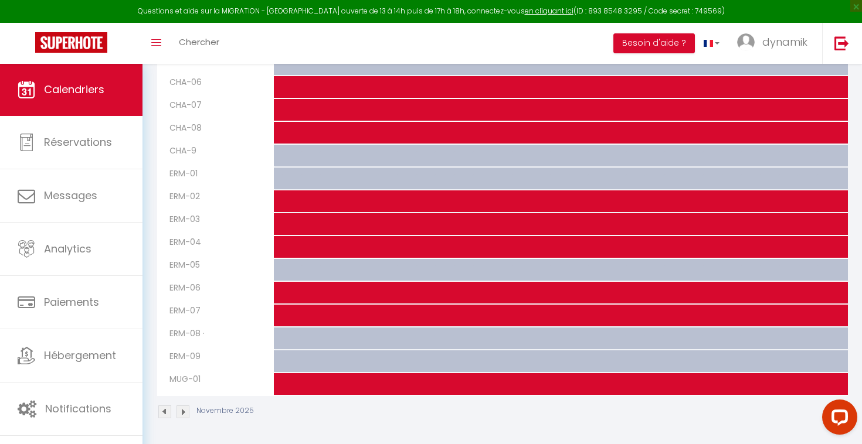
scroll to position [624, 0]
